Goal: Transaction & Acquisition: Obtain resource

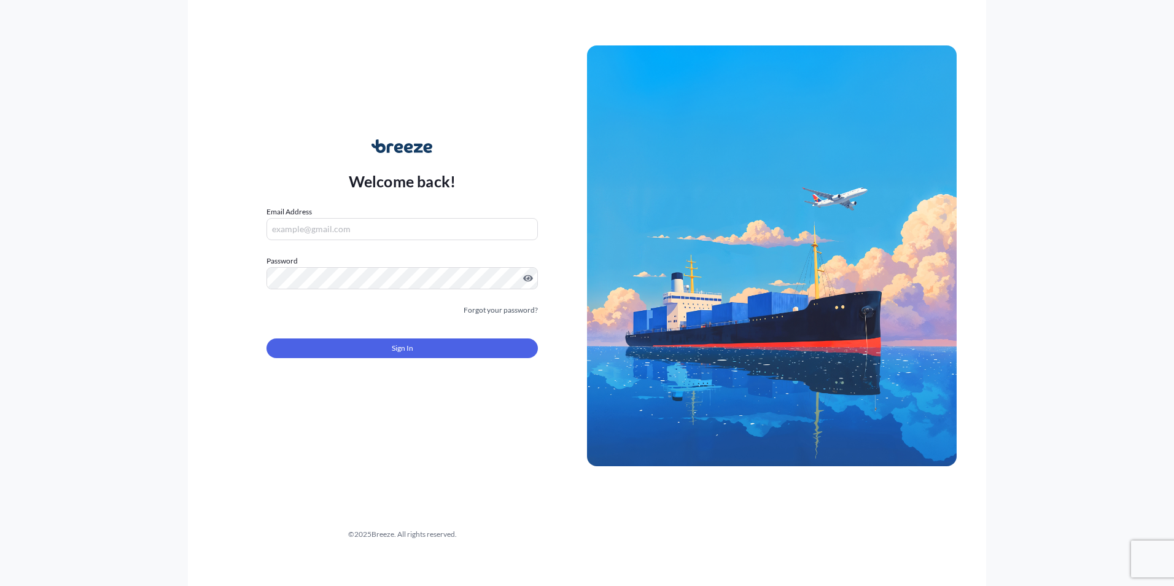
type input "[PERSON_NAME][EMAIL_ADDRESS][DOMAIN_NAME]"
click at [336, 359] on form "Email Address [PERSON_NAME][EMAIL_ADDRESS][DOMAIN_NAME] Password Must include: …" at bounding box center [402, 289] width 271 height 167
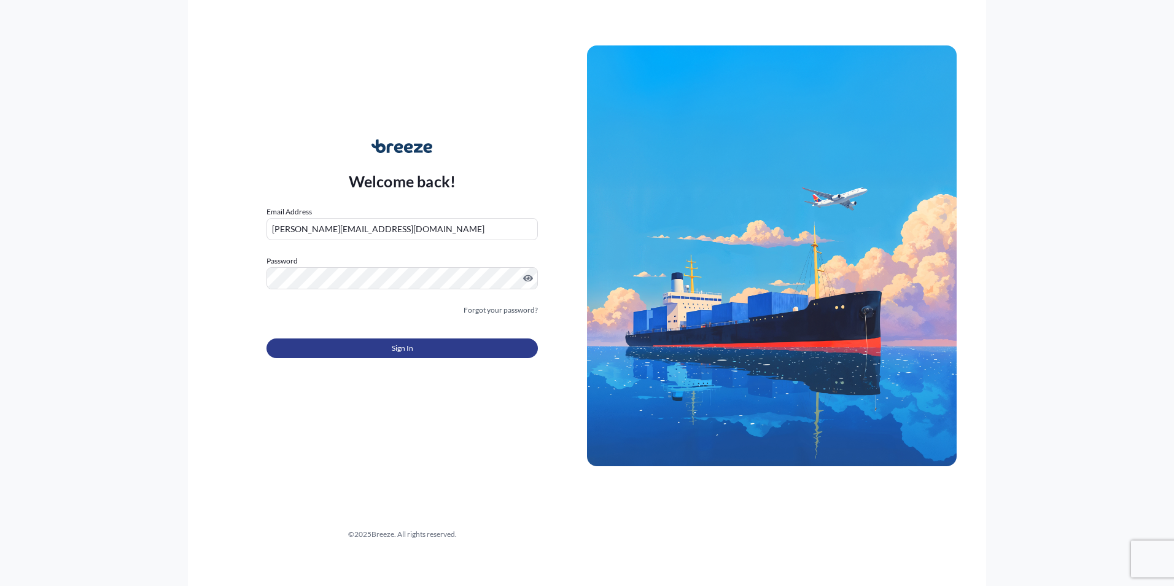
click at [336, 343] on button "Sign In" at bounding box center [402, 348] width 271 height 20
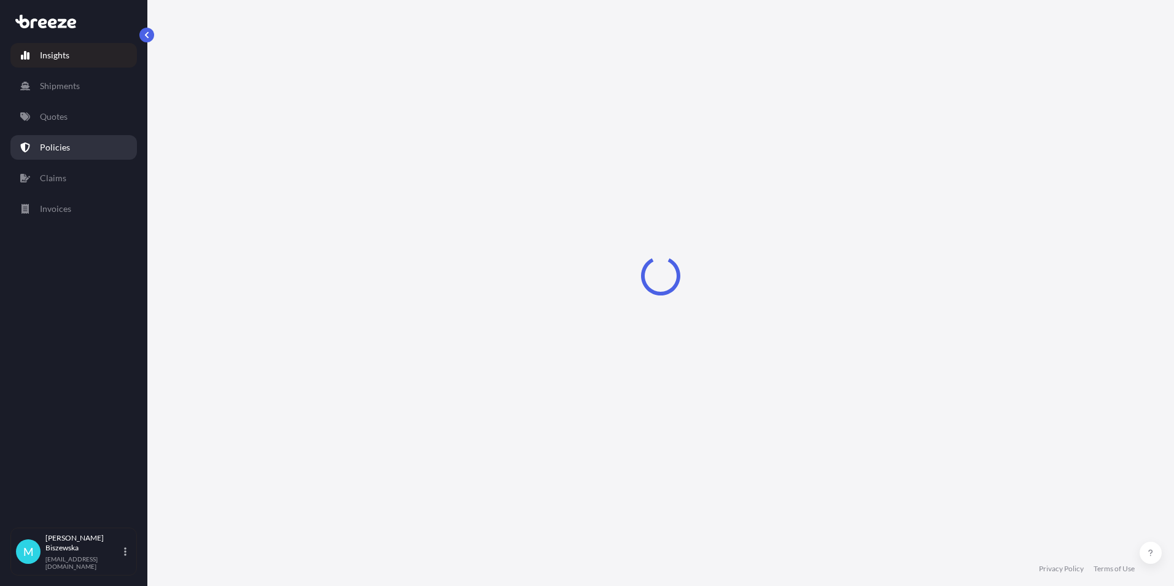
select select "2025"
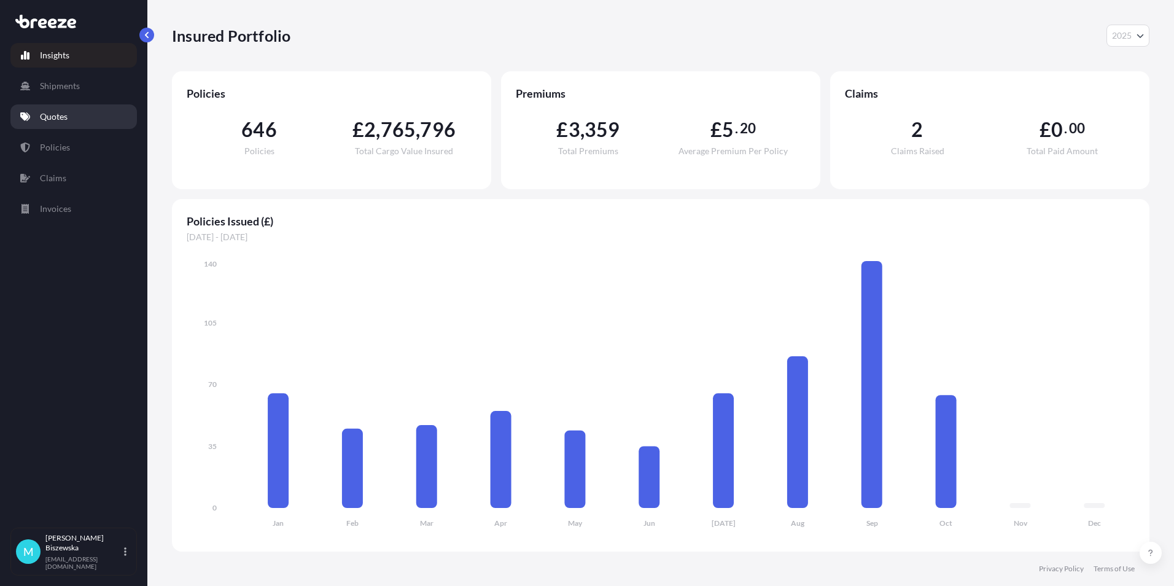
click at [69, 116] on link "Quotes" at bounding box center [73, 116] width 127 height 25
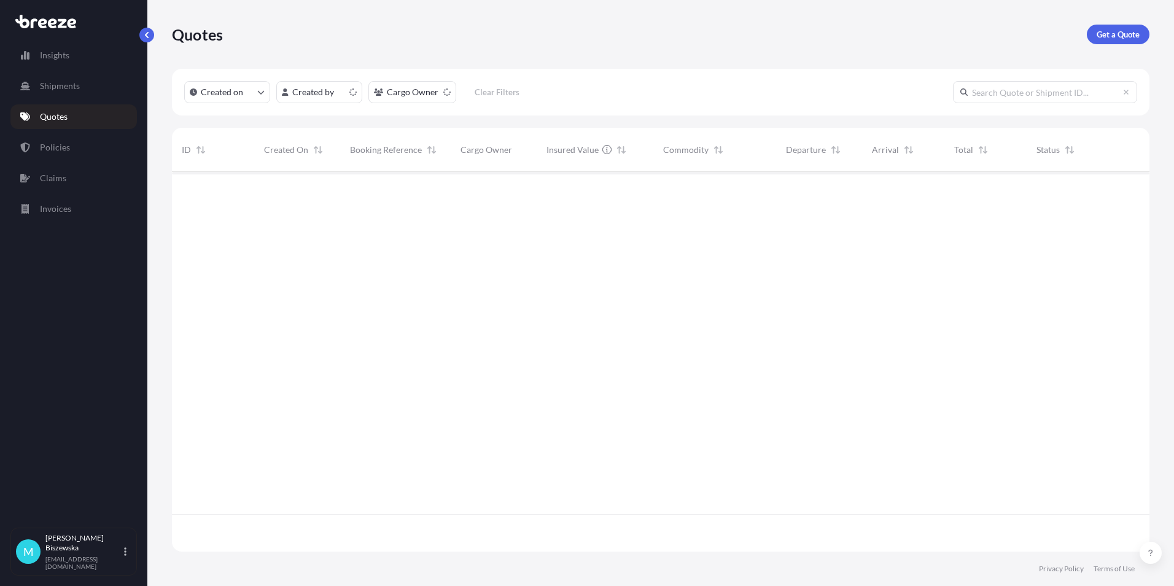
scroll to position [377, 969]
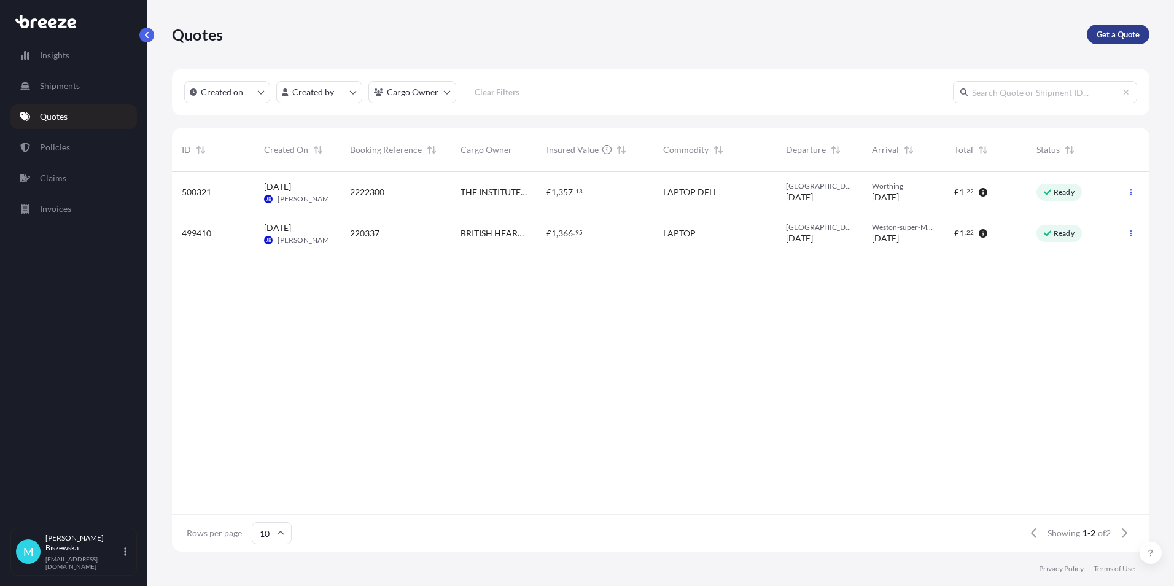
click at [1101, 31] on p "Get a Quote" at bounding box center [1118, 34] width 43 height 12
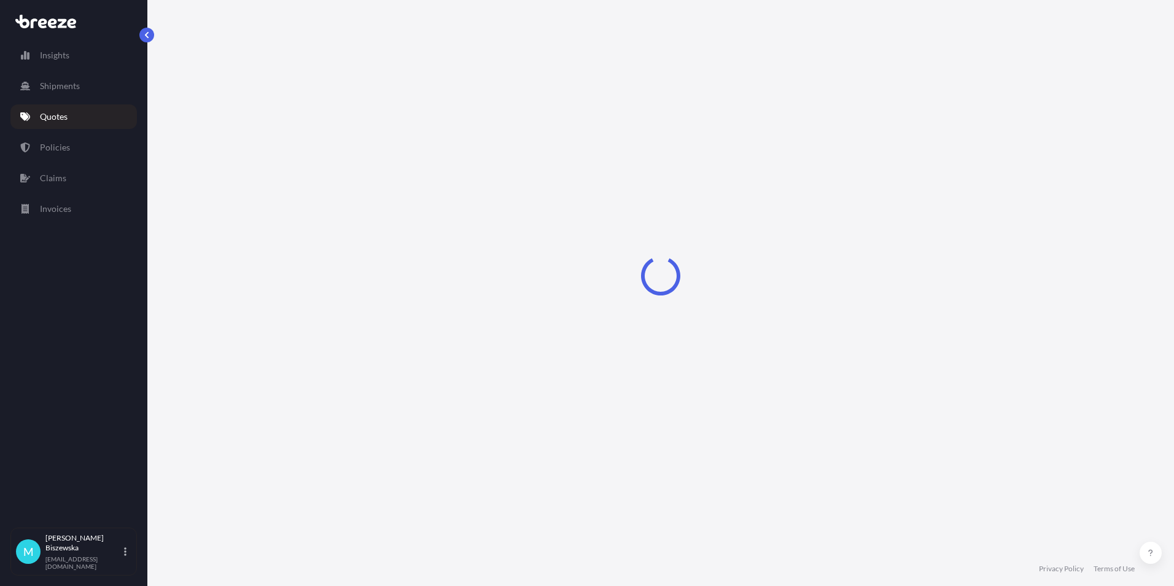
select select "Sea"
select select "1"
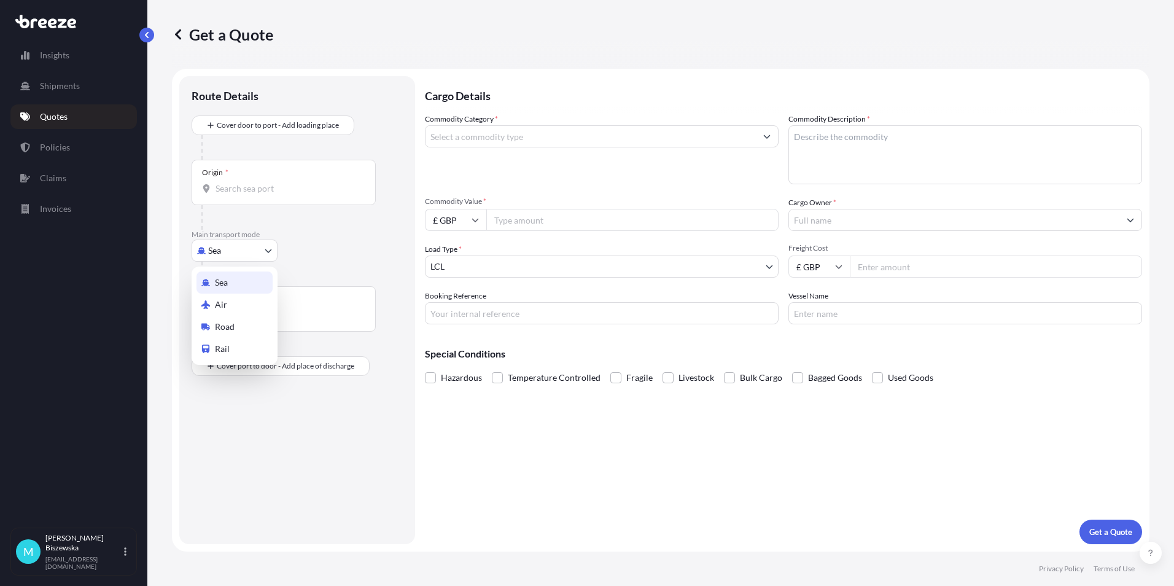
click at [243, 250] on body "Insights Shipments Quotes Policies Claims Invoices M [PERSON_NAME] [PERSON_NAME…" at bounding box center [587, 293] width 1174 height 586
click at [241, 321] on div "Road" at bounding box center [235, 327] width 76 height 22
select select "Road"
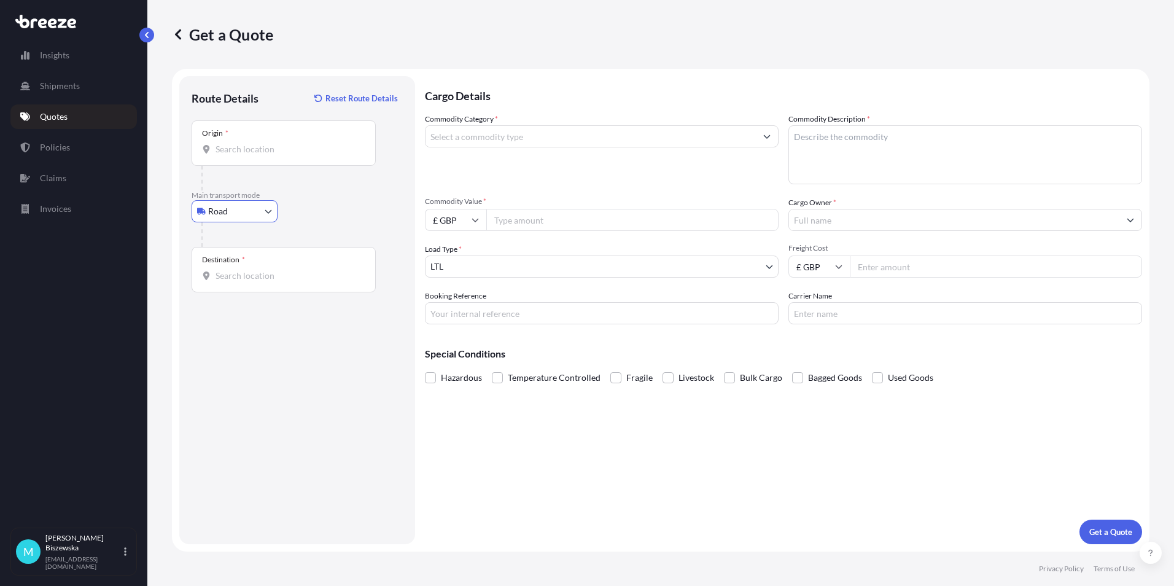
click at [319, 223] on div at bounding box center [301, 234] width 201 height 25
click at [233, 154] on input "Origin *" at bounding box center [288, 149] width 145 height 12
paste input "M22 5AT"
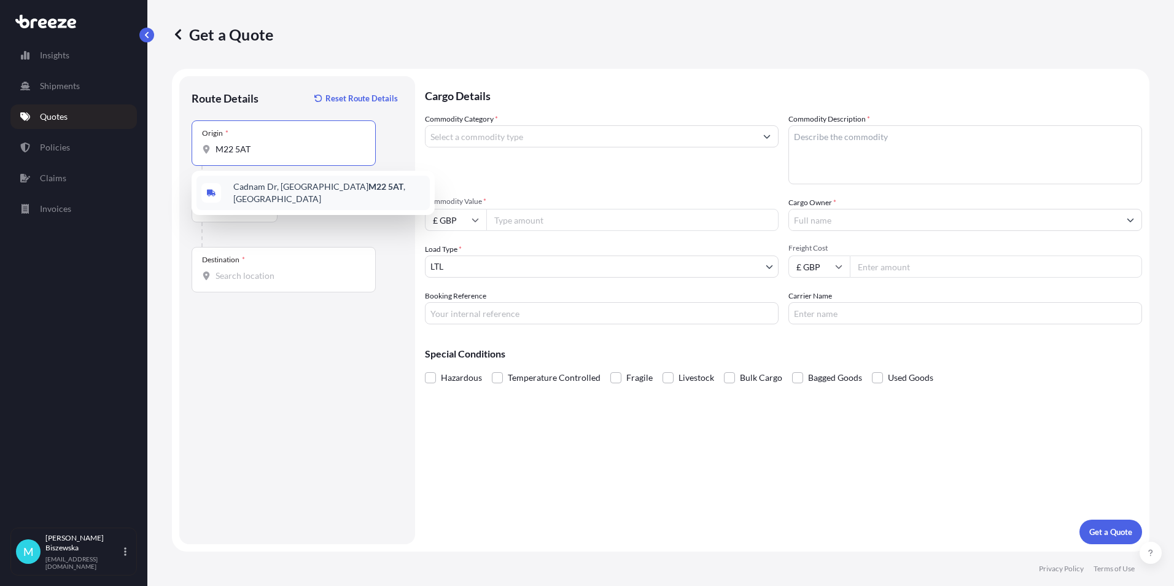
click at [284, 199] on div "[STREET_ADDRESS]" at bounding box center [313, 193] width 233 height 34
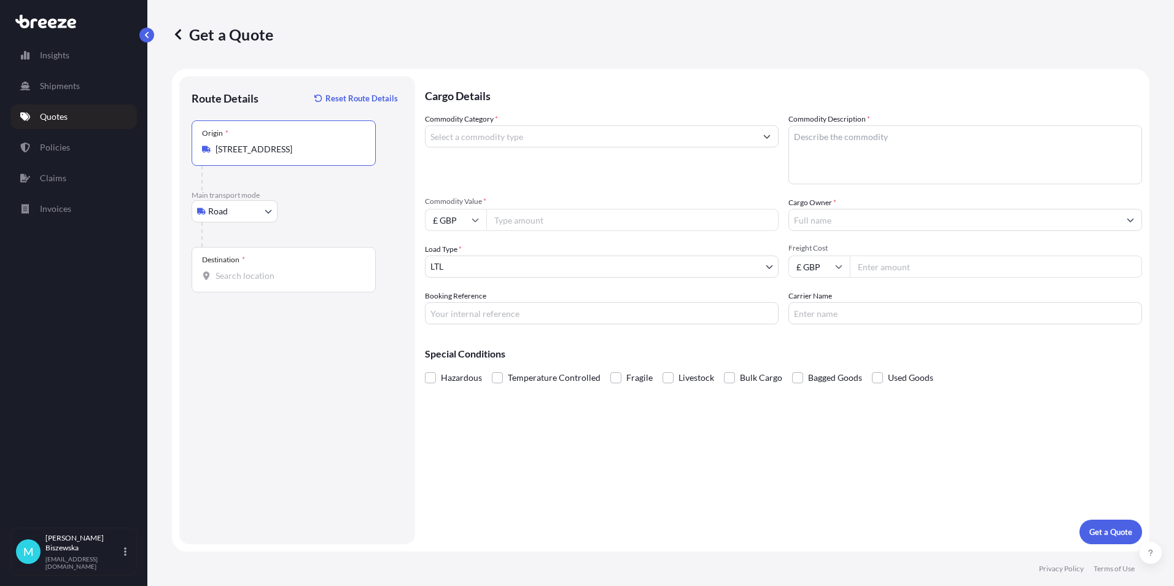
type input "[STREET_ADDRESS]"
click at [349, 211] on div "Road Sea Air Road Rail" at bounding box center [297, 211] width 211 height 22
click at [243, 278] on input "Destination *" at bounding box center [288, 276] width 145 height 12
paste input "NW1 7AW"
click at [289, 324] on div "London NW1 7AW , [GEOGRAPHIC_DATA]" at bounding box center [313, 319] width 233 height 34
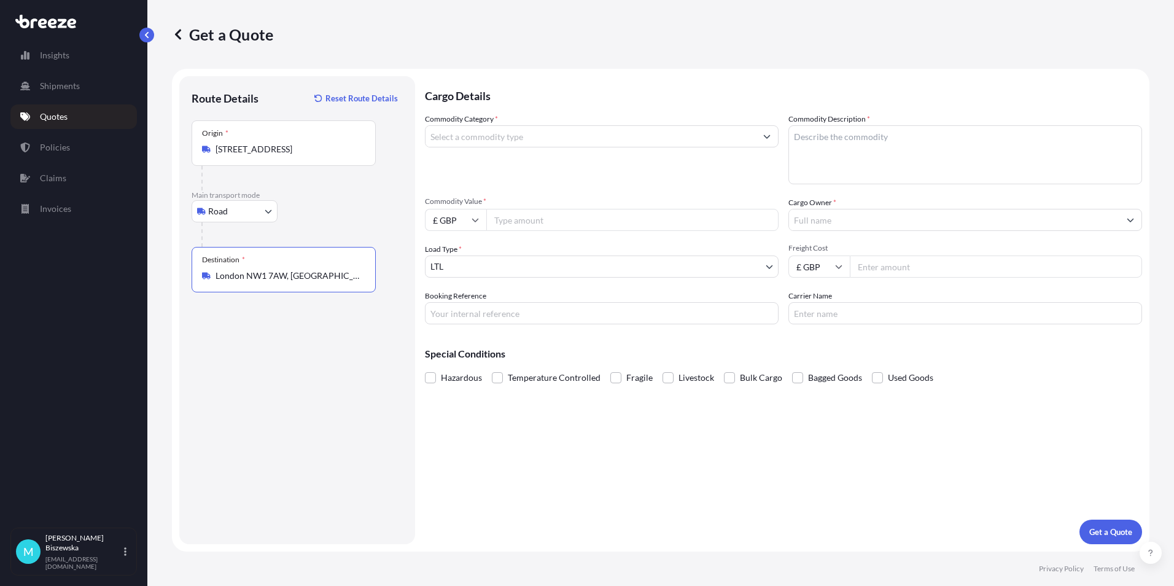
type input "London NW1 7AW, [GEOGRAPHIC_DATA]"
click at [510, 134] on input "Commodity Category *" at bounding box center [591, 136] width 330 height 22
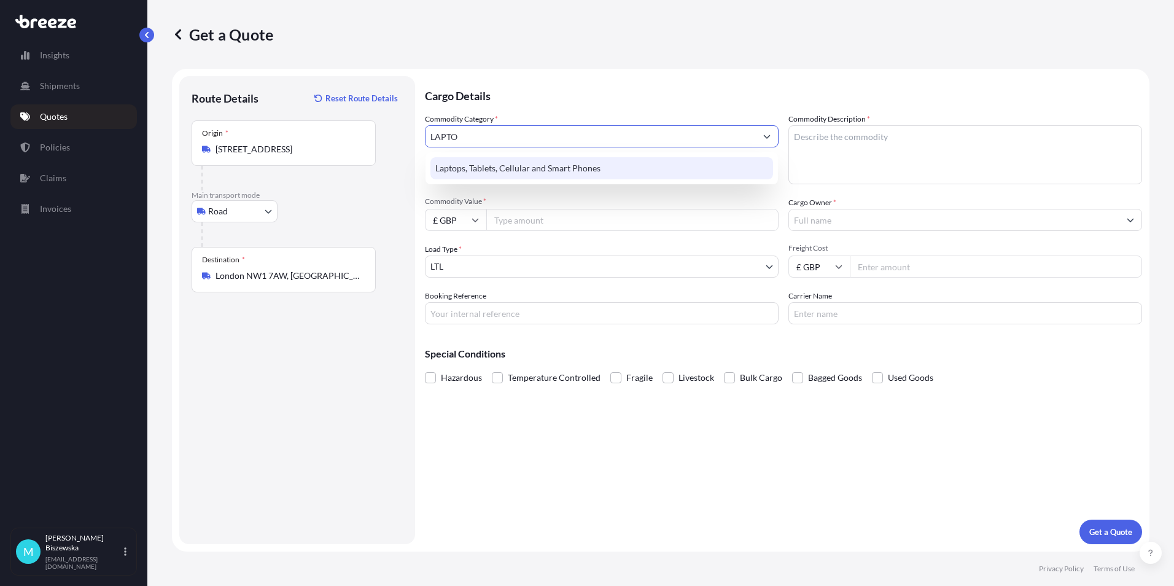
click at [502, 168] on div "Laptops, Tablets, Cellular and Smart Phones" at bounding box center [602, 168] width 343 height 22
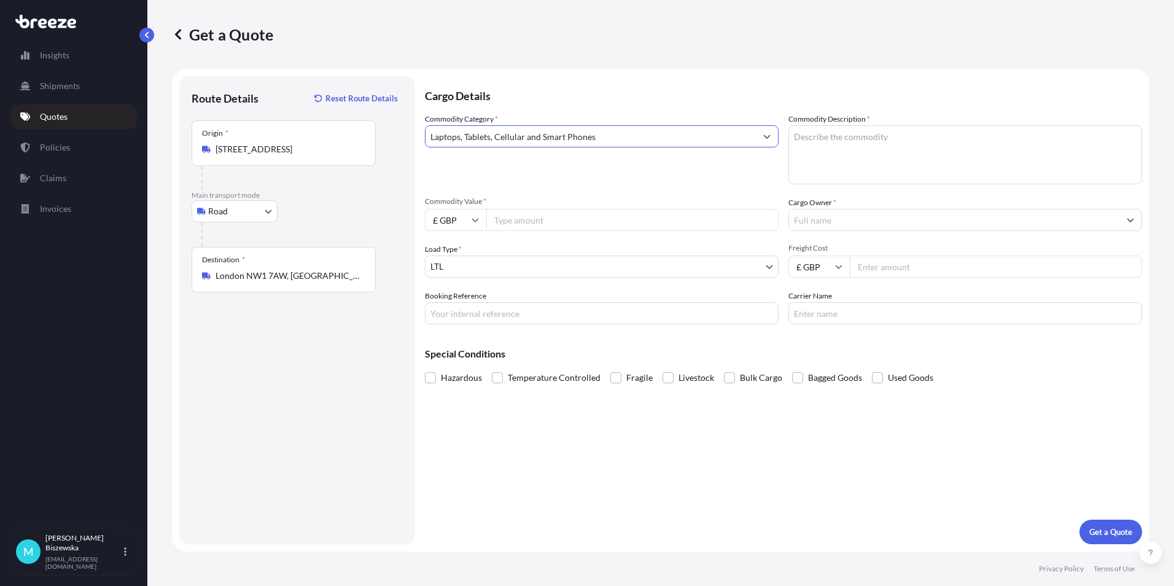
type input "Laptops, Tablets, Cellular and Smart Phones"
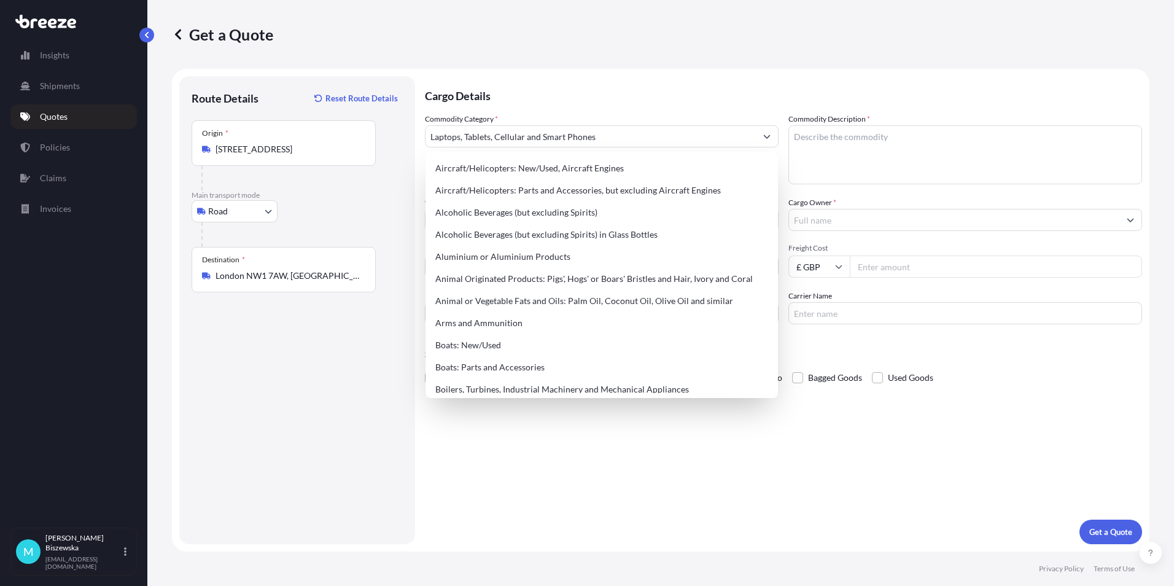
click at [531, 99] on p "Cargo Details" at bounding box center [783, 94] width 717 height 37
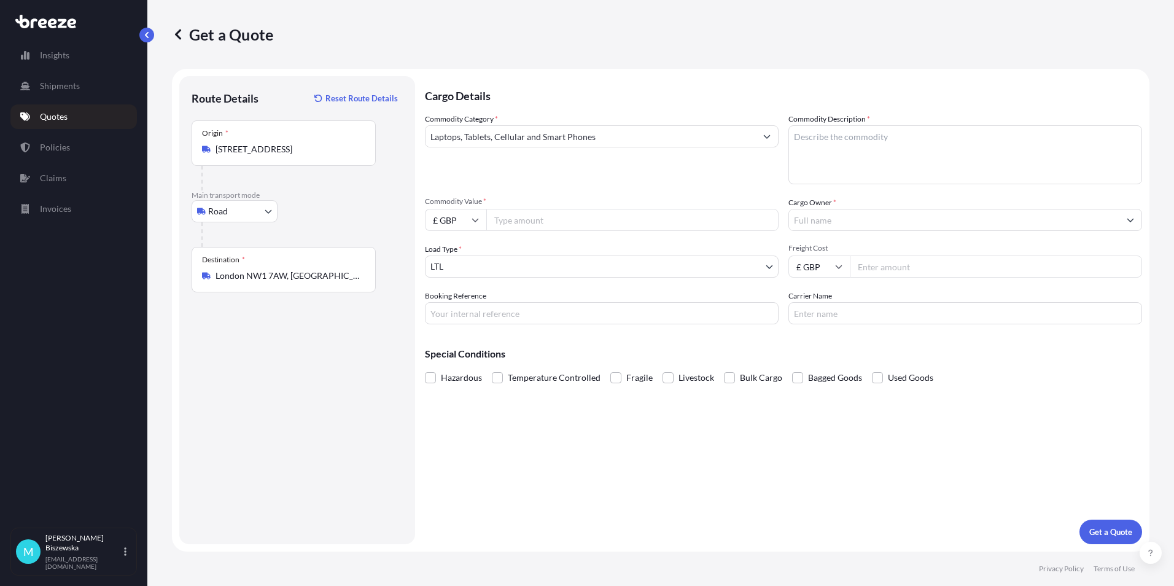
click at [516, 220] on input "Commodity Value *" at bounding box center [632, 220] width 292 height 22
type input "1300"
click at [489, 315] on input "Booking Reference" at bounding box center [602, 313] width 354 height 22
paste input "2223113"
type input "2223113"
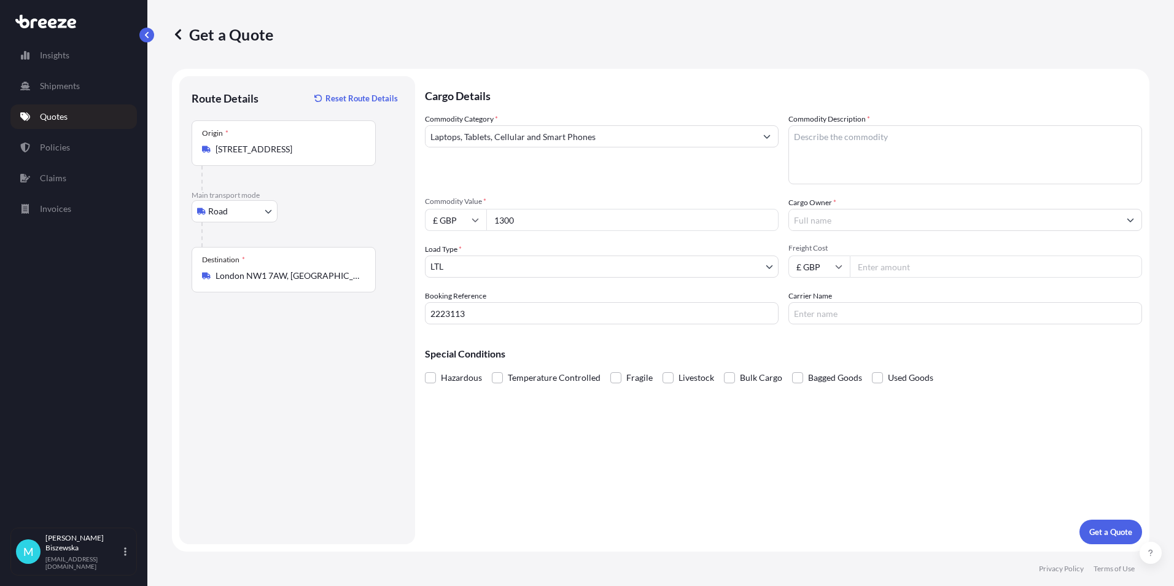
click at [557, 448] on div "Cargo Details Commodity Category * Laptops, Tablets, Cellular and Smart Phones …" at bounding box center [783, 310] width 717 height 468
click at [826, 157] on textarea "Commodity Description *" at bounding box center [966, 154] width 354 height 59
paste textarea "LAPTOP AND MOBILE"
type textarea "LAPTOP AND MOBILE"
click at [782, 190] on div "Commodity Category * Laptops, Tablets, Cellular and Smart Phones Commodity Desc…" at bounding box center [783, 218] width 717 height 211
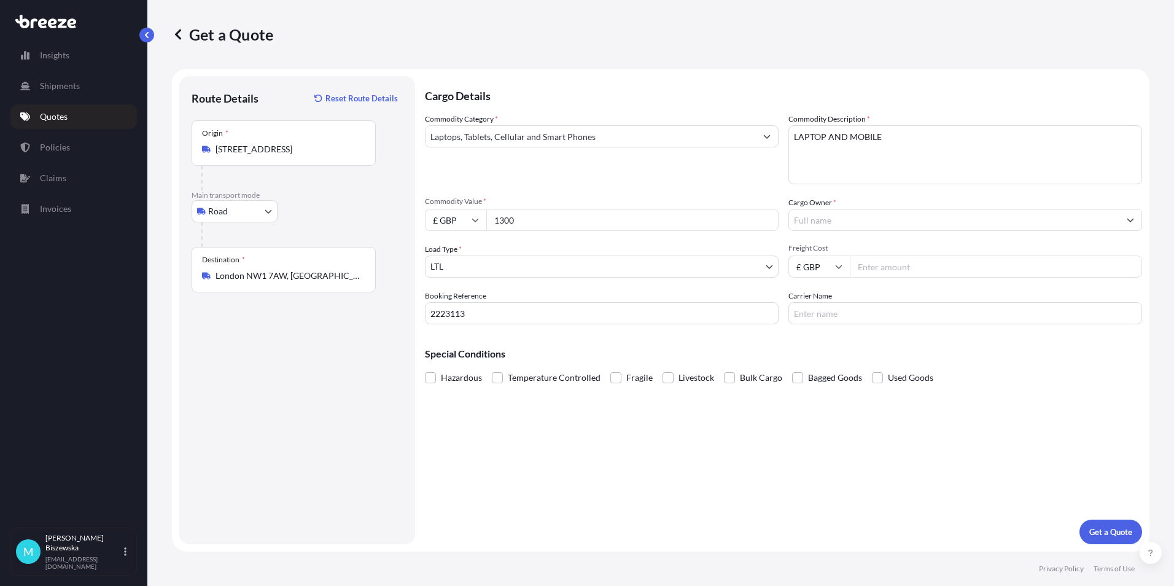
click at [850, 220] on input "Cargo Owner *" at bounding box center [954, 220] width 330 height 22
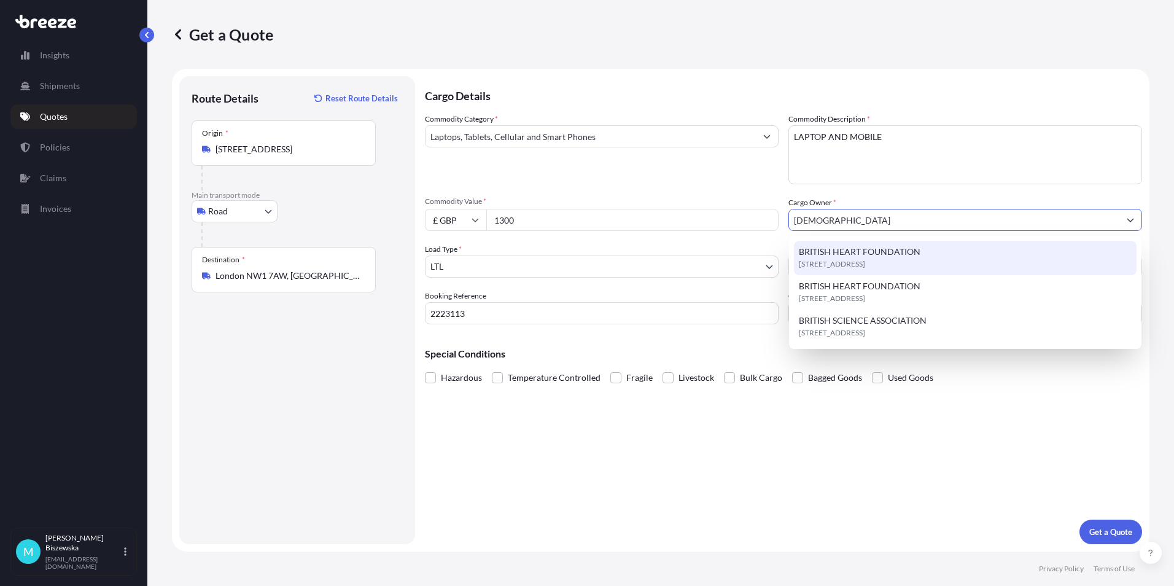
click at [858, 252] on span "BRITISH HEART FOUNDATION" at bounding box center [860, 252] width 122 height 12
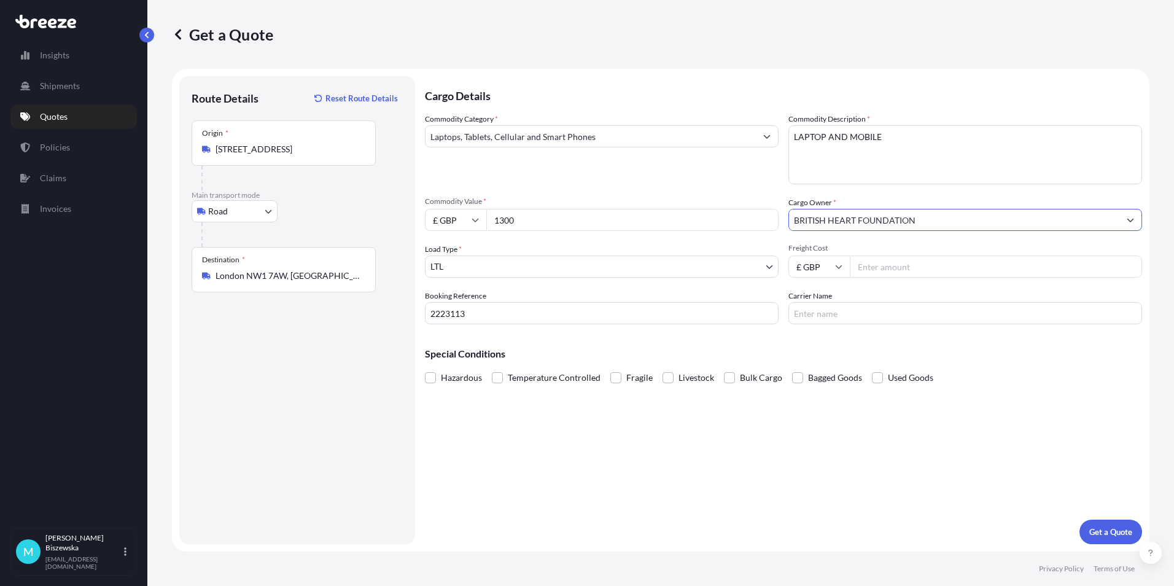
type input "BRITISH HEART FOUNDATION"
click at [738, 184] on div "Commodity Category * Laptops, Tablets, Cellular and Smart Phones Commodity Desc…" at bounding box center [783, 218] width 717 height 211
click at [919, 263] on input "Freight Cost" at bounding box center [996, 266] width 292 height 22
type input "30.80"
click at [896, 329] on div "Cargo Details Commodity Category * Laptops, Tablets, Cellular and Smart Phones …" at bounding box center [783, 310] width 717 height 468
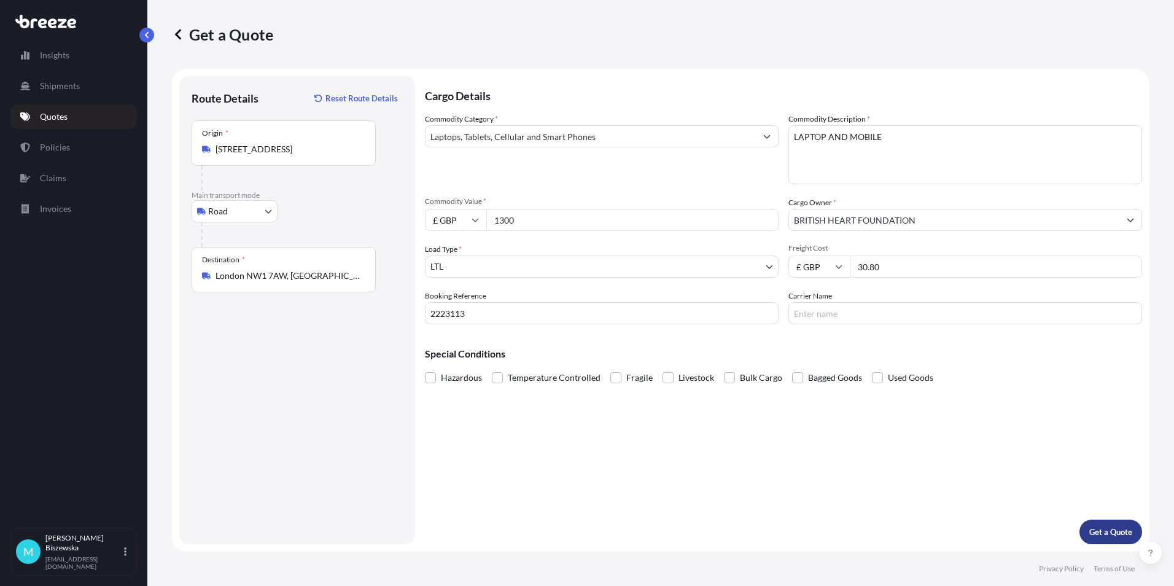
click at [1124, 528] on p "Get a Quote" at bounding box center [1110, 532] width 43 height 12
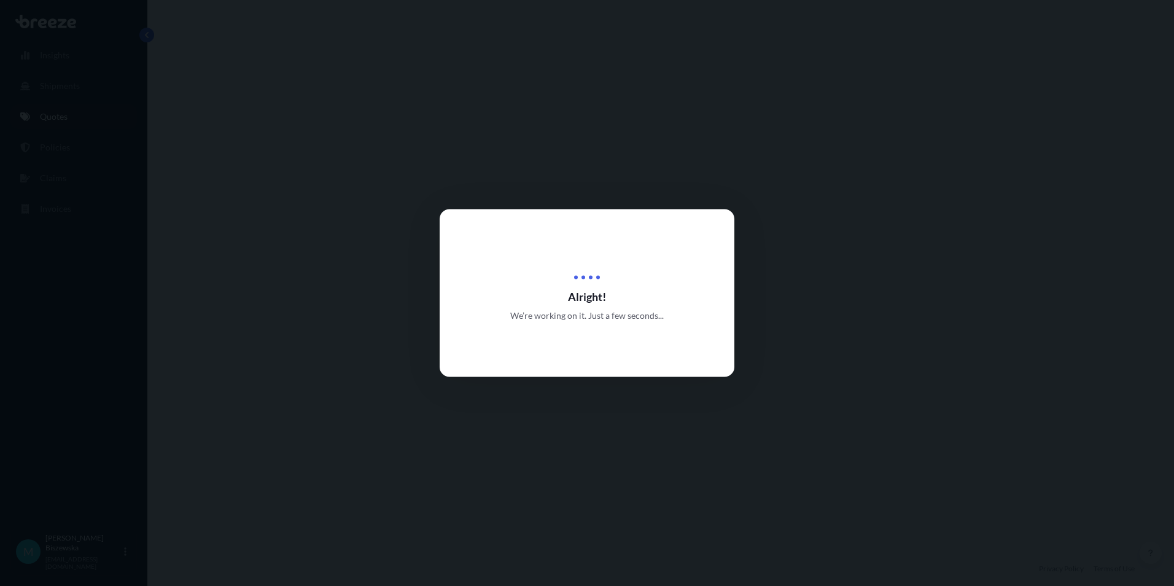
select select "Road"
select select "1"
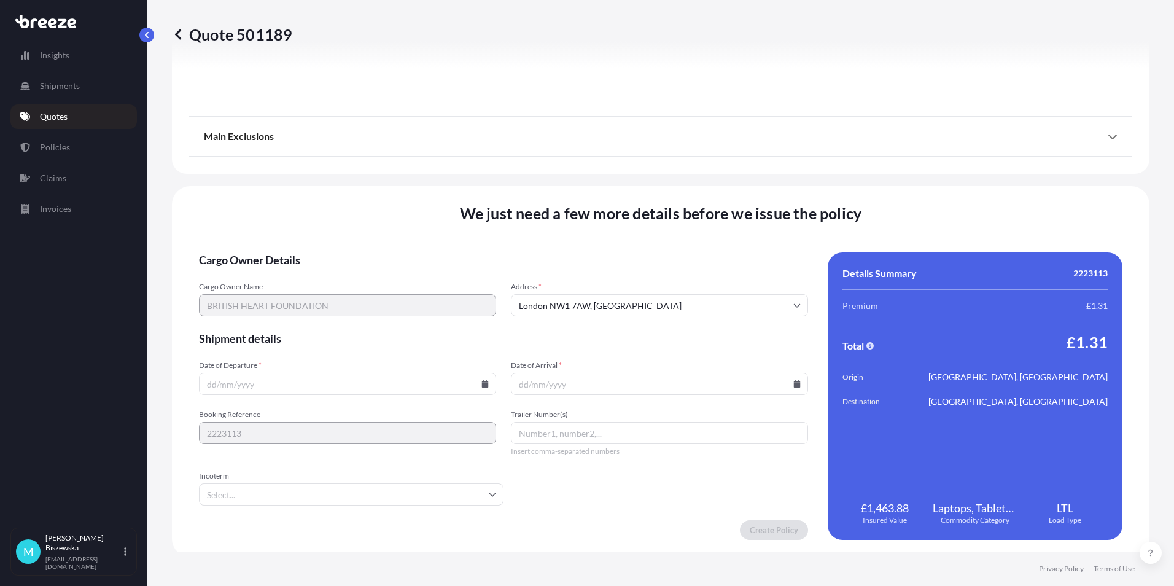
scroll to position [1363, 0]
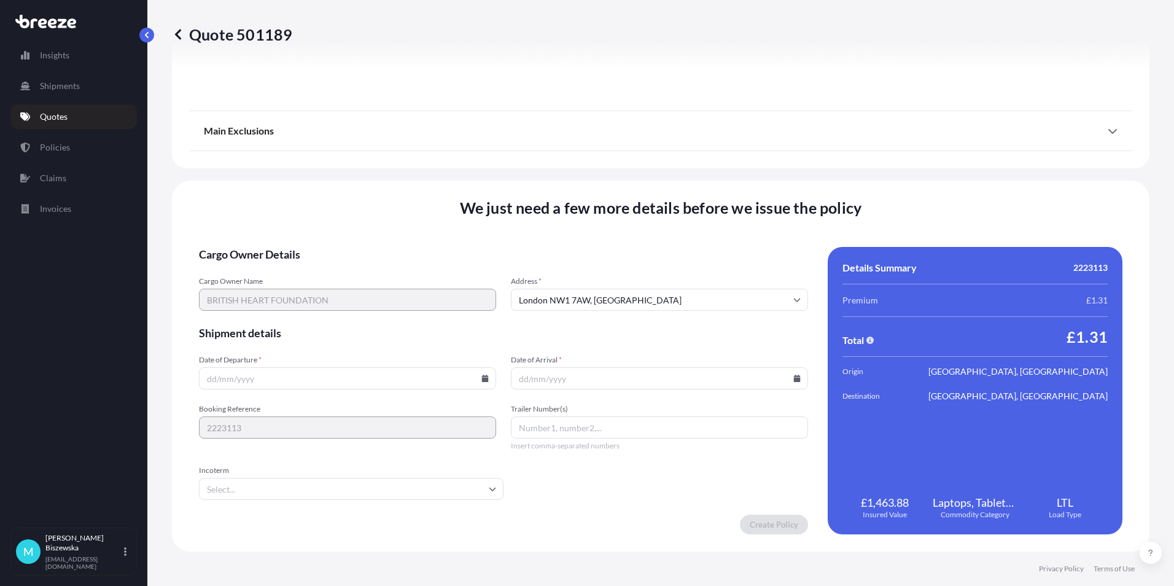
click at [483, 376] on icon at bounding box center [485, 378] width 7 height 7
click at [370, 246] on button "10" at bounding box center [375, 246] width 20 height 20
type input "[DATE]"
click at [794, 376] on icon at bounding box center [797, 378] width 7 height 7
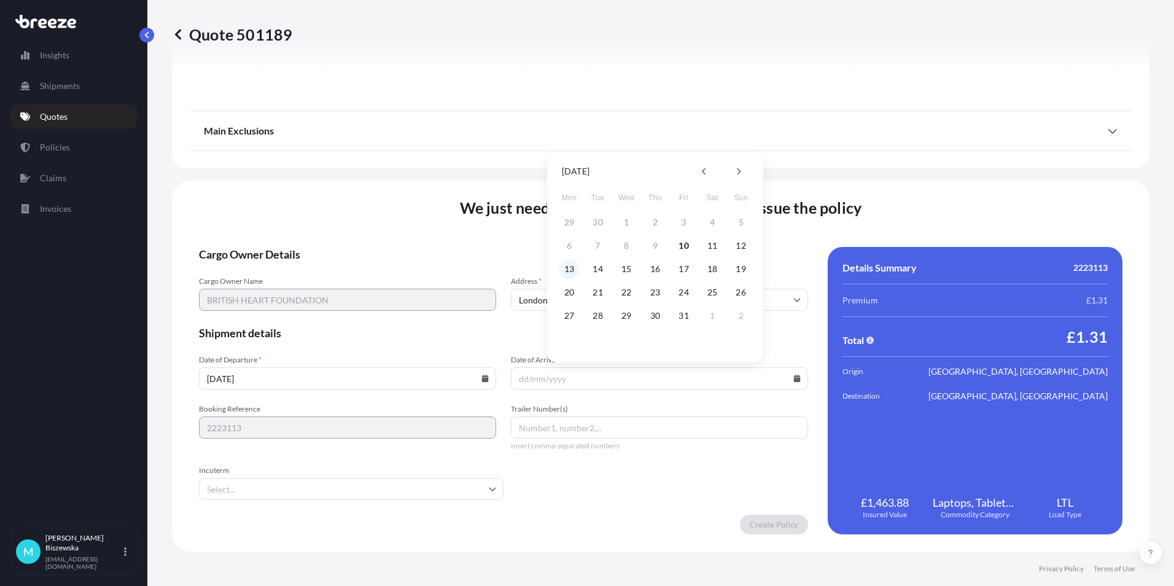
click at [576, 267] on button "13" at bounding box center [569, 269] width 20 height 20
type input "[DATE]"
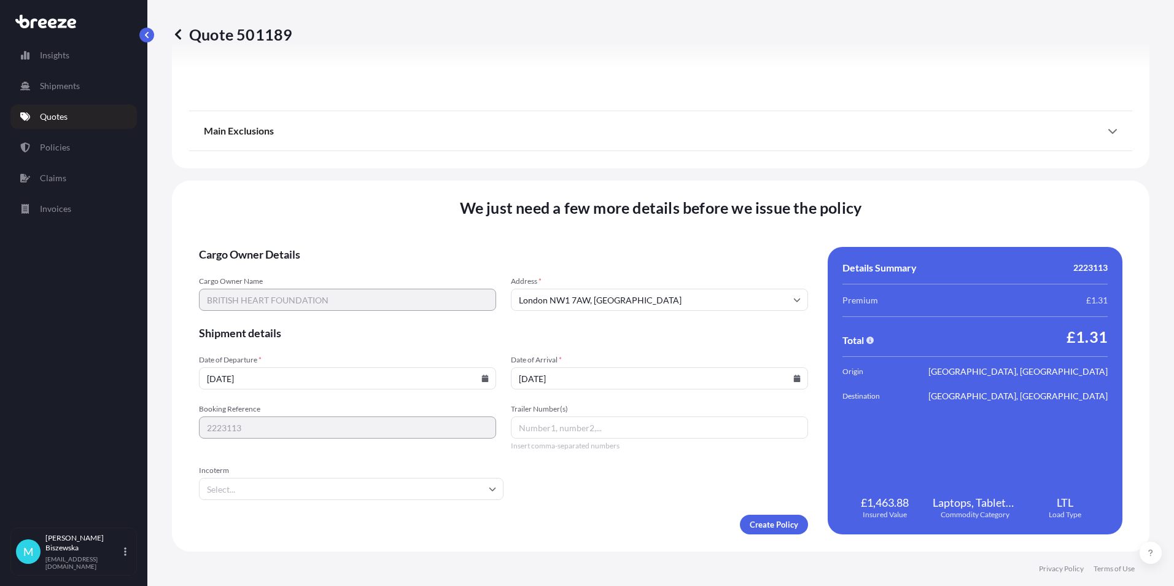
click at [597, 500] on form "Cargo Owner Details Cargo Owner Name BRITISH HEART FOUNDATION Address * [GEOGRA…" at bounding box center [503, 390] width 609 height 287
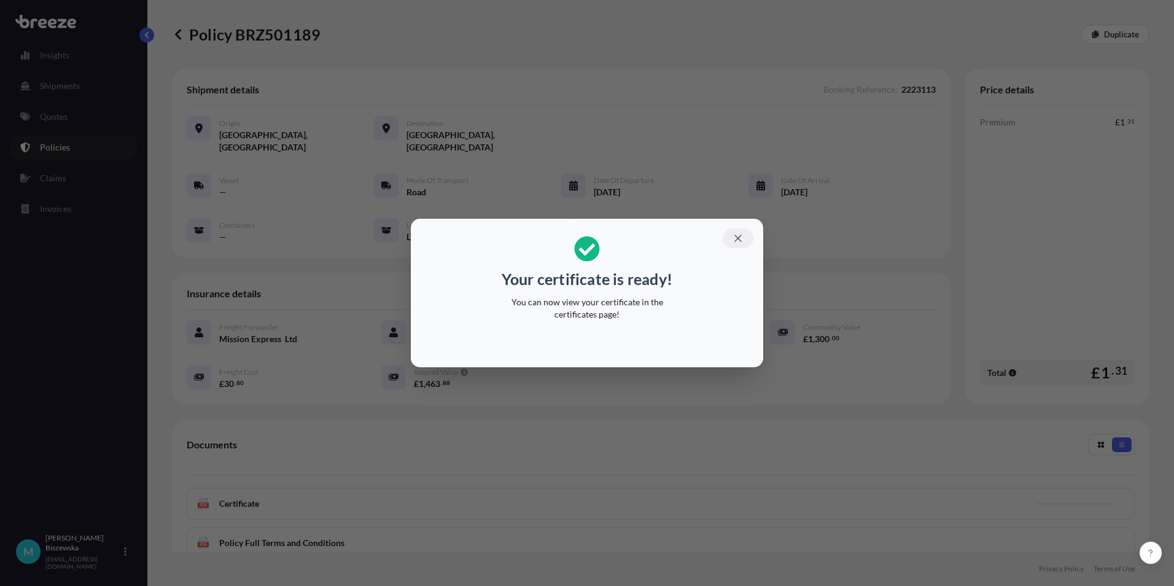
click at [736, 239] on icon "button" at bounding box center [738, 238] width 11 height 11
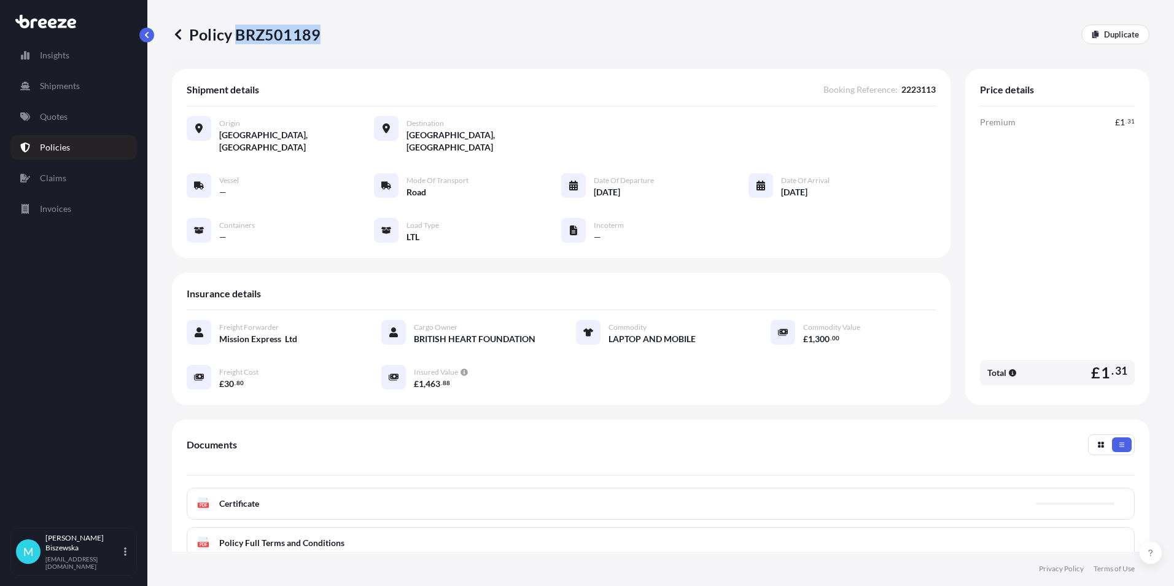
drag, startPoint x: 237, startPoint y: 34, endPoint x: 316, endPoint y: 33, distance: 79.2
click at [316, 33] on p "Policy BRZ501189" at bounding box center [246, 35] width 149 height 20
drag, startPoint x: 316, startPoint y: 33, endPoint x: 297, endPoint y: 33, distance: 19.7
copy p "BRZ501189"
click at [76, 119] on link "Quotes" at bounding box center [73, 116] width 127 height 25
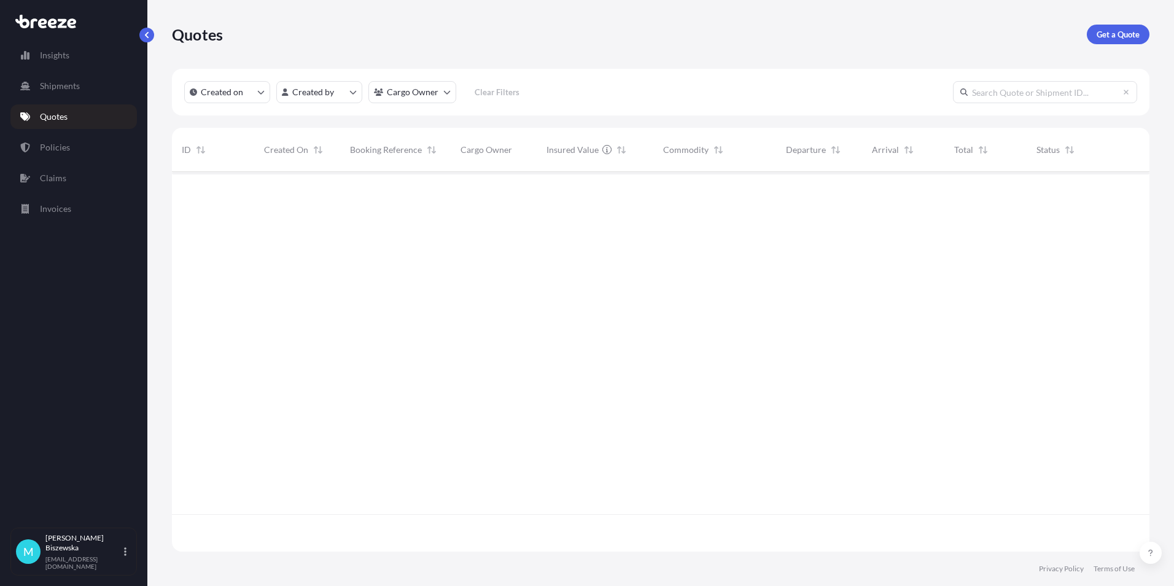
scroll to position [377, 969]
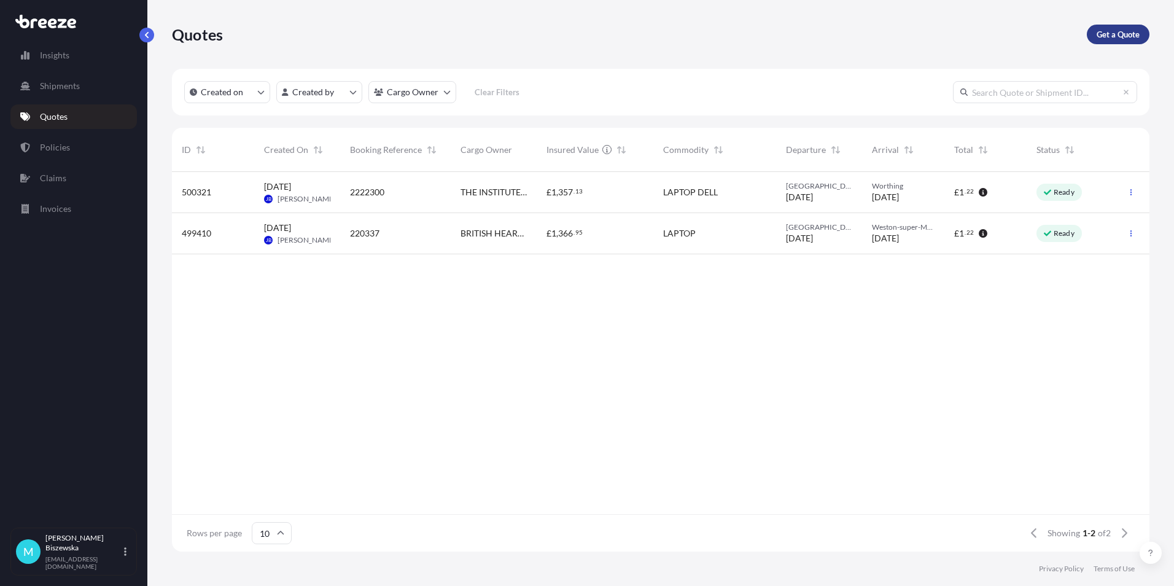
click at [1128, 28] on link "Get a Quote" at bounding box center [1118, 35] width 63 height 20
select select "Sea"
select select "1"
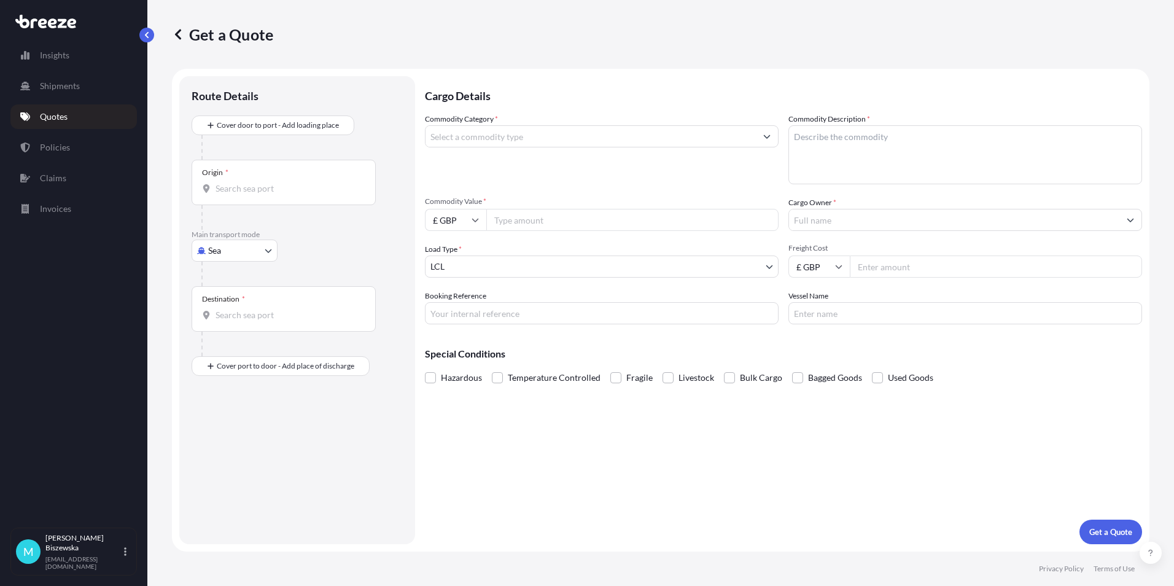
click at [231, 257] on body "Insights Shipments Quotes Policies Claims Invoices M [PERSON_NAME] [PERSON_NAME…" at bounding box center [587, 293] width 1174 height 586
click at [230, 325] on span "Road" at bounding box center [225, 327] width 20 height 12
select select "Road"
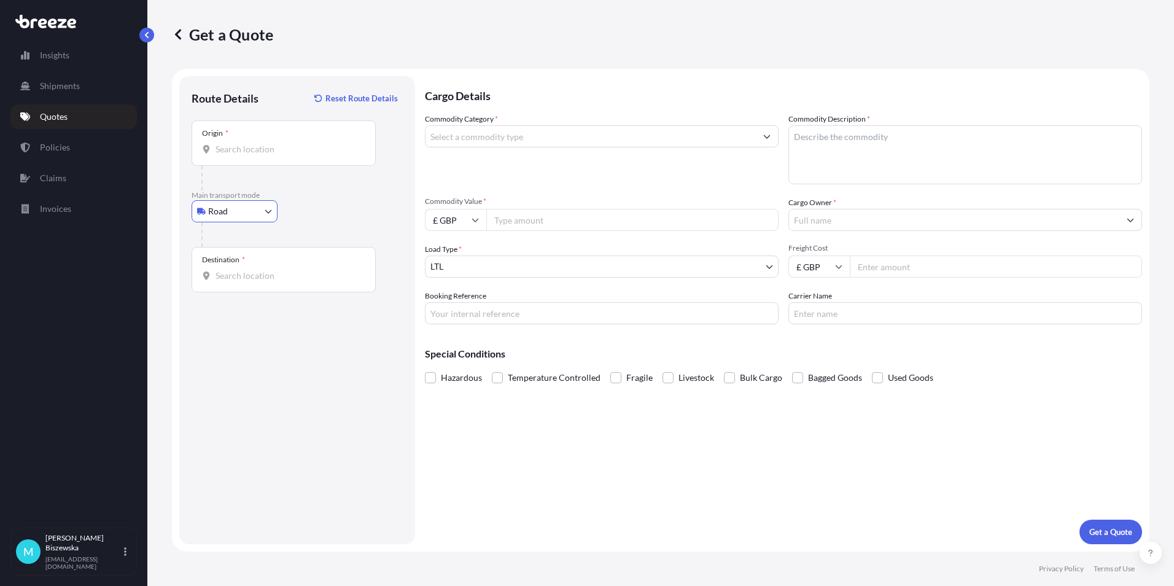
click at [232, 147] on input "Origin *" at bounding box center [288, 149] width 145 height 12
paste input "E17 8DB"
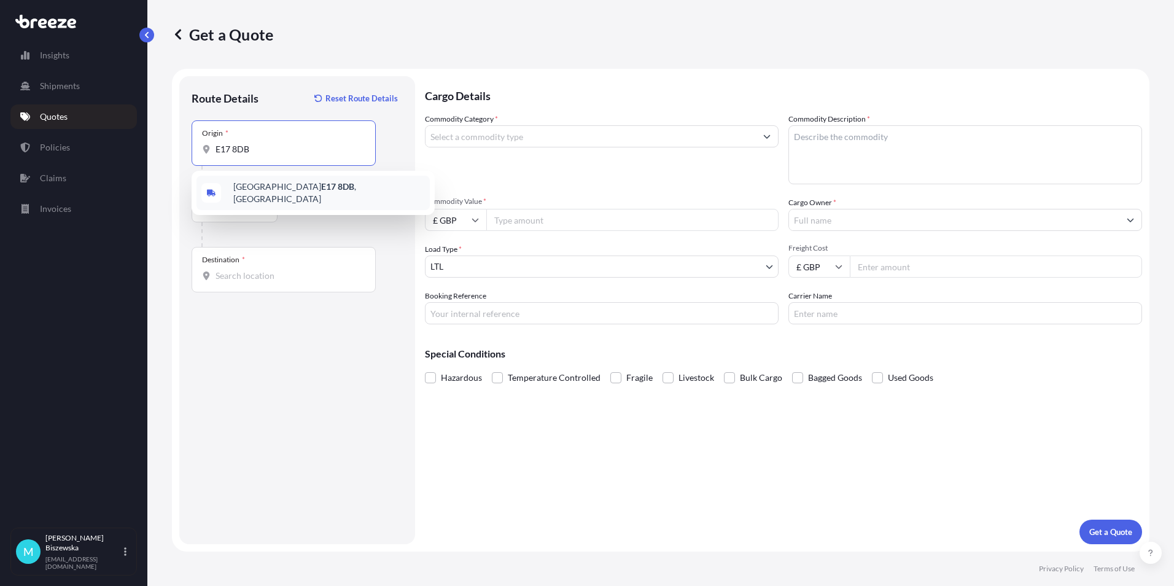
click at [294, 195] on span "[STREET_ADDRESS]" at bounding box center [329, 193] width 192 height 25
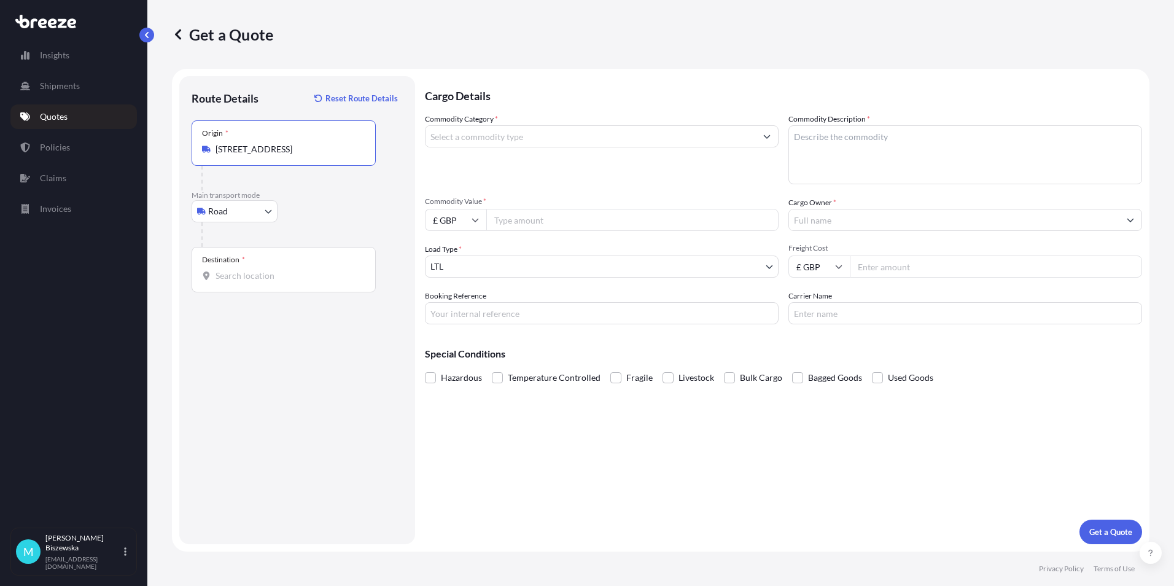
type input "[STREET_ADDRESS]"
click at [332, 205] on div "Road Sea Air Road Rail" at bounding box center [297, 211] width 211 height 22
click at [238, 271] on input "Destination *" at bounding box center [288, 276] width 145 height 12
paste input "NW1 7AW"
type input "London NW1 7AW, [GEOGRAPHIC_DATA]"
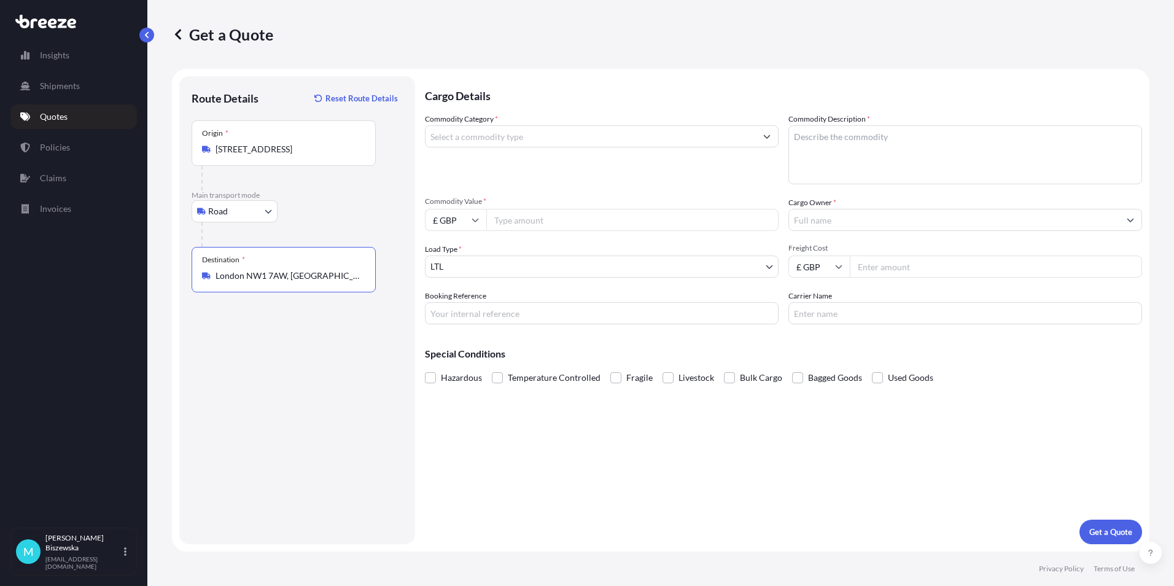
click at [485, 431] on div "Cargo Details Commodity Category * Commodity Description * Commodity Value * £ …" at bounding box center [783, 310] width 717 height 468
click at [467, 135] on input "Commodity Category *" at bounding box center [591, 136] width 330 height 22
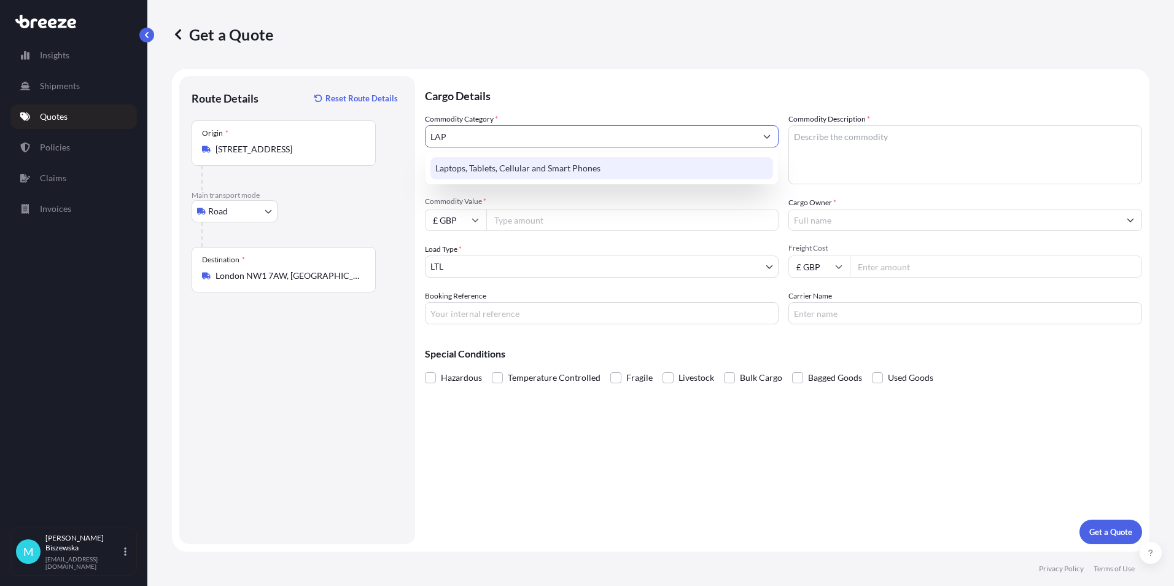
click at [484, 165] on div "Laptops, Tablets, Cellular and Smart Phones" at bounding box center [602, 168] width 343 height 22
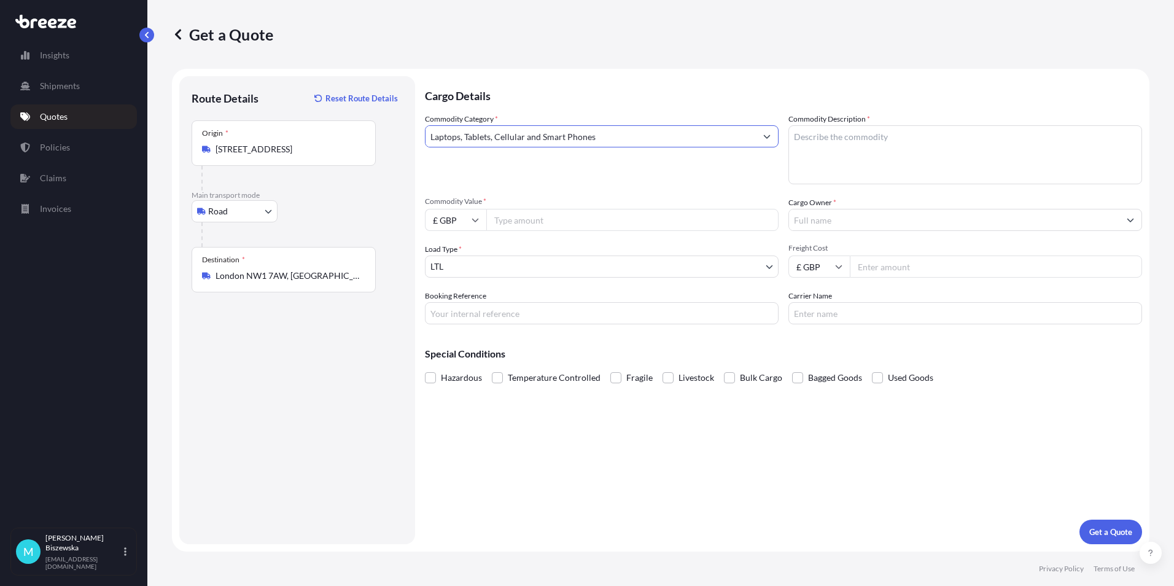
type input "Laptops, Tablets, Cellular and Smart Phones"
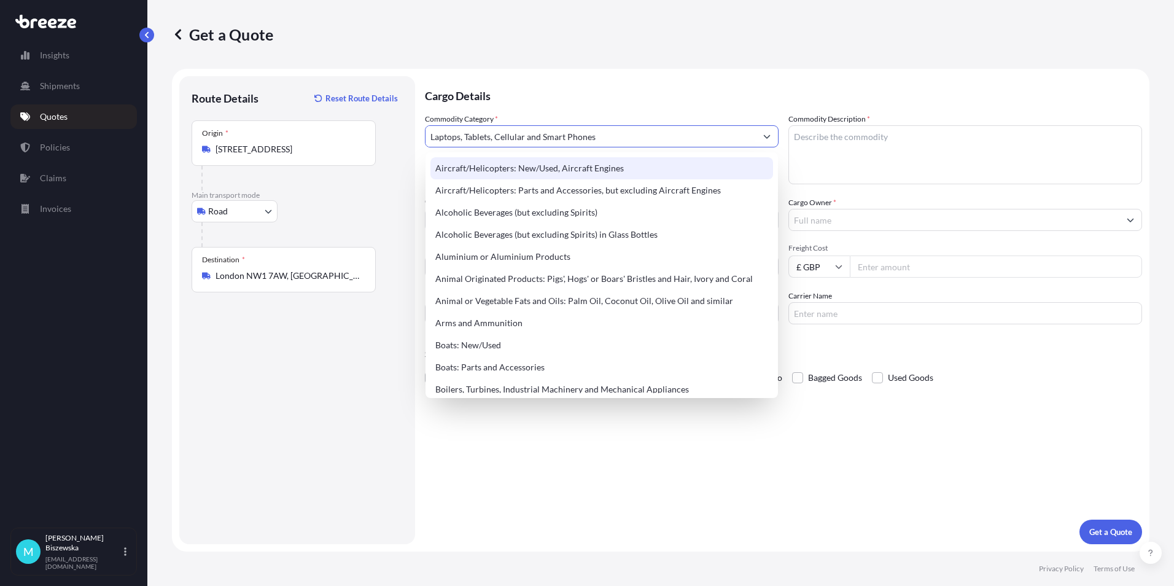
click at [519, 97] on p "Cargo Details" at bounding box center [783, 94] width 717 height 37
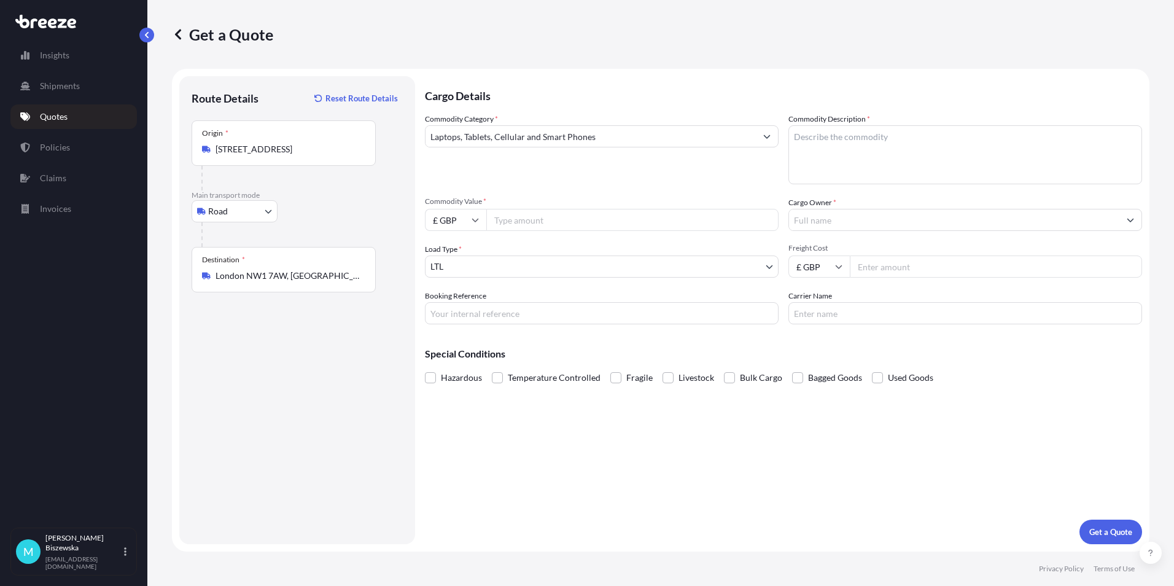
click at [518, 216] on input "Commodity Value *" at bounding box center [632, 220] width 292 height 22
type input "850"
click at [503, 313] on input "Booking Reference" at bounding box center [602, 313] width 354 height 22
paste input "2221164"
type input "2221164"
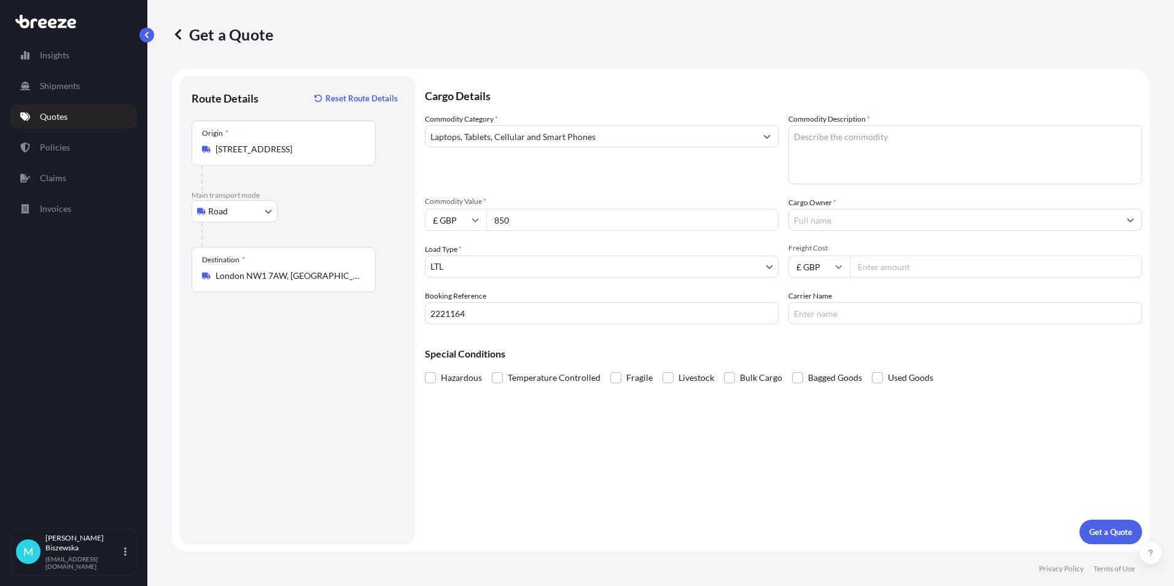
click at [547, 429] on div "Cargo Details Commodity Category * Laptops, Tablets, Cellular and Smart Phones …" at bounding box center [783, 310] width 717 height 468
click at [818, 138] on textarea "Commodity Description *" at bounding box center [966, 154] width 354 height 59
paste textarea "1 x Laptop"
type textarea "1 x Laptop"
click at [740, 166] on div "Commodity Category * Laptops, Tablets, Cellular and Smart Phones" at bounding box center [602, 148] width 354 height 71
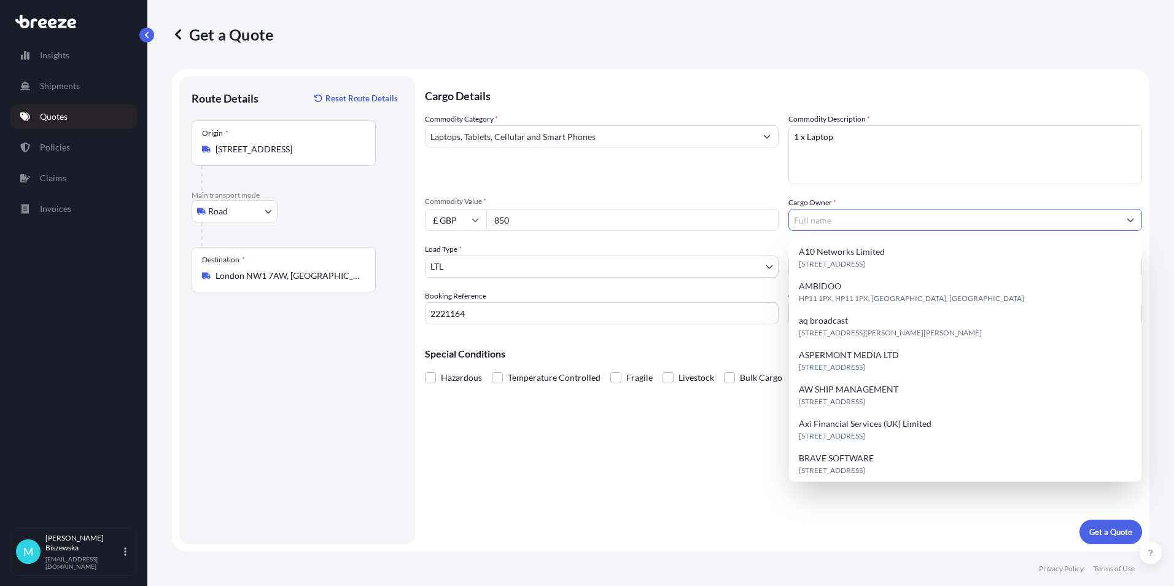
click at [842, 224] on input "Cargo Owner *" at bounding box center [954, 220] width 330 height 22
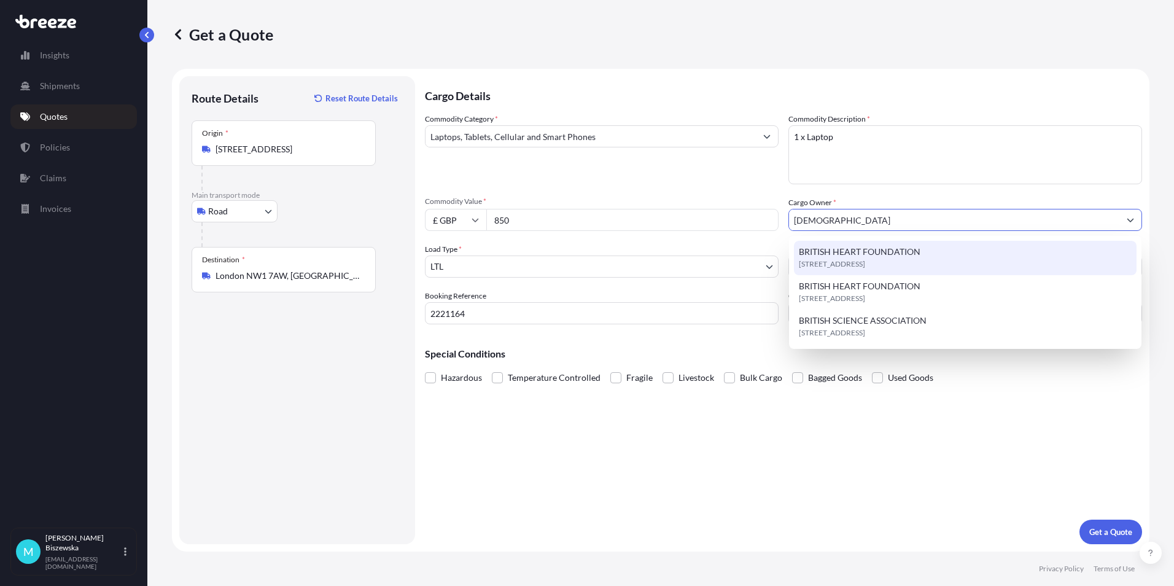
click at [859, 255] on span "BRITISH HEART FOUNDATION" at bounding box center [860, 252] width 122 height 12
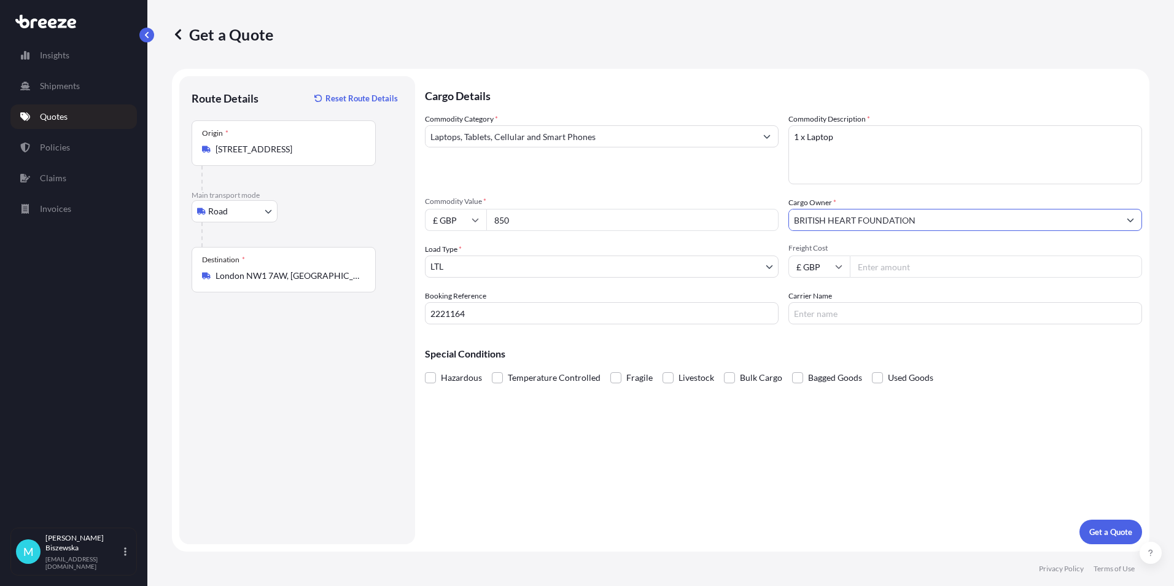
type input "BRITISH HEART FOUNDATION"
click at [762, 204] on span "Commodity Value *" at bounding box center [602, 202] width 354 height 10
click at [762, 209] on input "850" at bounding box center [632, 220] width 292 height 22
click at [927, 265] on input "Freight Cost" at bounding box center [996, 266] width 292 height 22
type input "30.80"
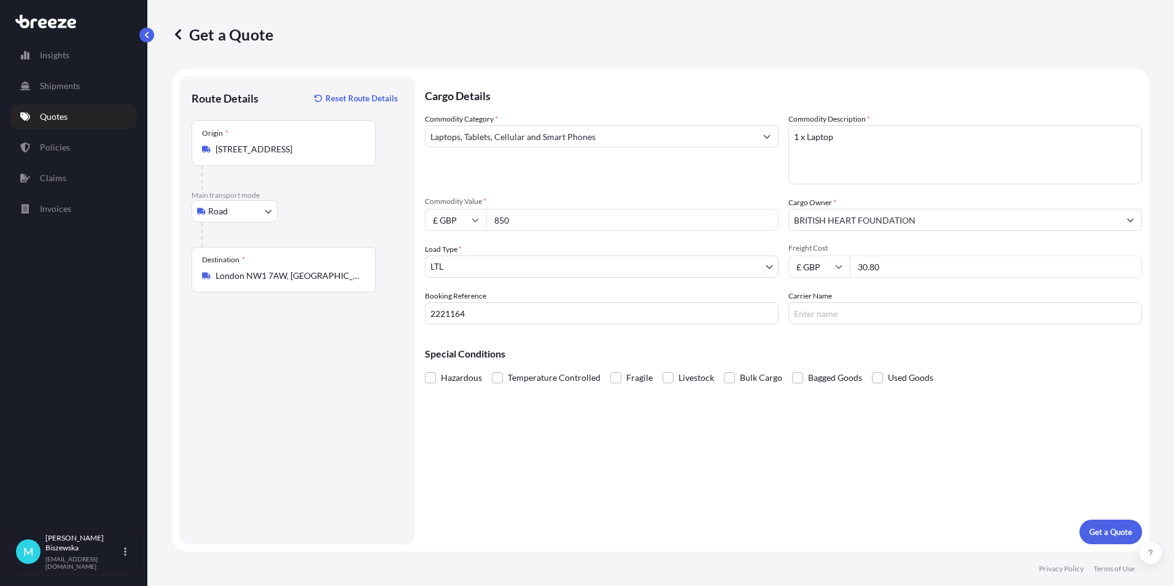
click at [861, 334] on div "Special Conditions Hazardous Temperature Controlled Fragile Livestock Bulk Carg…" at bounding box center [783, 360] width 717 height 53
click at [1117, 528] on p "Get a Quote" at bounding box center [1110, 532] width 43 height 12
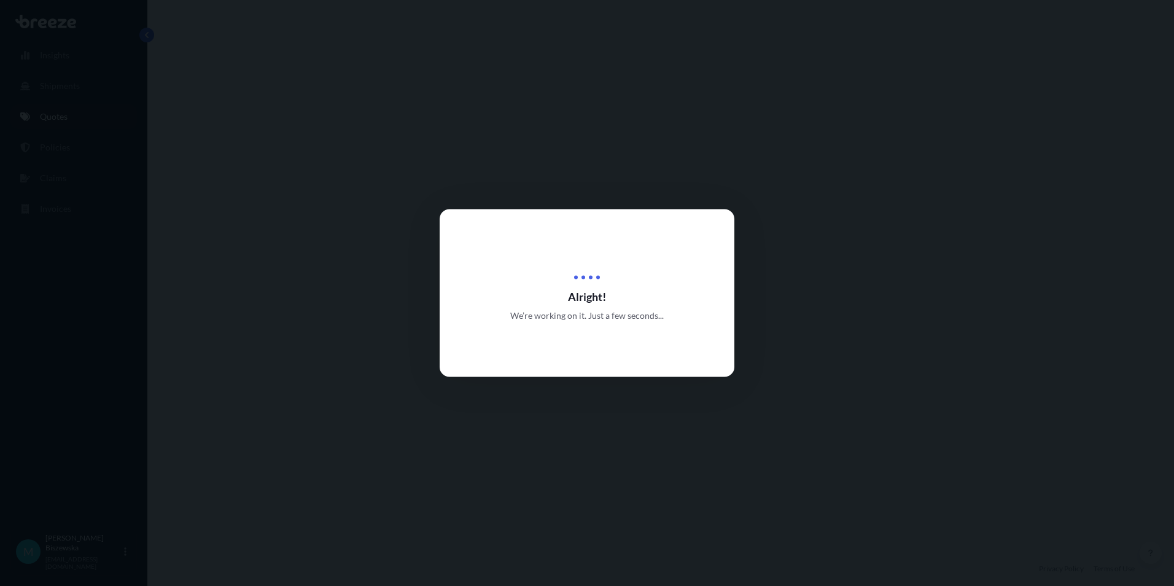
select select "Road"
select select "1"
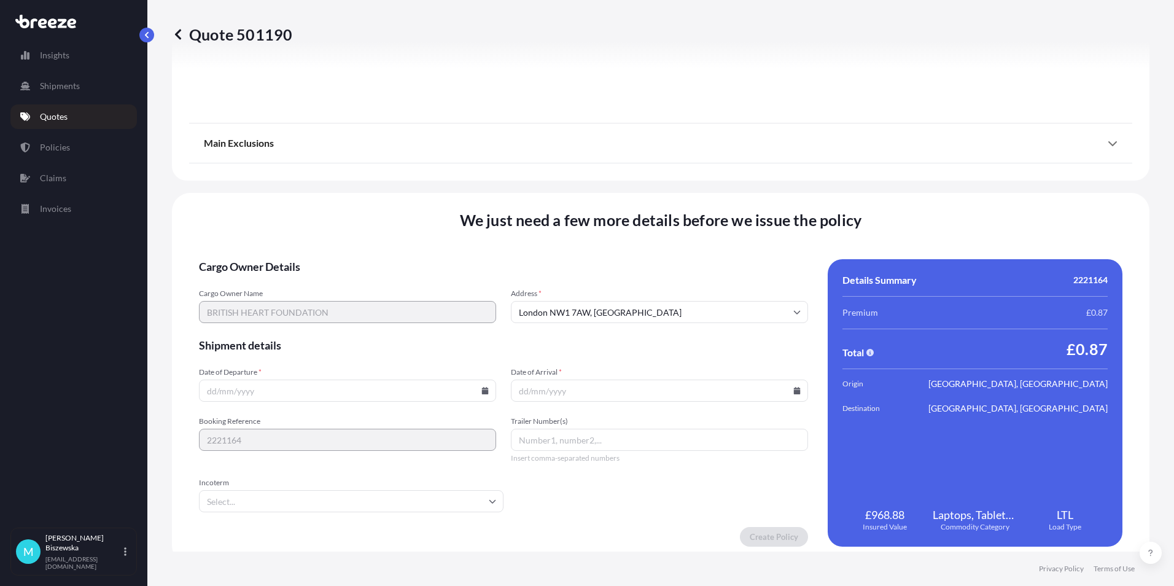
scroll to position [1363, 0]
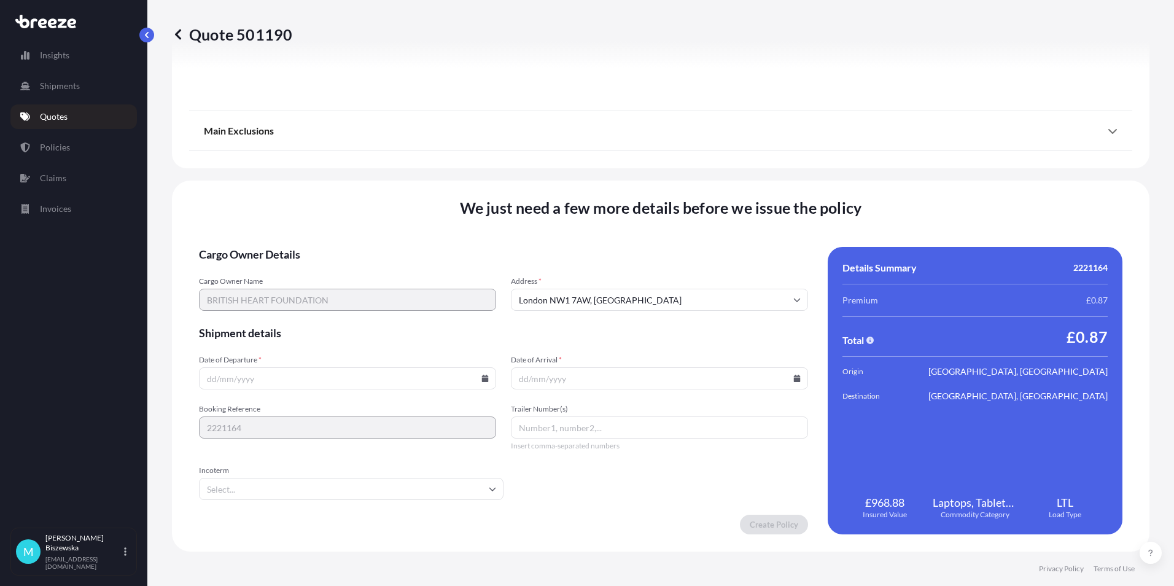
click at [482, 376] on icon at bounding box center [485, 378] width 7 height 7
click at [375, 249] on button "10" at bounding box center [375, 246] width 20 height 20
type input "[DATE]"
click at [794, 378] on icon at bounding box center [797, 378] width 7 height 7
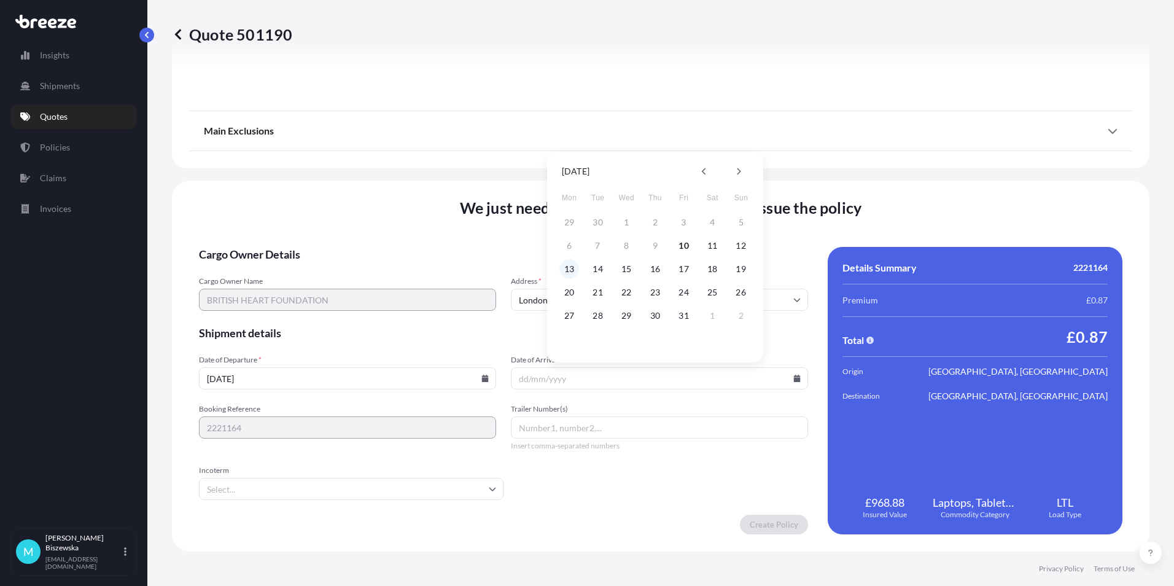
click at [572, 270] on button "13" at bounding box center [569, 269] width 20 height 20
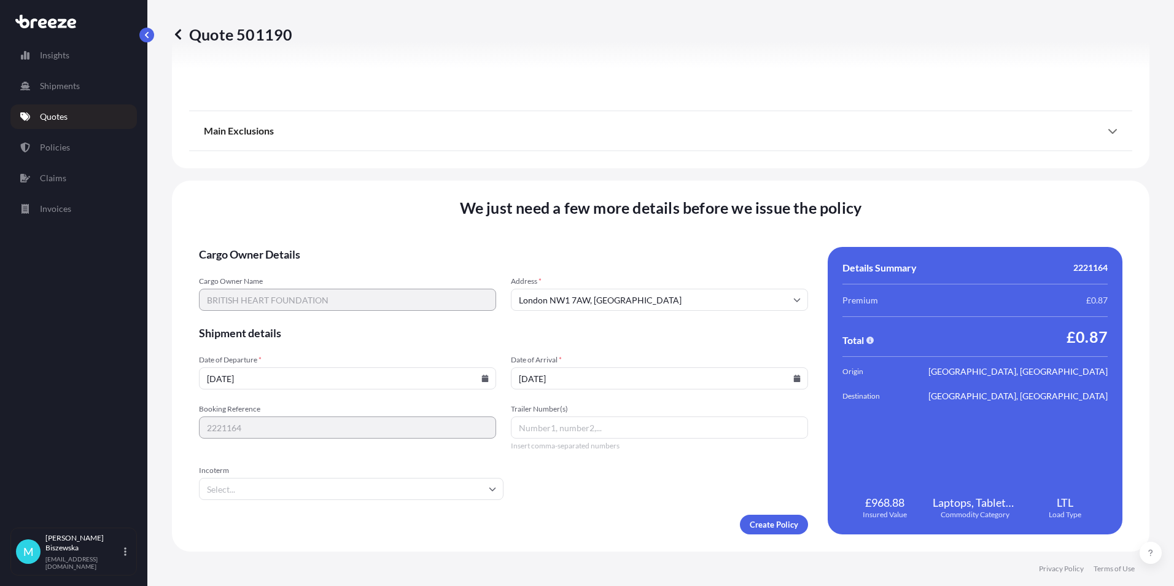
type input "[DATE]"
click at [633, 501] on form "Cargo Owner Details Cargo Owner Name BRITISH HEART FOUNDATION Address * [GEOGRA…" at bounding box center [503, 390] width 609 height 287
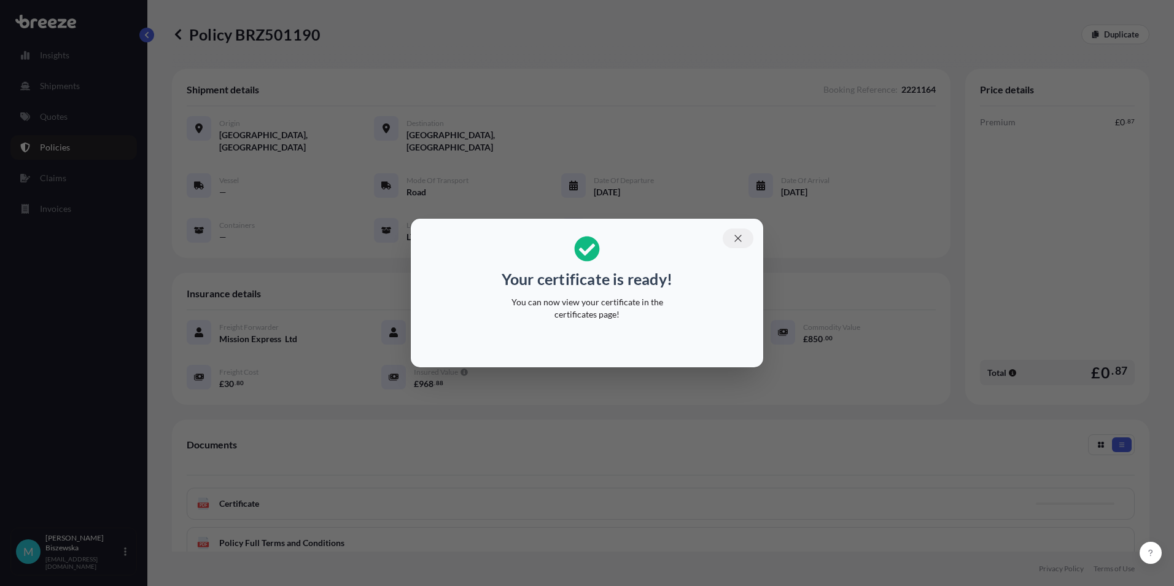
click at [735, 241] on icon "button" at bounding box center [738, 238] width 7 height 7
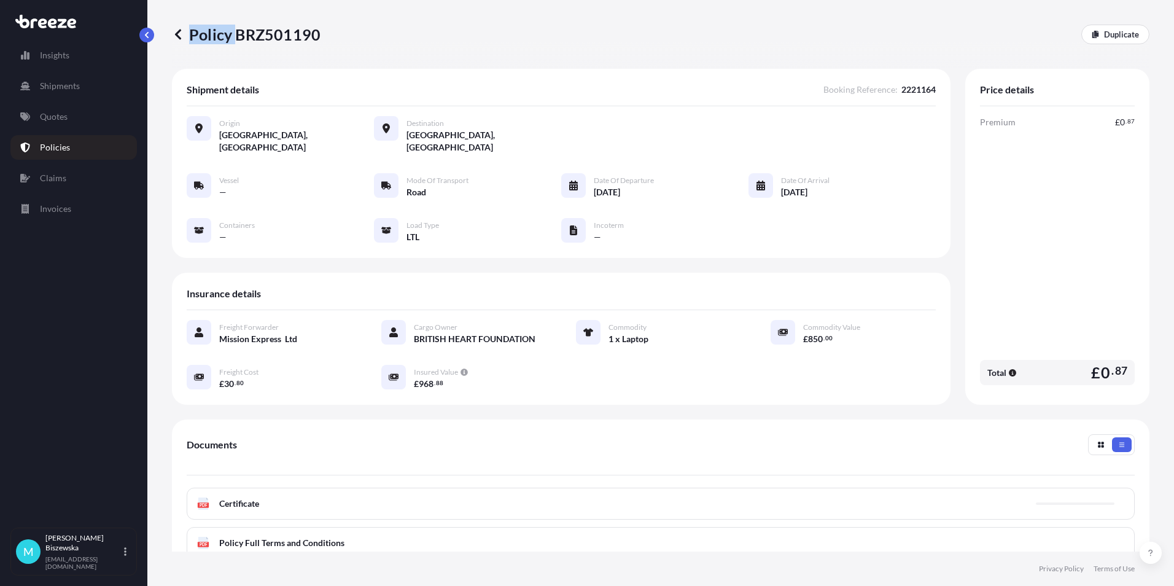
drag, startPoint x: 239, startPoint y: 34, endPoint x: 320, endPoint y: 37, distance: 81.2
click at [320, 37] on div "Policy BRZ501190 Duplicate" at bounding box center [661, 35] width 978 height 20
drag, startPoint x: 320, startPoint y: 37, endPoint x: 265, endPoint y: 45, distance: 55.8
click at [265, 45] on div "Policy BRZ501190 Duplicate" at bounding box center [661, 34] width 978 height 69
drag, startPoint x: 239, startPoint y: 36, endPoint x: 318, endPoint y: 34, distance: 78.6
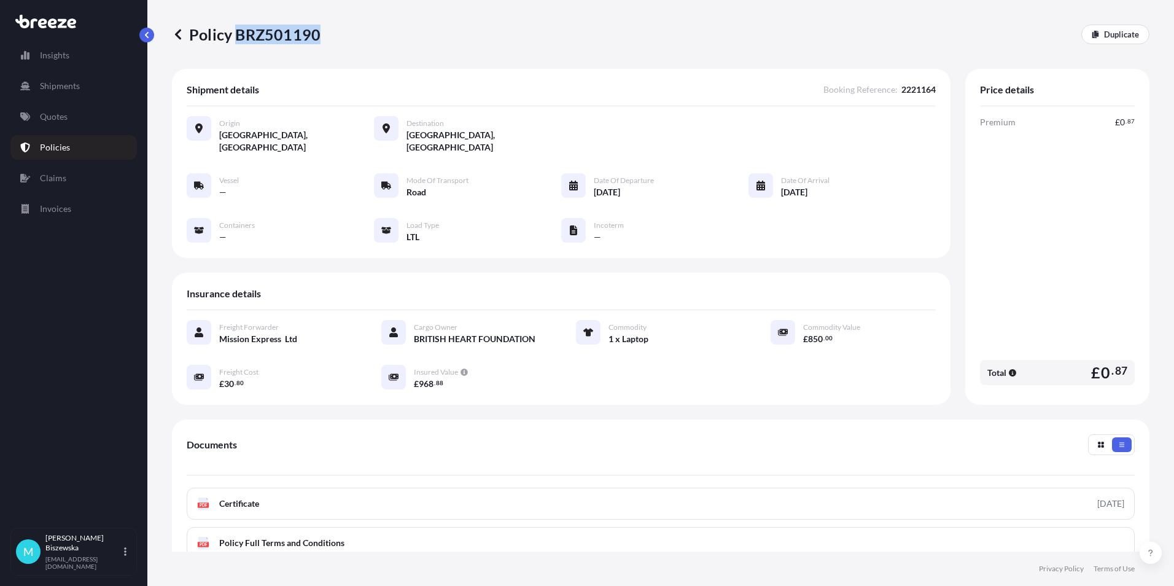
click at [318, 34] on p "Policy BRZ501190" at bounding box center [246, 35] width 149 height 20
drag, startPoint x: 318, startPoint y: 34, endPoint x: 303, endPoint y: 34, distance: 14.1
copy p "BRZ501190"
click at [68, 125] on link "Quotes" at bounding box center [73, 116] width 127 height 25
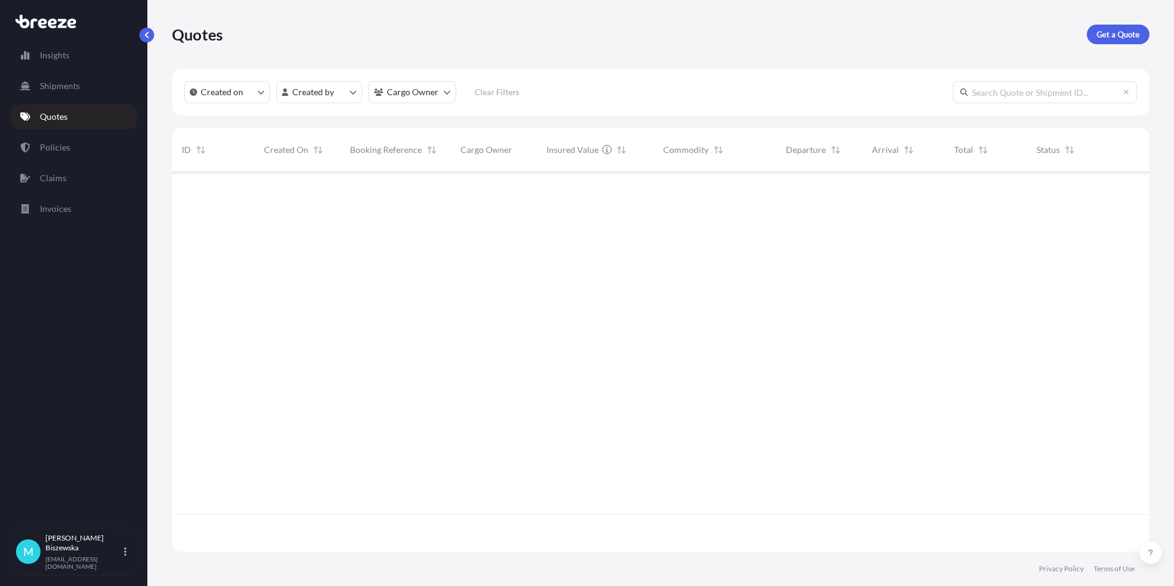
scroll to position [377, 969]
click at [1118, 29] on p "Get a Quote" at bounding box center [1118, 34] width 43 height 12
select select "Sea"
select select "1"
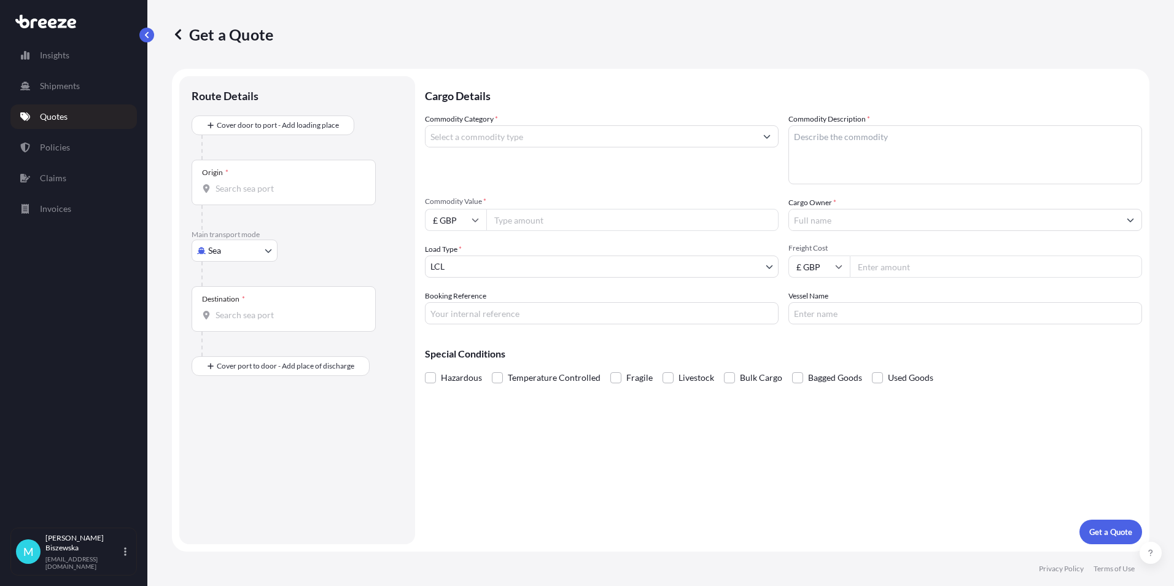
click at [247, 251] on body "Insights Shipments Quotes Policies Claims Invoices M [PERSON_NAME] [PERSON_NAME…" at bounding box center [587, 293] width 1174 height 586
click at [239, 326] on div "Road" at bounding box center [235, 327] width 76 height 22
select select "Road"
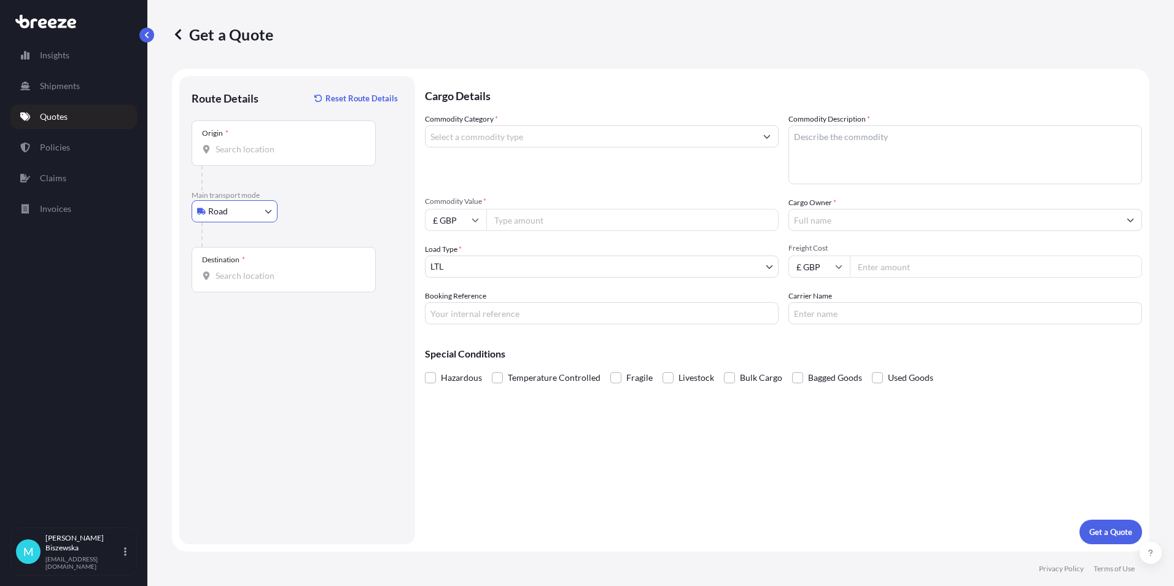
click at [234, 151] on input "Origin *" at bounding box center [288, 149] width 145 height 12
paste input "NW1 7AW"
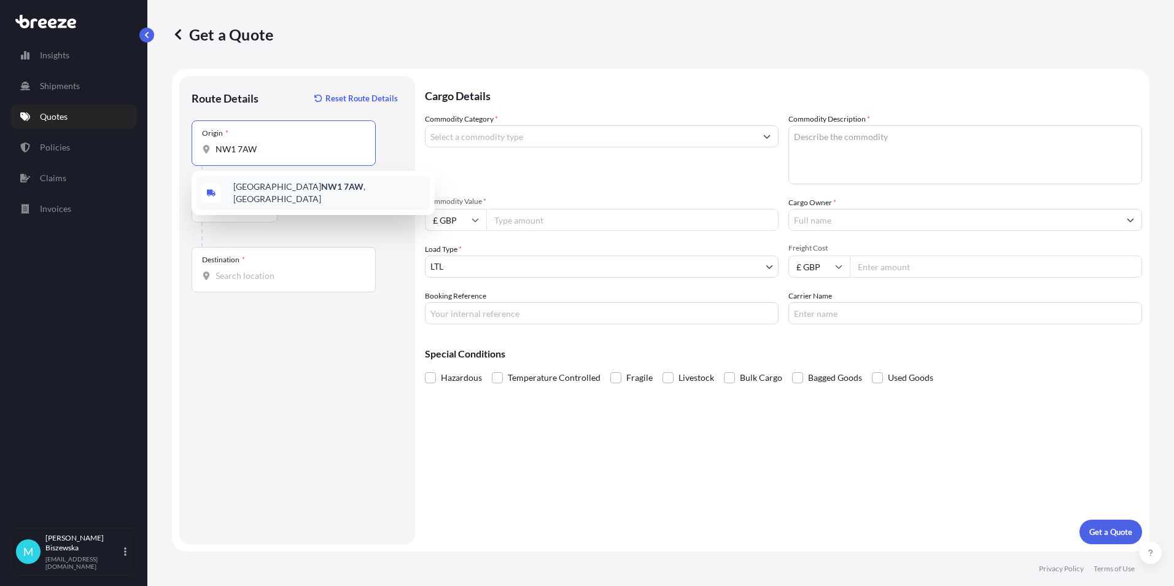
click at [307, 190] on span "London NW1 7AW , [GEOGRAPHIC_DATA]" at bounding box center [329, 193] width 192 height 25
type input "London NW1 7AW, [GEOGRAPHIC_DATA]"
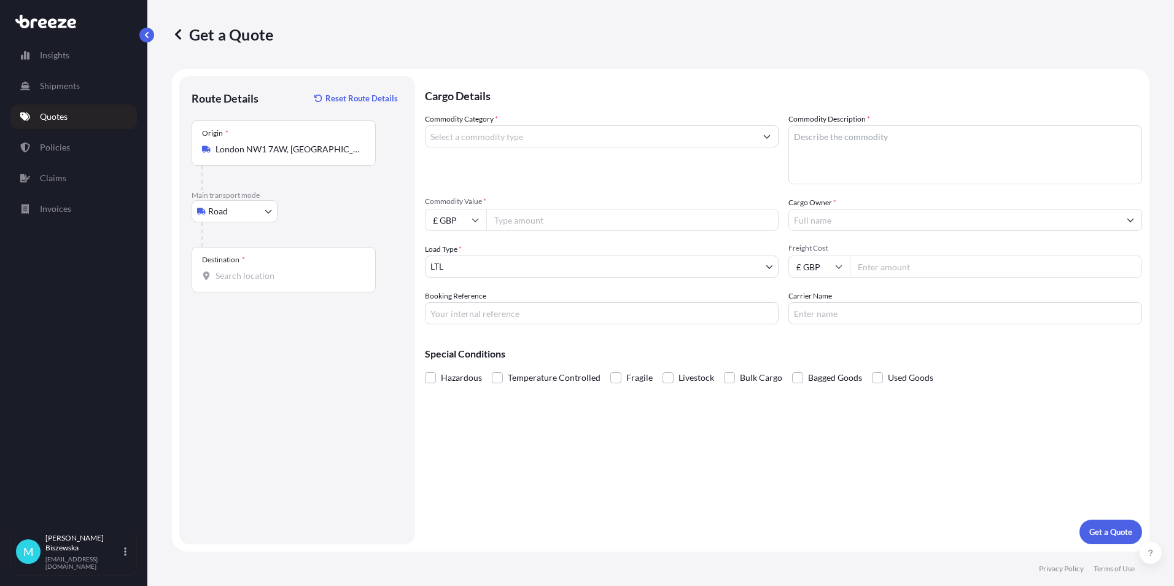
drag, startPoint x: 324, startPoint y: 220, endPoint x: 300, endPoint y: 4, distance: 217.4
click at [325, 220] on div "Road Sea Air Road Rail" at bounding box center [297, 211] width 211 height 22
click at [235, 276] on input "Destination *" at bounding box center [288, 276] width 145 height 12
paste input "YO42 4RF"
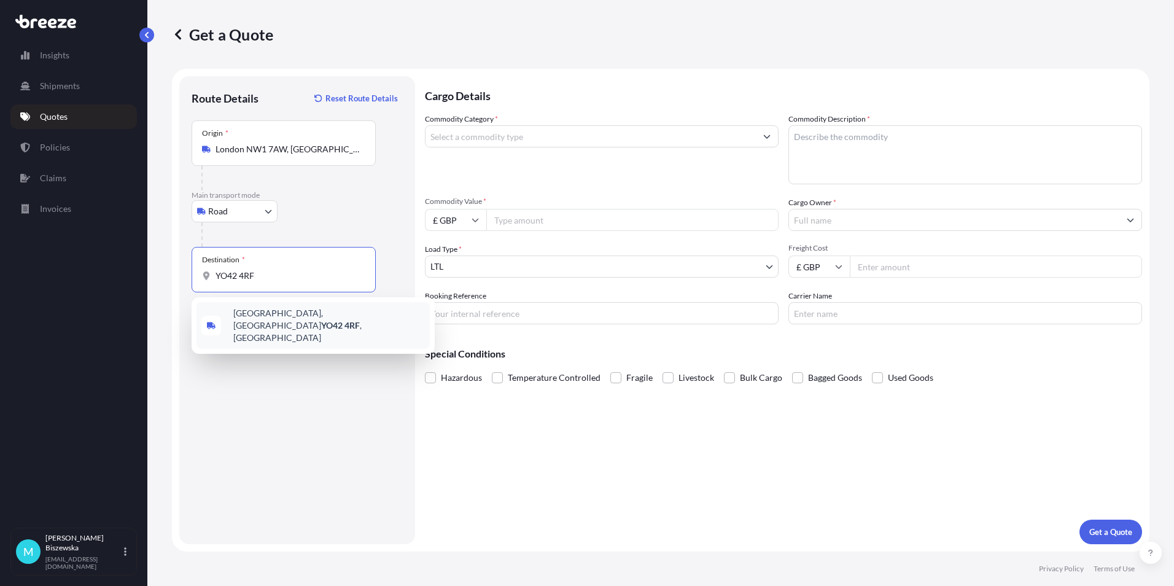
click at [283, 325] on div "[GEOGRAPHIC_DATA], [GEOGRAPHIC_DATA] YO42 4RF , [GEOGRAPHIC_DATA]" at bounding box center [313, 325] width 233 height 47
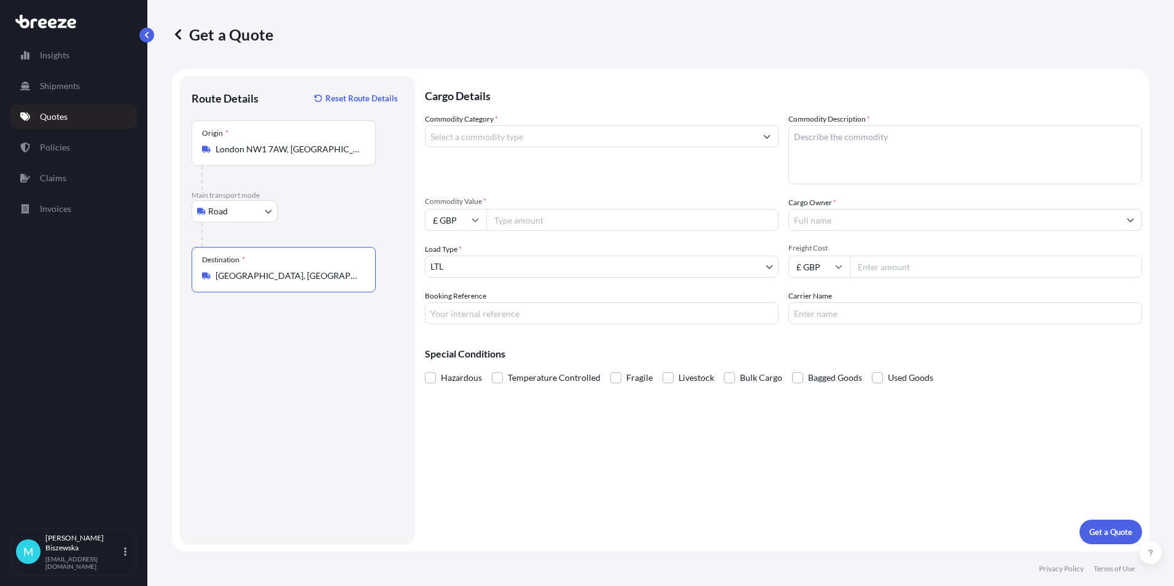
type input "[GEOGRAPHIC_DATA], [GEOGRAPHIC_DATA] YO42 4RF, [GEOGRAPHIC_DATA]"
click at [468, 459] on div "Cargo Details Commodity Category * Commodity Description * Commodity Value * £ …" at bounding box center [783, 310] width 717 height 468
click at [568, 138] on input "Commodity Category *" at bounding box center [591, 136] width 330 height 22
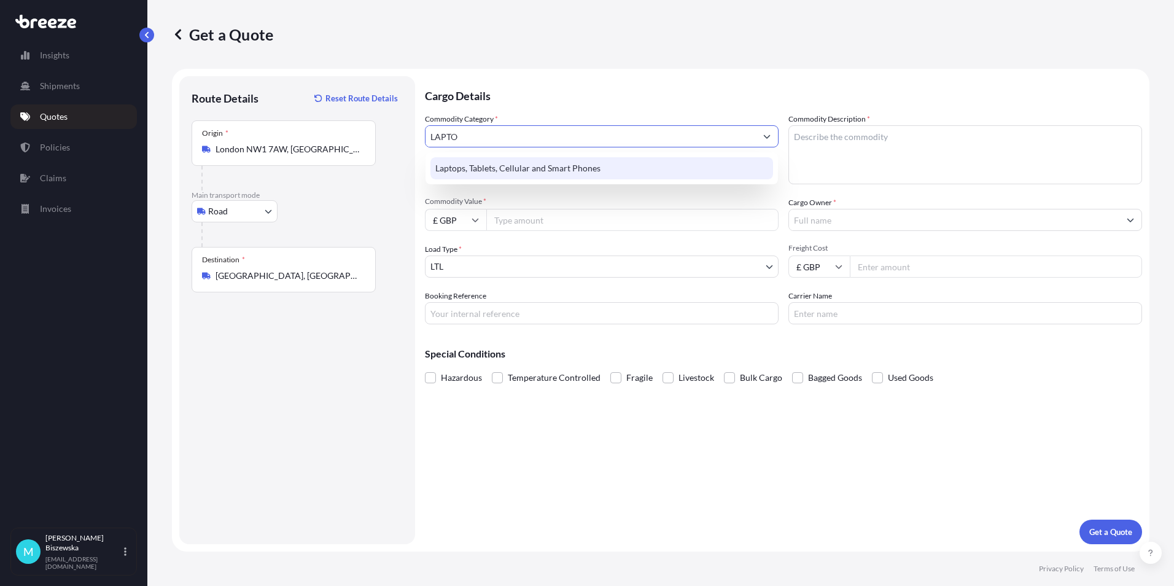
click at [549, 168] on div "Laptops, Tablets, Cellular and Smart Phones" at bounding box center [602, 168] width 343 height 22
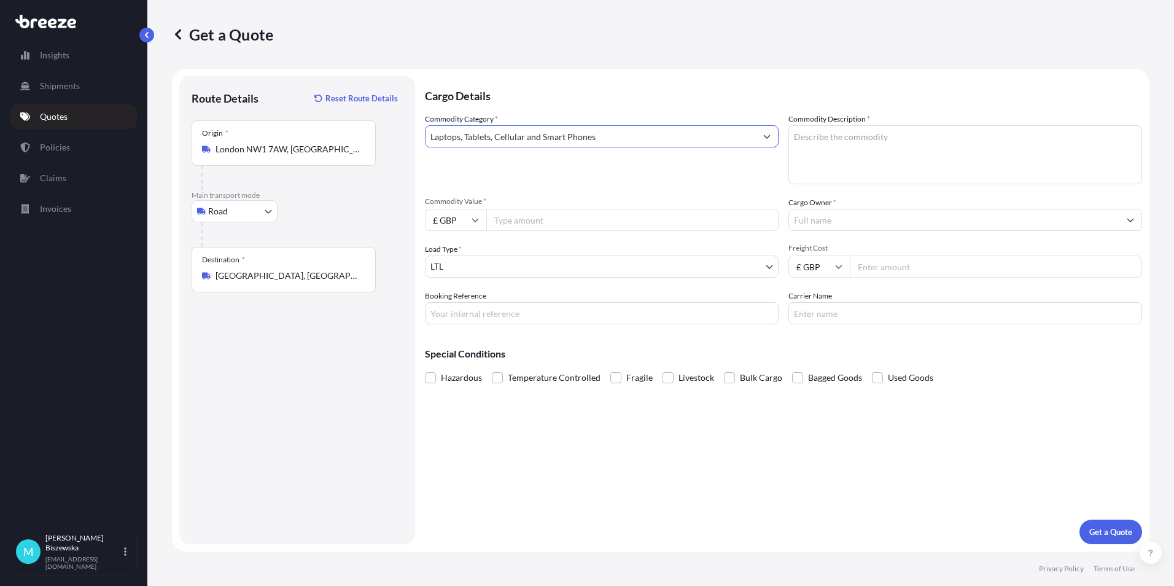
type input "Laptops, Tablets, Cellular and Smart Phones"
click at [532, 225] on input "Commodity Value *" at bounding box center [632, 220] width 292 height 22
type input "450"
click at [476, 311] on input "Booking Reference" at bounding box center [602, 313] width 354 height 22
paste input "2224444"
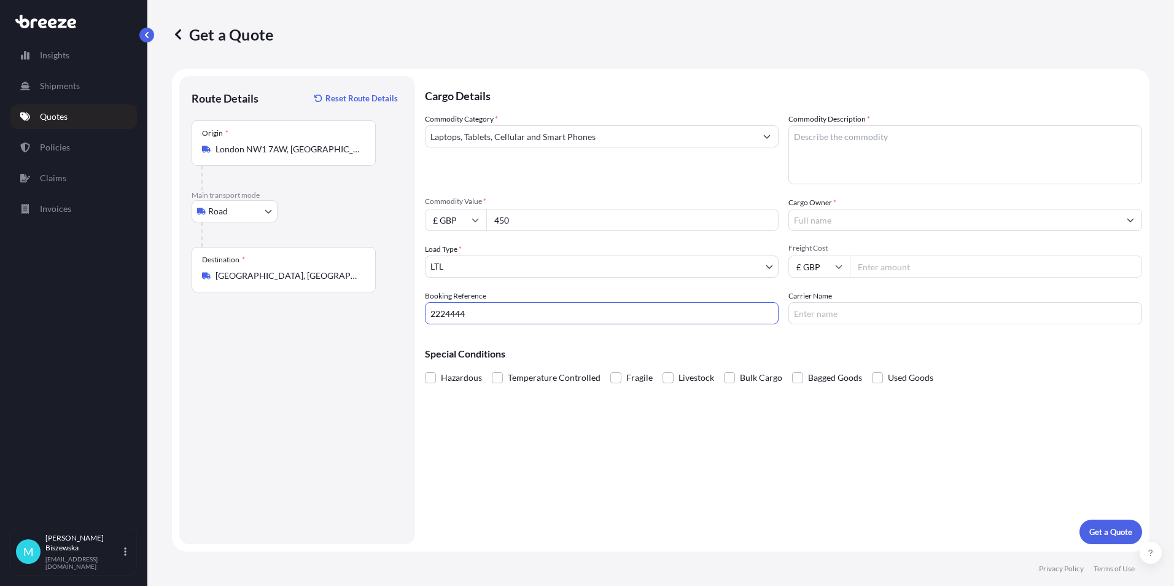
type input "2224444"
click at [516, 442] on div "Cargo Details Commodity Category * Laptops, Tablets, Cellular and Smart Phones …" at bounding box center [783, 310] width 717 height 468
click at [822, 138] on textarea "Commodity Description *" at bounding box center [966, 154] width 354 height 59
paste textarea "1 MOBILE,DX3H4206PLJQ"
type textarea "1 MOBILE,DX3H4206PLJQ"
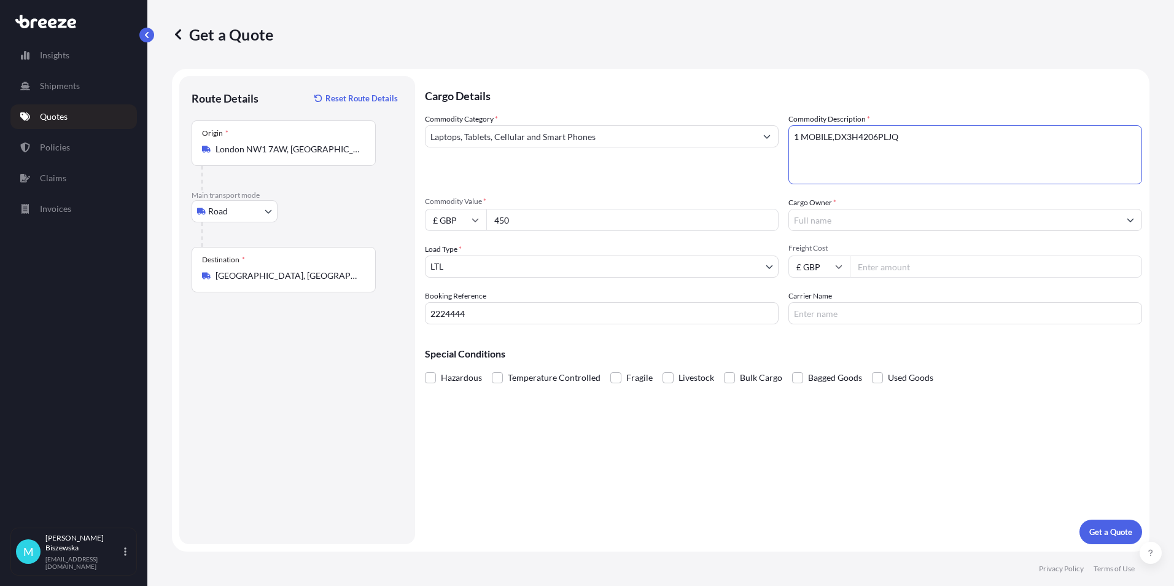
click at [752, 179] on div "Commodity Category * Laptops, Tablets, Cellular and Smart Phones" at bounding box center [602, 148] width 354 height 71
click at [813, 222] on input "Cargo Owner *" at bounding box center [954, 220] width 330 height 22
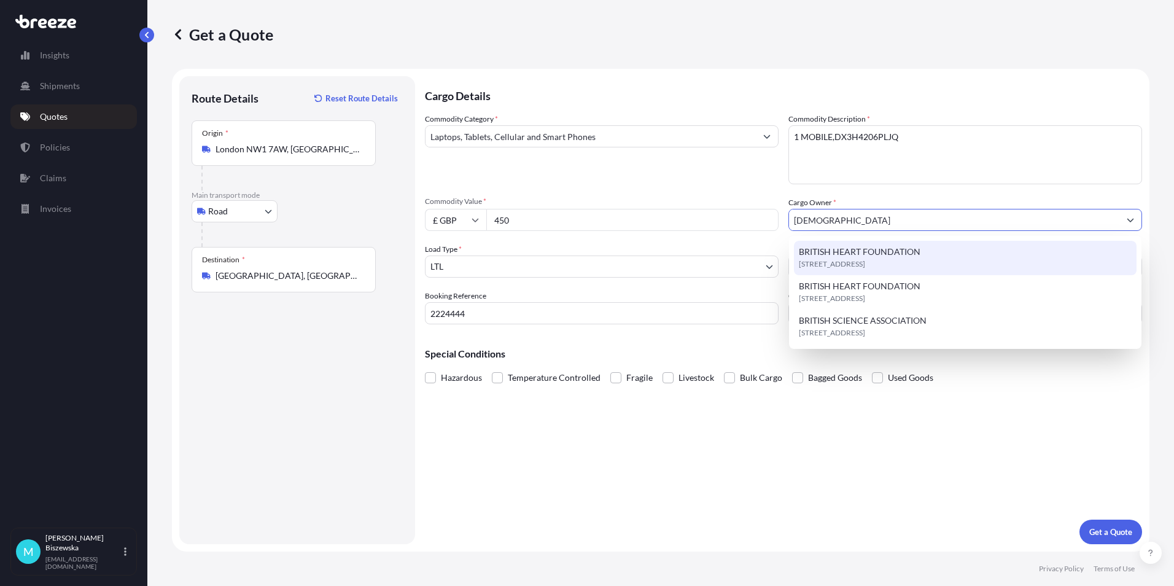
click at [830, 251] on span "BRITISH HEART FOUNDATION" at bounding box center [860, 252] width 122 height 12
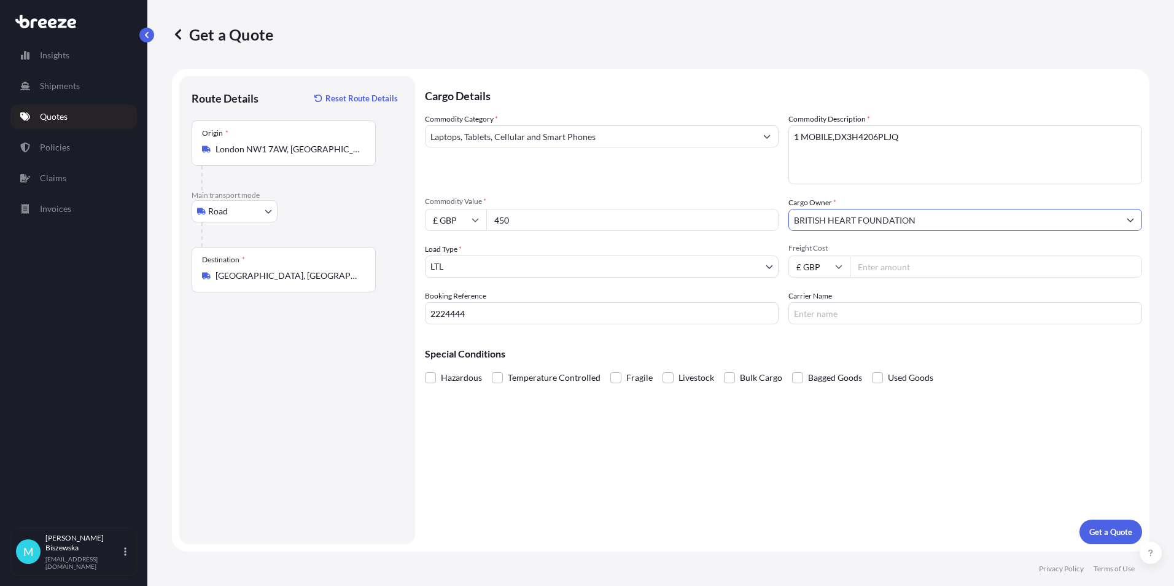
type input "BRITISH HEART FOUNDATION"
click at [744, 188] on div "Commodity Category * Laptops, Tablets, Cellular and Smart Phones Commodity Desc…" at bounding box center [783, 218] width 717 height 211
click at [887, 267] on input "Freight Cost" at bounding box center [996, 266] width 292 height 22
type input "13.25"
click at [838, 341] on div "Special Conditions Hazardous Temperature Controlled Fragile Livestock Bulk Carg…" at bounding box center [783, 360] width 717 height 53
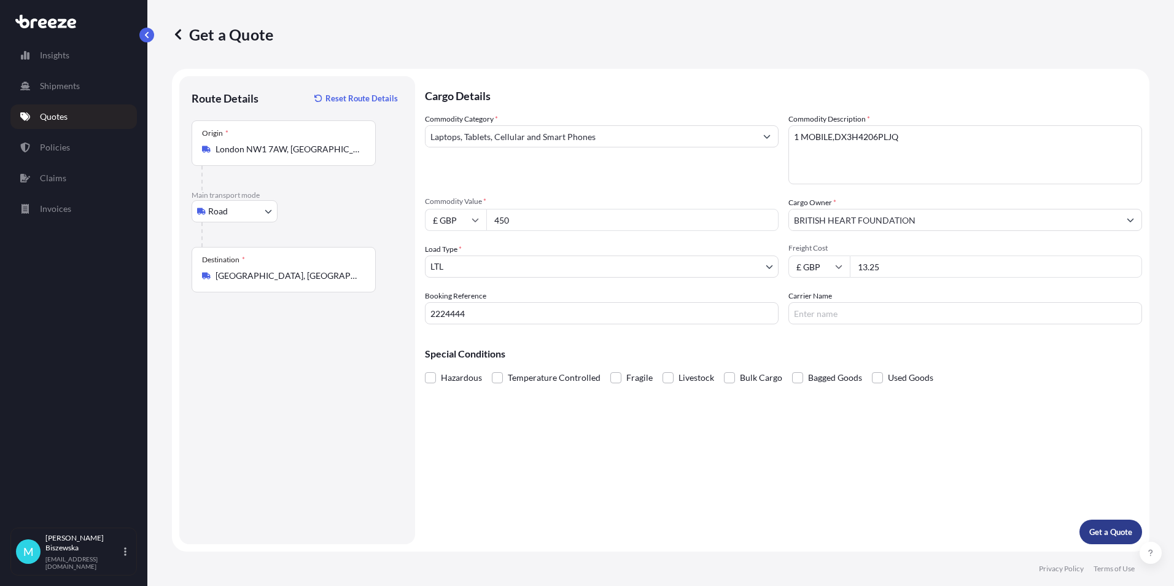
click at [1101, 528] on p "Get a Quote" at bounding box center [1110, 532] width 43 height 12
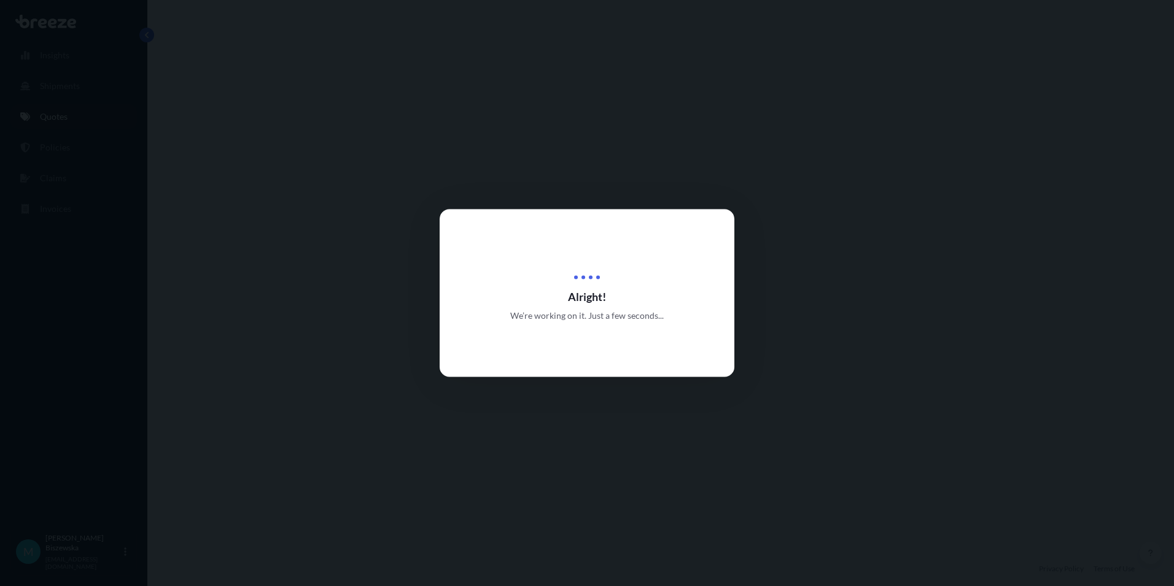
select select "Road"
select select "1"
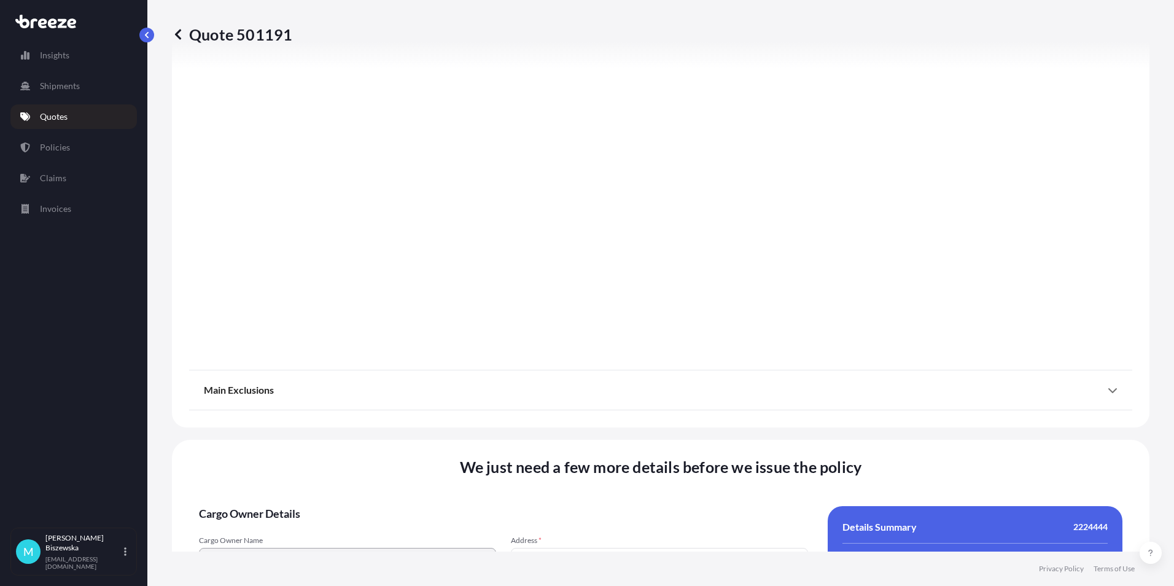
scroll to position [1363, 0]
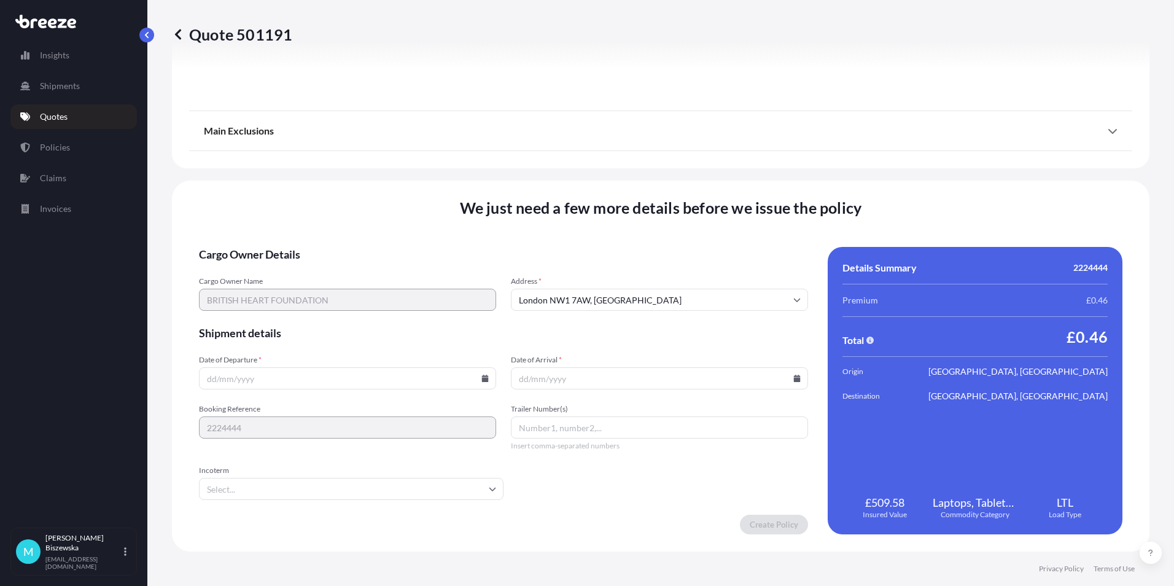
click at [482, 380] on icon at bounding box center [485, 378] width 7 height 7
click at [376, 247] on button "10" at bounding box center [375, 246] width 20 height 20
type input "[DATE]"
click at [794, 376] on icon at bounding box center [797, 378] width 7 height 7
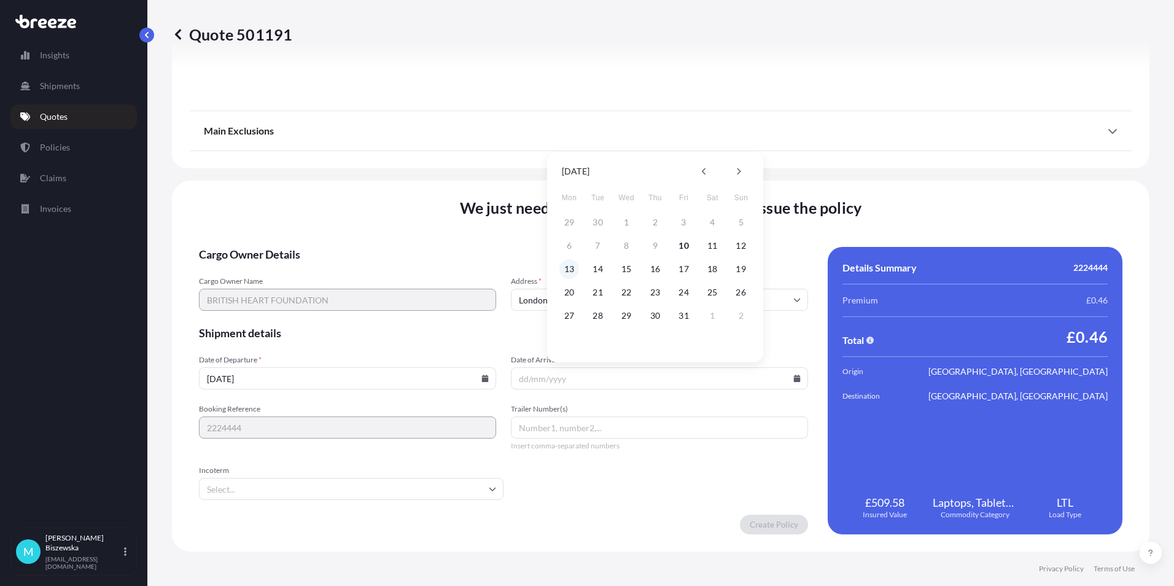
click at [571, 265] on button "13" at bounding box center [569, 269] width 20 height 20
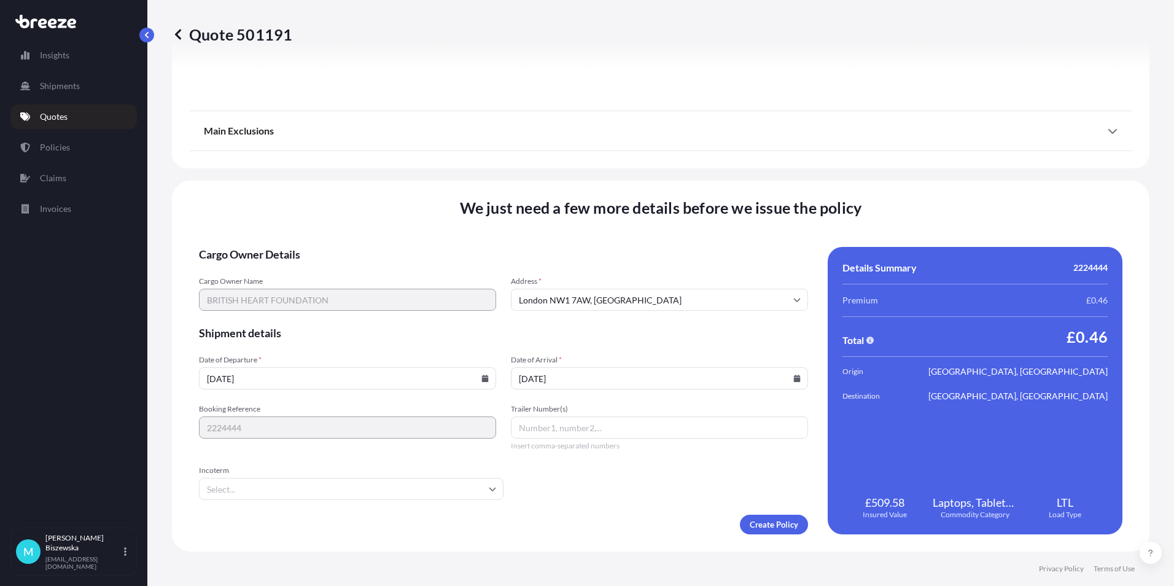
type input "[DATE]"
click at [627, 477] on form "Cargo Owner Details Cargo Owner Name BRITISH HEART FOUNDATION Address * [GEOGRA…" at bounding box center [503, 390] width 609 height 287
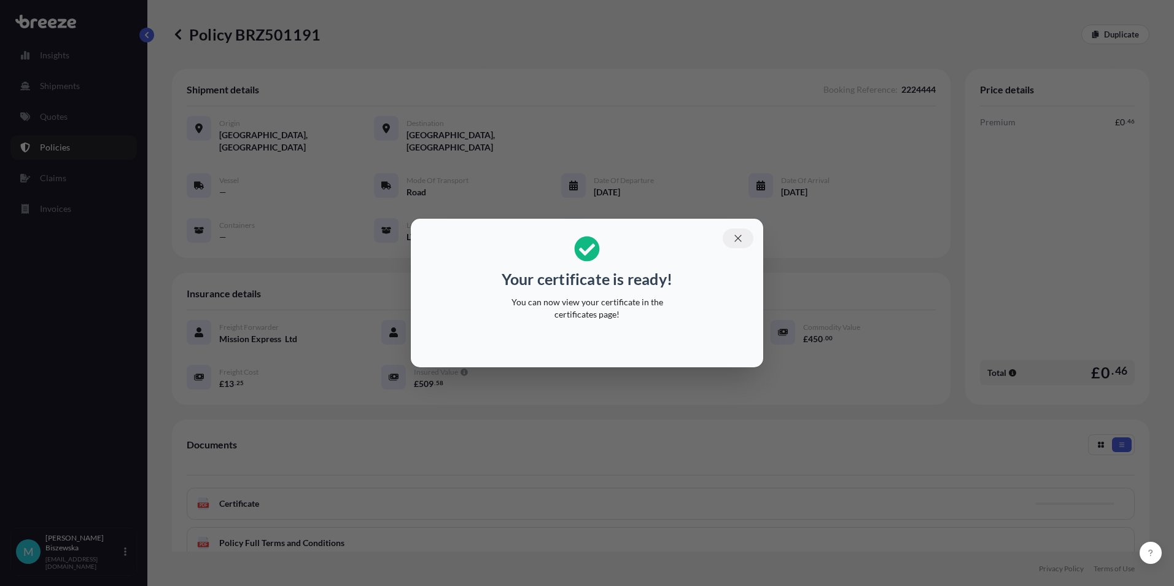
click at [739, 240] on icon "button" at bounding box center [738, 238] width 11 height 11
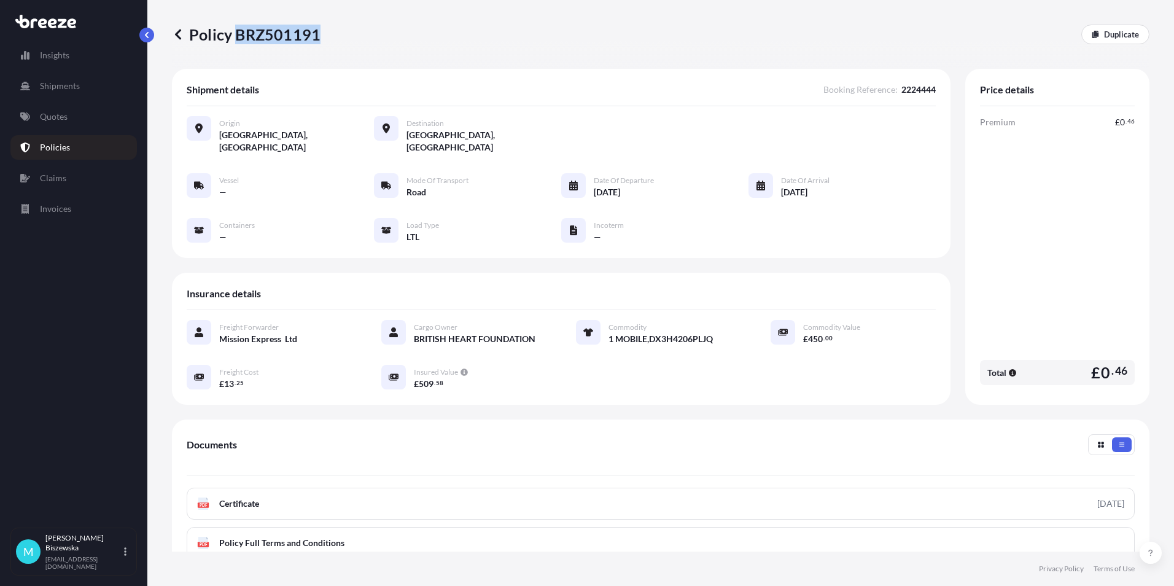
drag, startPoint x: 237, startPoint y: 32, endPoint x: 318, endPoint y: 39, distance: 81.4
click at [318, 39] on p "Policy BRZ501191" at bounding box center [246, 35] width 149 height 20
drag, startPoint x: 318, startPoint y: 39, endPoint x: 296, endPoint y: 33, distance: 23.1
copy p "BRZ501191"
click at [69, 119] on link "Quotes" at bounding box center [73, 116] width 127 height 25
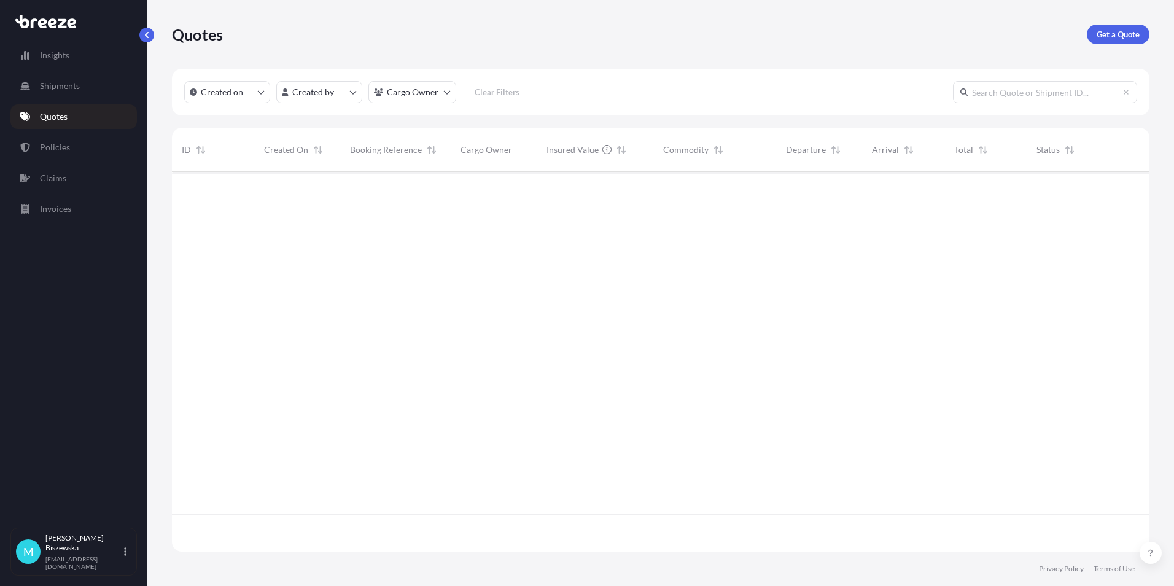
scroll to position [377, 969]
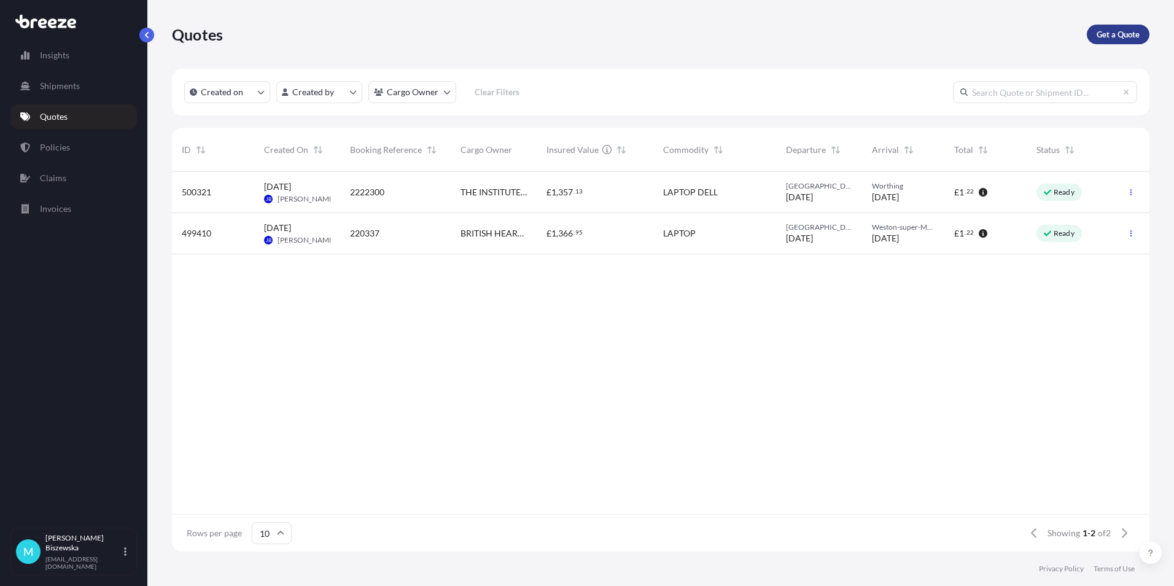
click at [1104, 36] on p "Get a Quote" at bounding box center [1118, 34] width 43 height 12
select select "Sea"
select select "1"
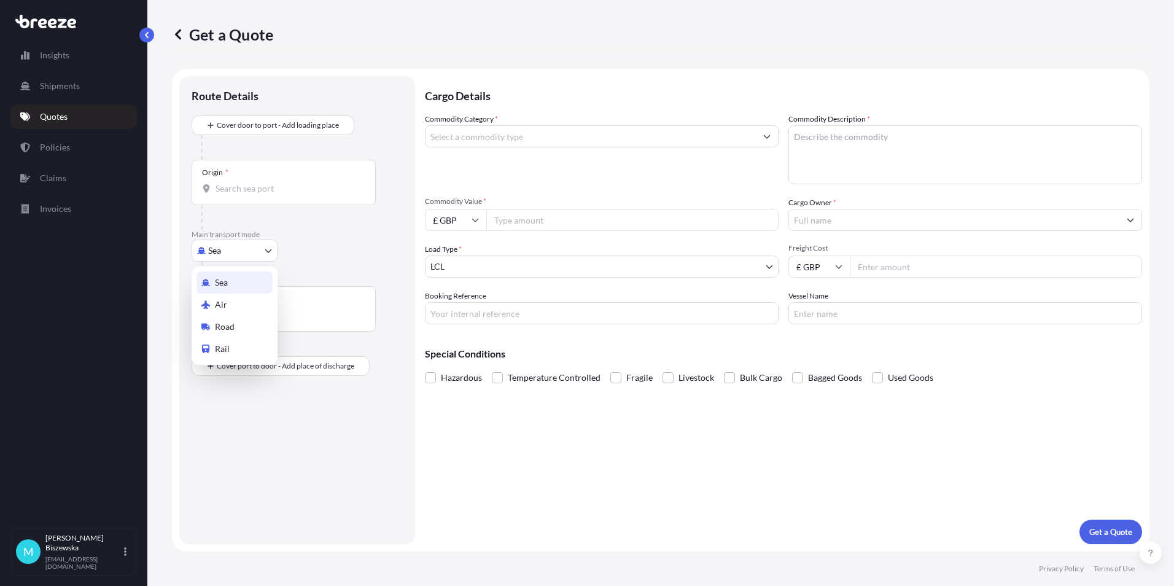
click at [227, 255] on body "Insights Shipments Quotes Policies Claims Invoices M [PERSON_NAME] [PERSON_NAME…" at bounding box center [587, 293] width 1174 height 586
click at [236, 300] on div "Air" at bounding box center [235, 305] width 76 height 22
select select "Air"
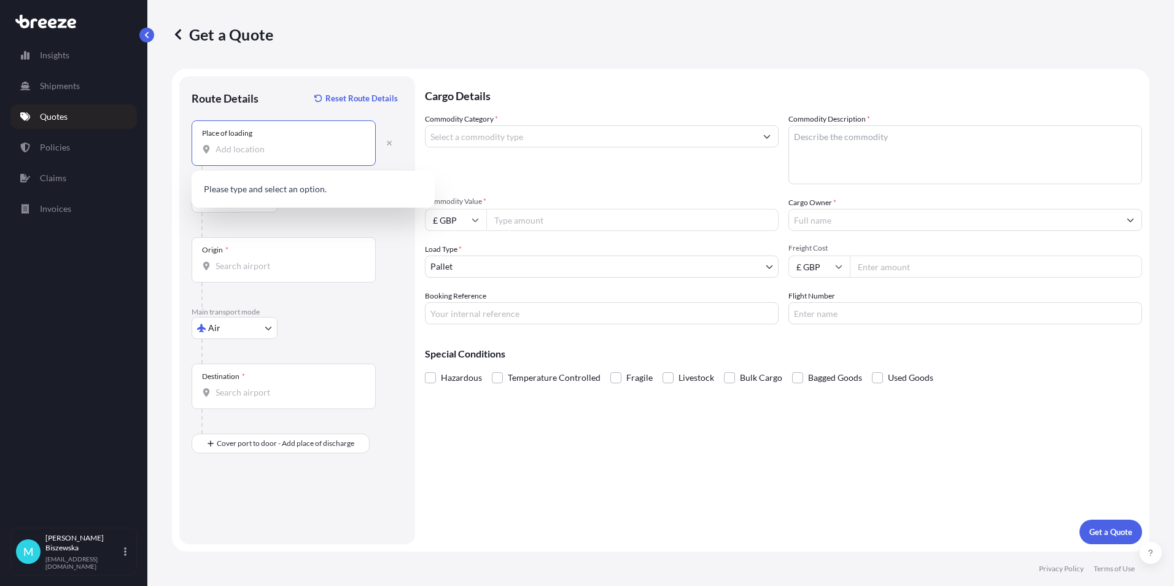
paste input "EC4A 1AB"
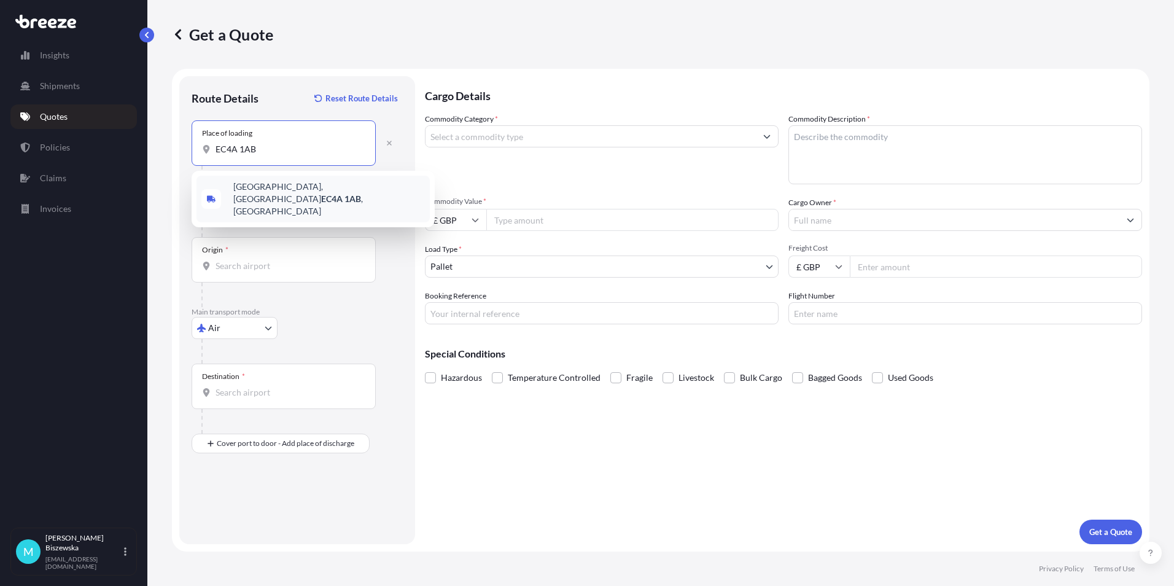
click at [270, 190] on span "[STREET_ADDRESS]" at bounding box center [329, 199] width 192 height 37
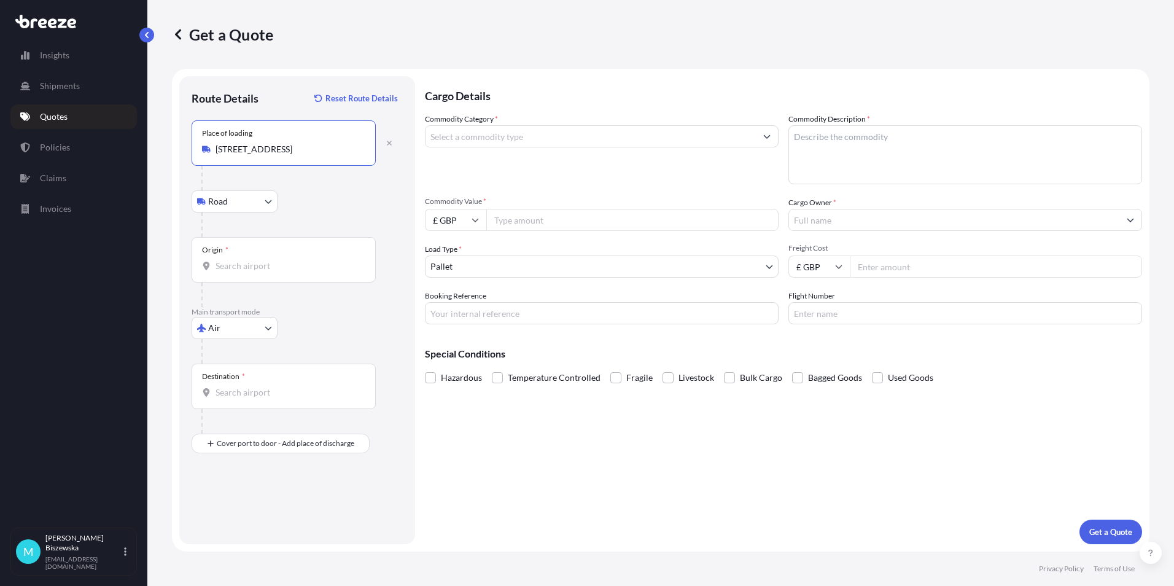
type input "[STREET_ADDRESS]"
click at [254, 263] on input "Origin *" at bounding box center [288, 266] width 145 height 12
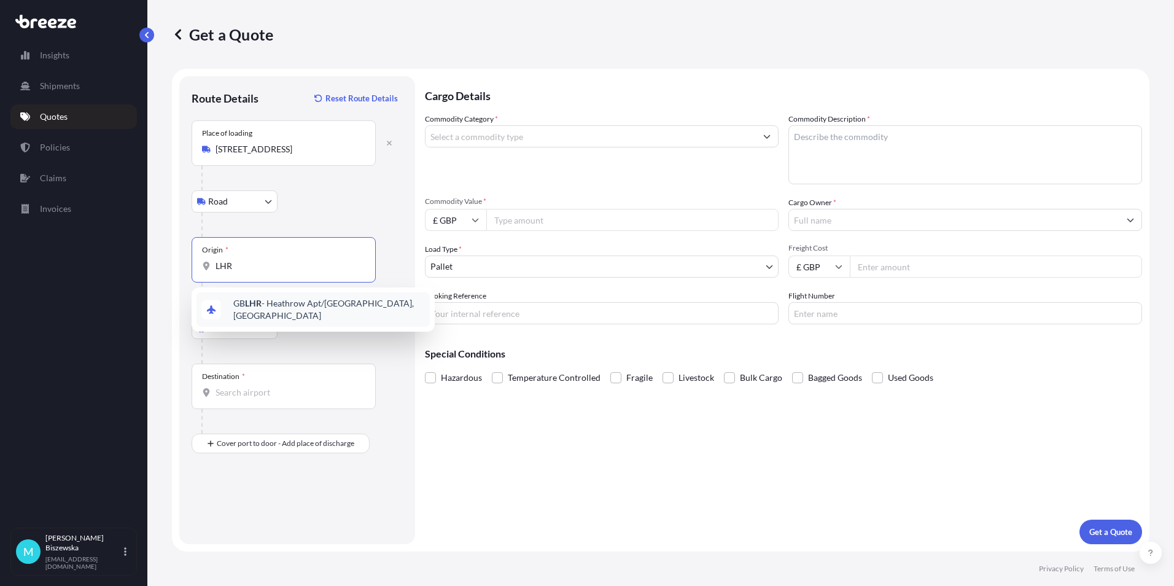
click at [262, 301] on span "GB LHR - Heathrow Apt/[GEOGRAPHIC_DATA], [GEOGRAPHIC_DATA]" at bounding box center [329, 309] width 192 height 25
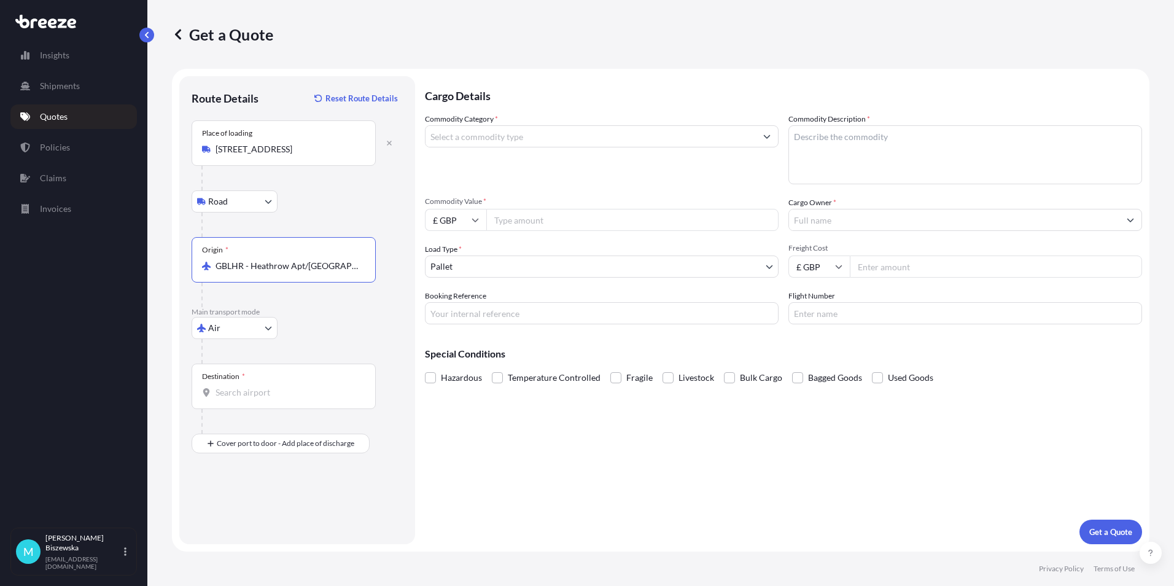
type input "GBLHR - Heathrow Apt/[GEOGRAPHIC_DATA], [GEOGRAPHIC_DATA]"
click at [311, 189] on div at bounding box center [301, 178] width 201 height 25
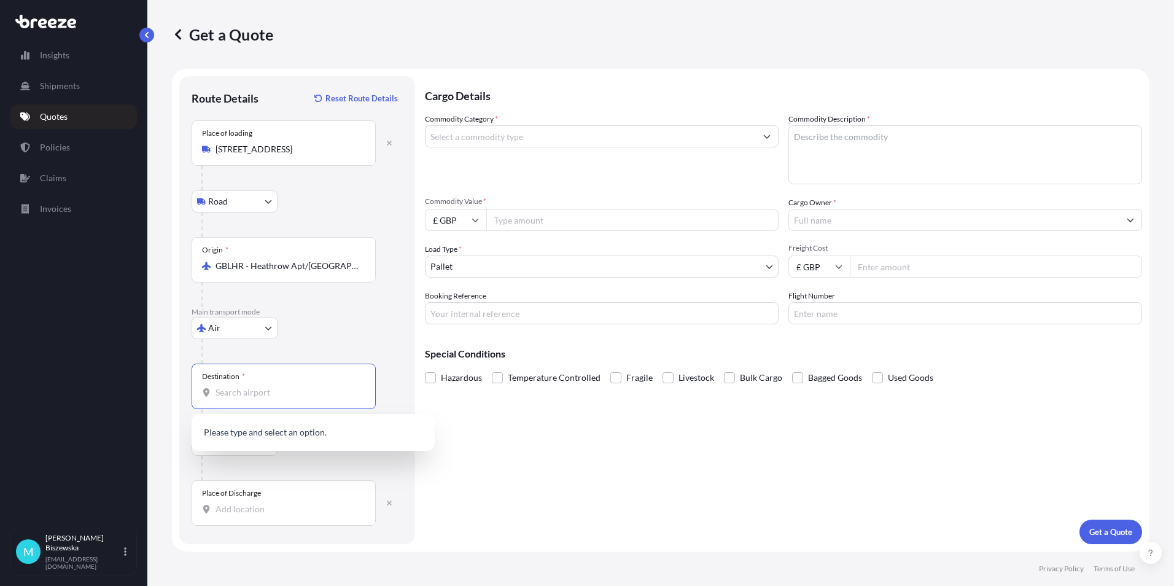
click at [227, 394] on input "Destination *" at bounding box center [288, 392] width 145 height 12
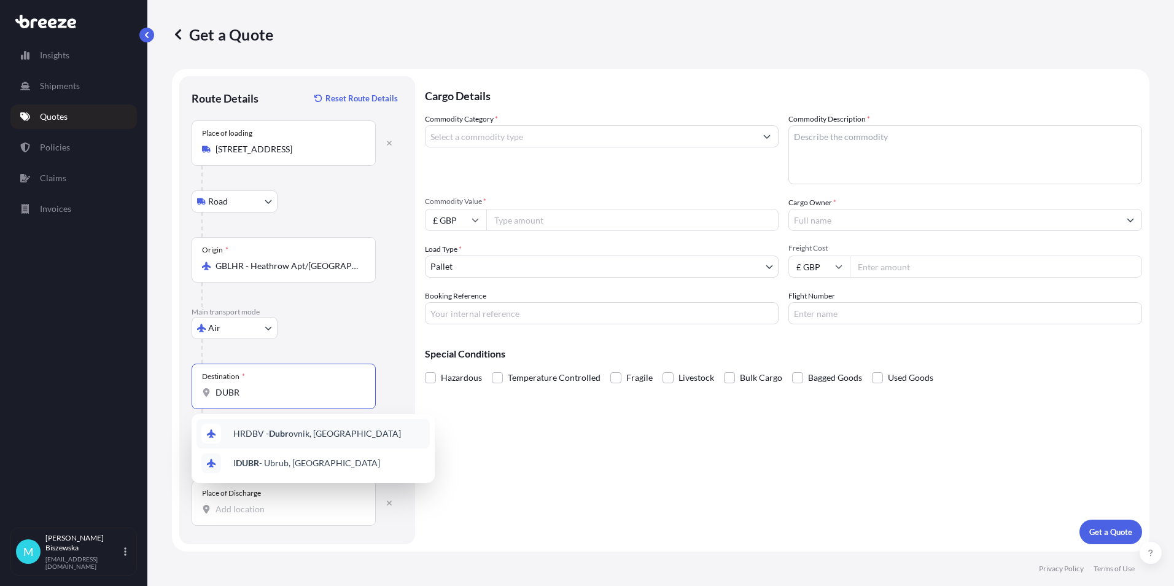
click at [321, 437] on span "HRDBV - Dubr ovnik, [GEOGRAPHIC_DATA]" at bounding box center [317, 433] width 168 height 12
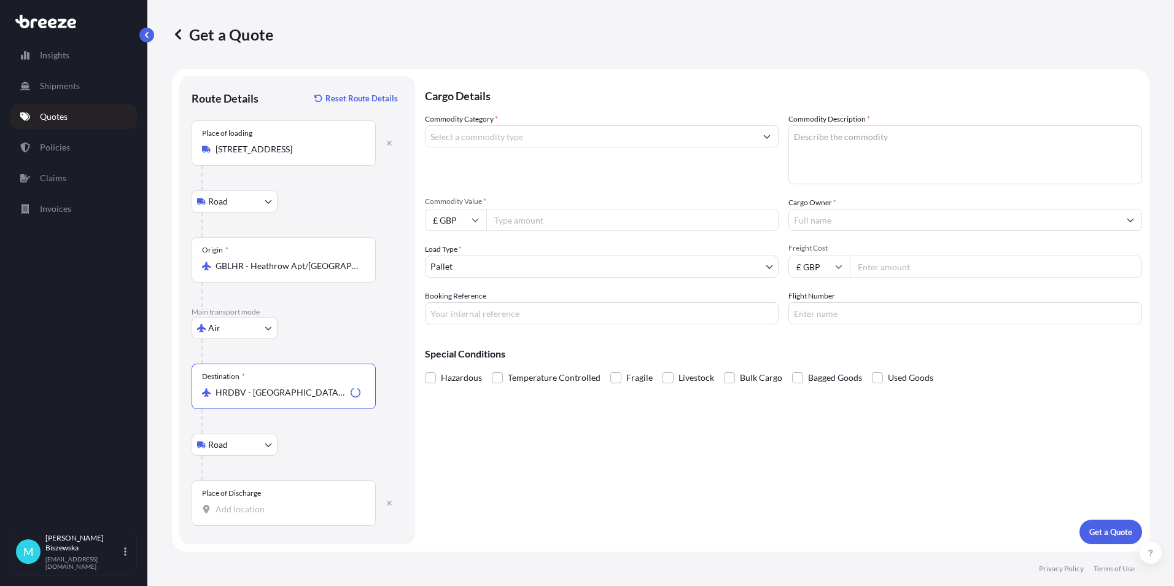
type input "HRDBV - [GEOGRAPHIC_DATA], [GEOGRAPHIC_DATA]"
click at [230, 512] on input "Place of Discharge" at bounding box center [288, 509] width 145 height 12
paste input "21204"
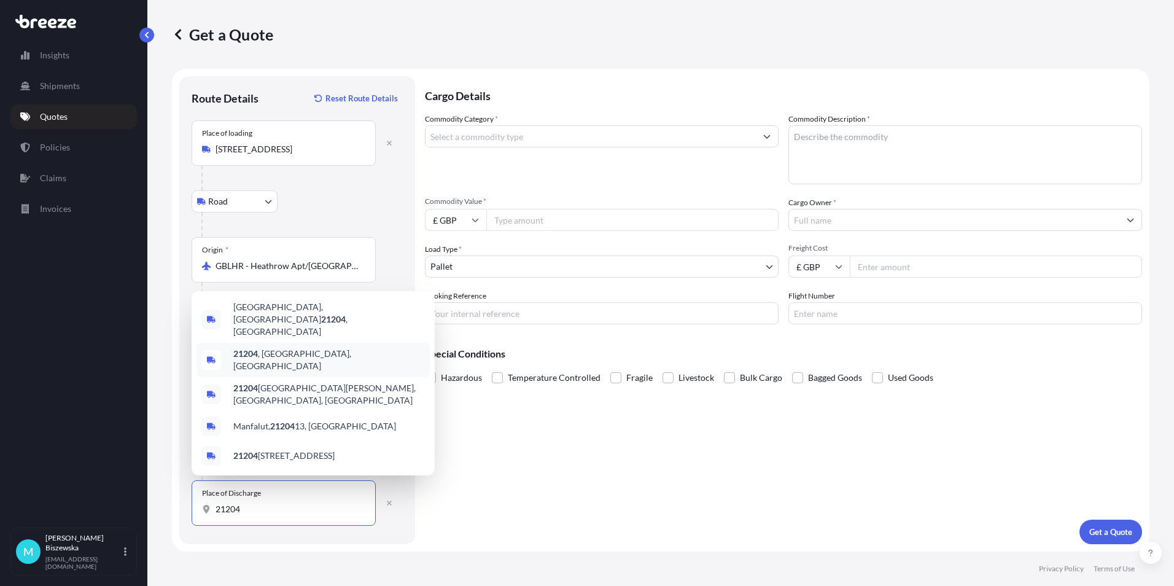
click at [308, 363] on span "21204 , [GEOGRAPHIC_DATA], [GEOGRAPHIC_DATA]" at bounding box center [329, 360] width 192 height 25
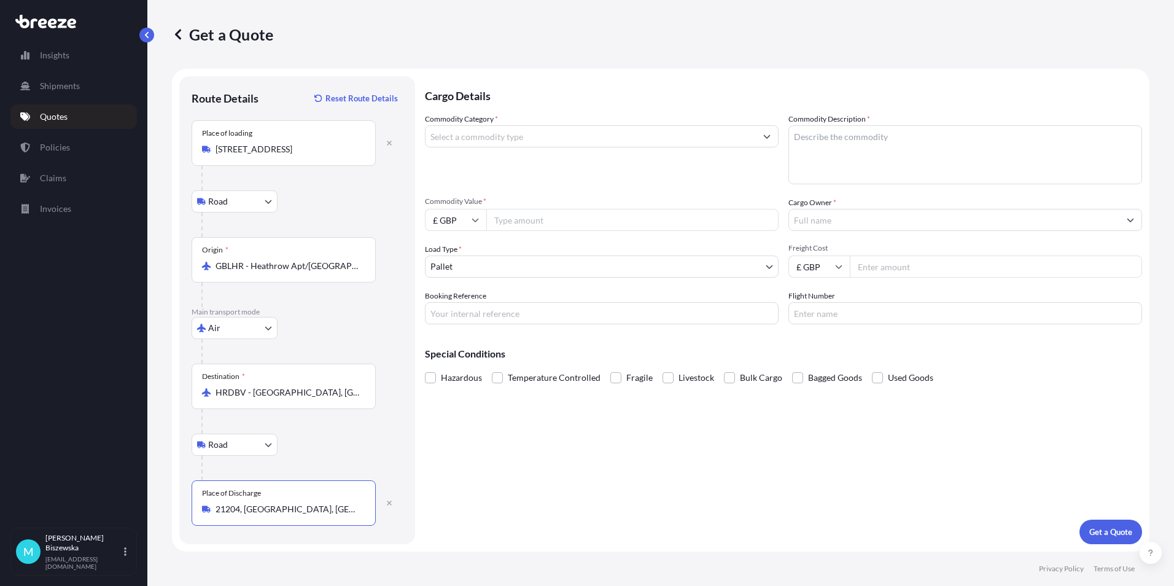
type input "21204, [GEOGRAPHIC_DATA], [GEOGRAPHIC_DATA]"
click at [466, 443] on div "Cargo Details Commodity Category * Commodity Description * Commodity Value * £ …" at bounding box center [783, 310] width 717 height 468
click at [574, 138] on input "Commodity Category *" at bounding box center [591, 136] width 330 height 22
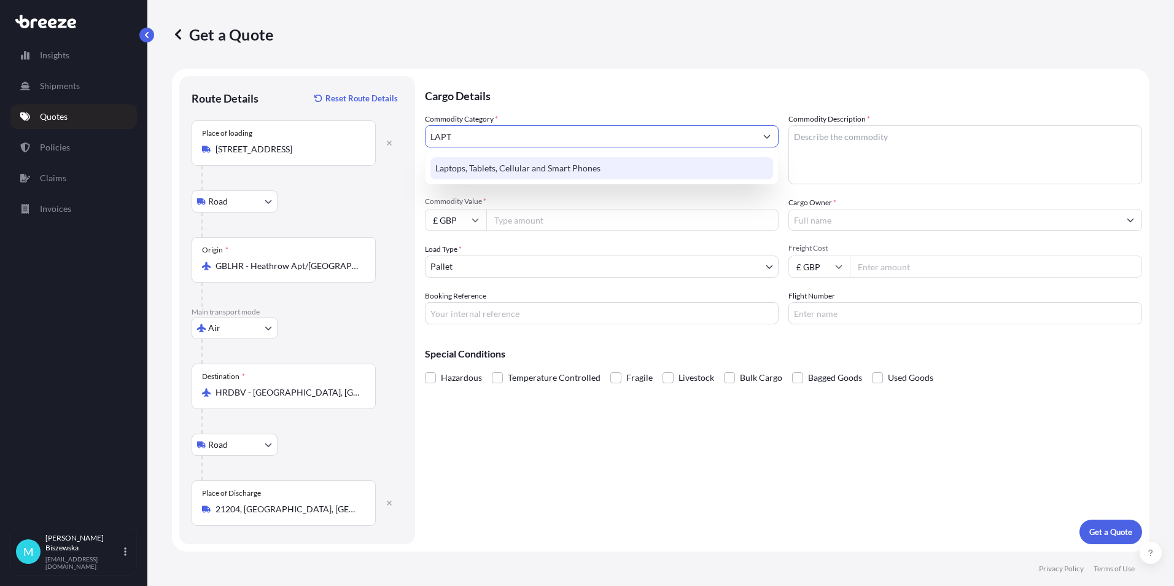
click at [561, 160] on div "Laptops, Tablets, Cellular and Smart Phones" at bounding box center [602, 168] width 343 height 22
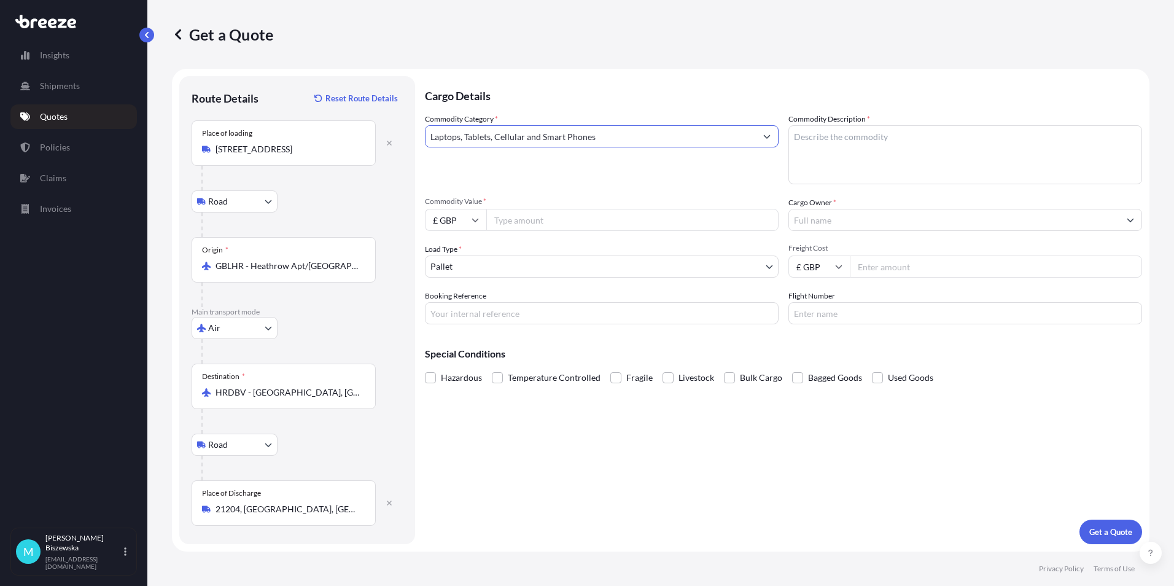
type input "Laptops, Tablets, Cellular and Smart Phones"
click at [504, 101] on p "Cargo Details" at bounding box center [783, 94] width 717 height 37
click at [531, 215] on input "Commodity Value *" at bounding box center [632, 220] width 292 height 22
type input "650"
click at [530, 188] on div "Commodity Category * Laptops, Tablets, Cellular and Smart Phones Commodity Desc…" at bounding box center [783, 218] width 717 height 211
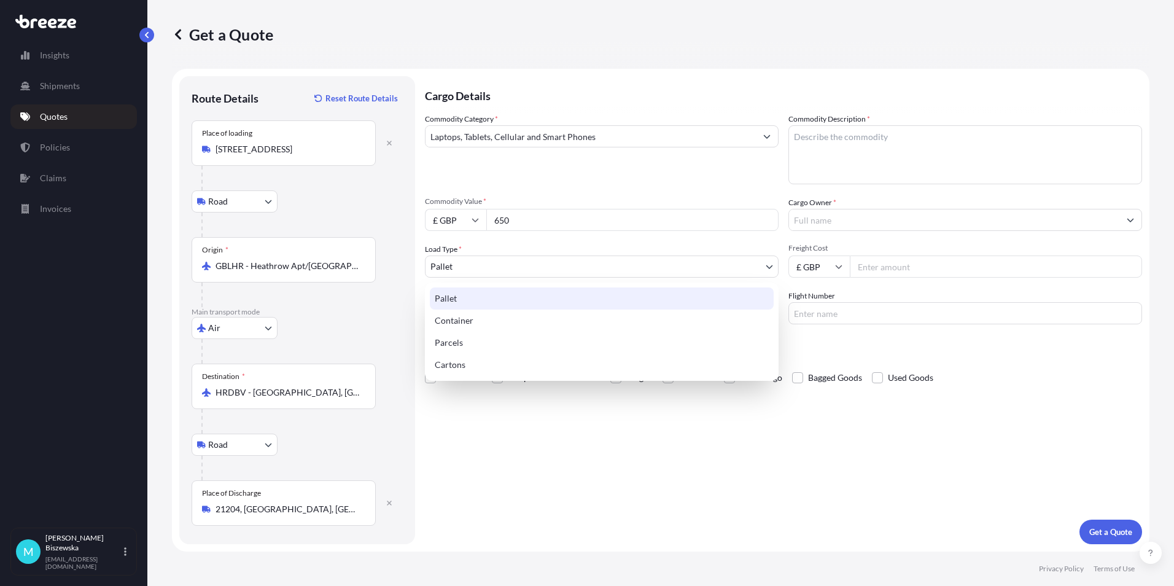
click at [453, 261] on body "140 options available. 140 options available. Insights Shipments Quotes Policie…" at bounding box center [587, 293] width 1174 height 586
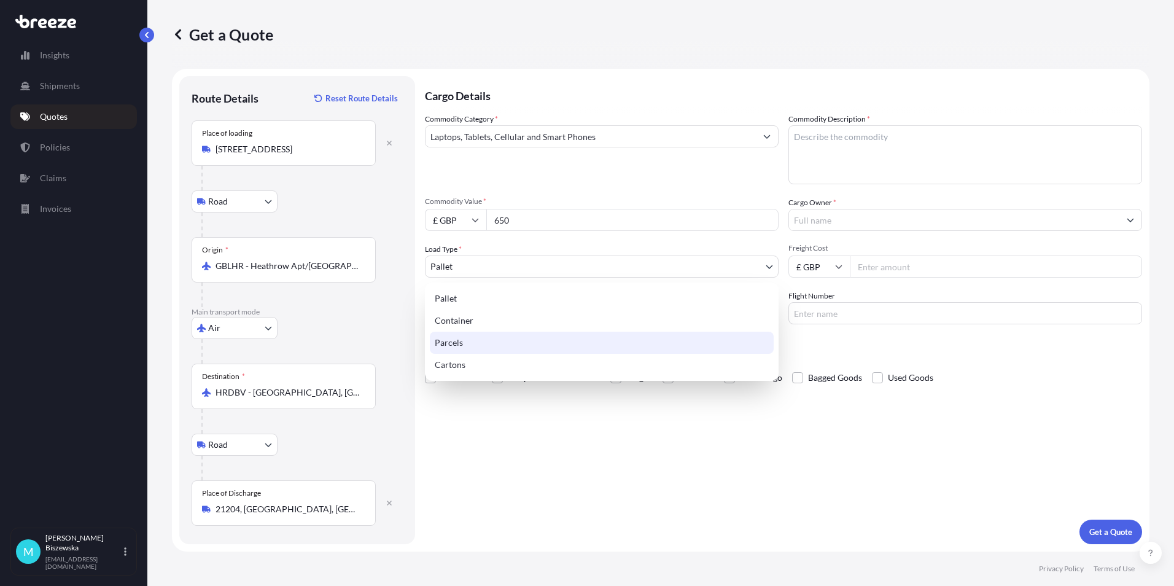
click at [461, 340] on div "Parcels" at bounding box center [602, 343] width 344 height 22
select select "3"
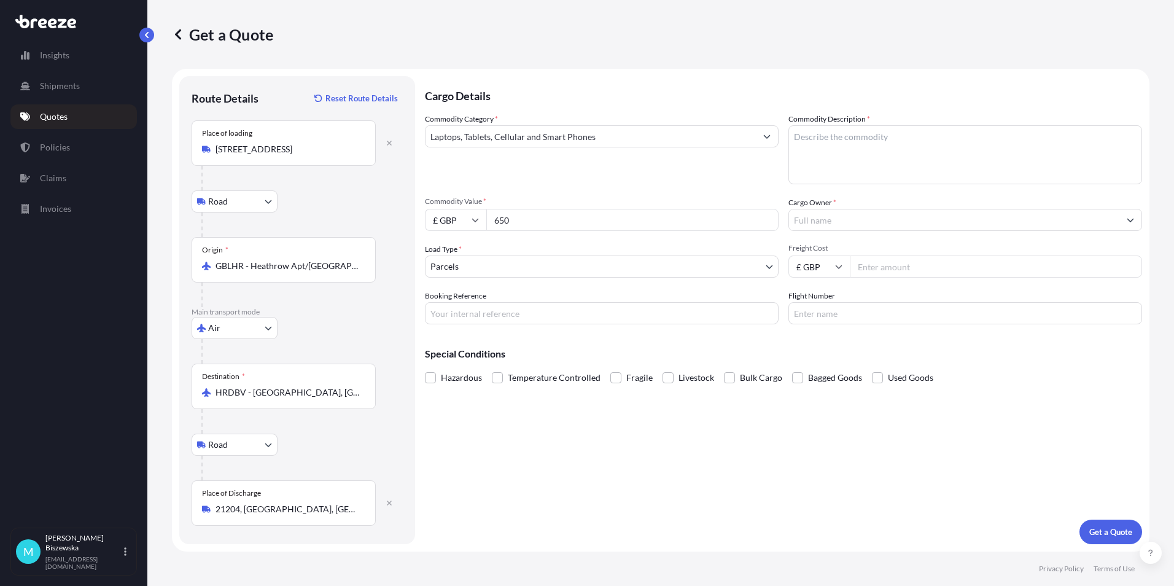
drag, startPoint x: 461, startPoint y: 430, endPoint x: 334, endPoint y: 128, distance: 327.2
click at [461, 430] on div "Cargo Details Commodity Category * Laptops, Tablets, Cellular and Smart Phones …" at bounding box center [783, 310] width 717 height 468
click at [471, 311] on input "Booking Reference" at bounding box center [602, 313] width 354 height 22
paste input "2224387"
type input "2224387"
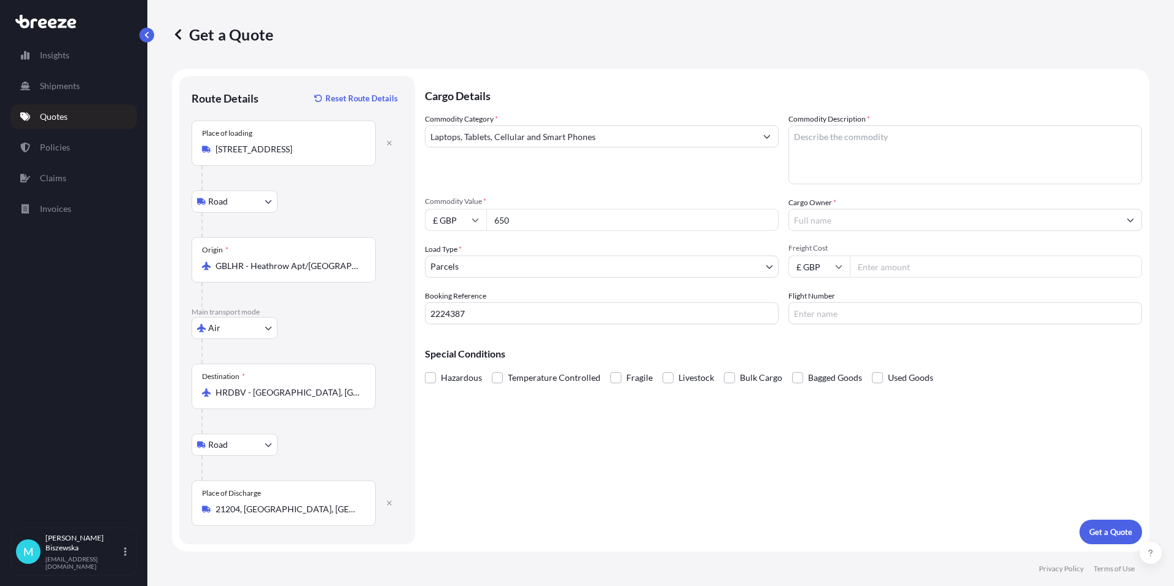
drag, startPoint x: 521, startPoint y: 458, endPoint x: 399, endPoint y: 127, distance: 353.7
click at [521, 448] on div "Cargo Details Commodity Category * Laptops, Tablets, Cellular and Smart Phones …" at bounding box center [783, 310] width 717 height 468
click at [811, 133] on textarea "Commodity Description *" at bounding box center [966, 154] width 354 height 59
paste textarea "LAPTOP"
type textarea "LAPTOP"
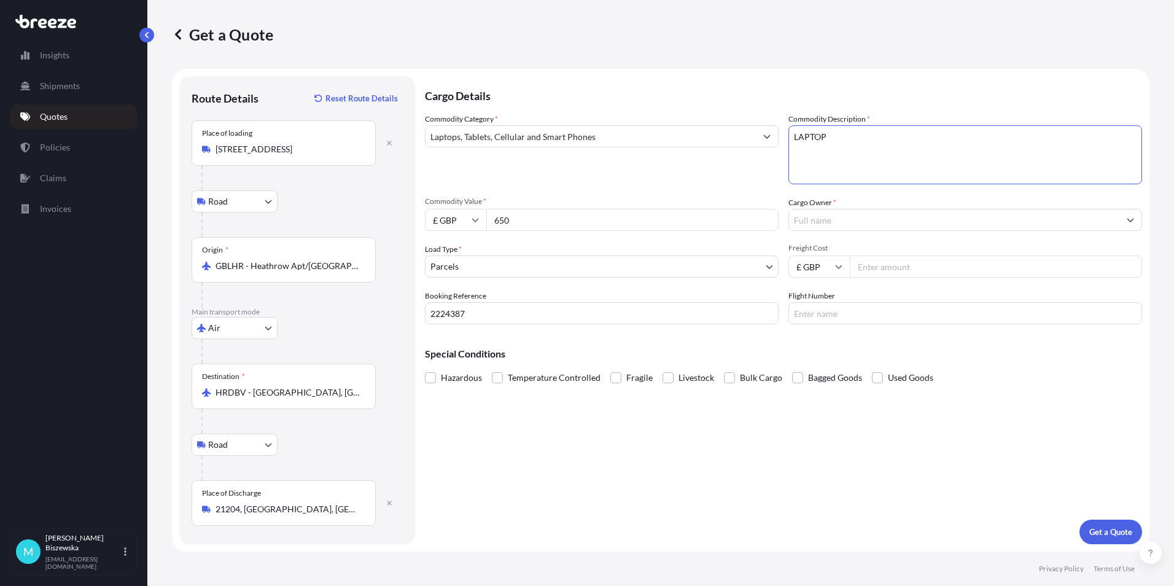
click at [752, 184] on div "Commodity Category * Laptops, Tablets, Cellular and Smart Phones Commodity Desc…" at bounding box center [783, 218] width 717 height 211
click at [815, 217] on input "Cargo Owner *" at bounding box center [954, 220] width 330 height 22
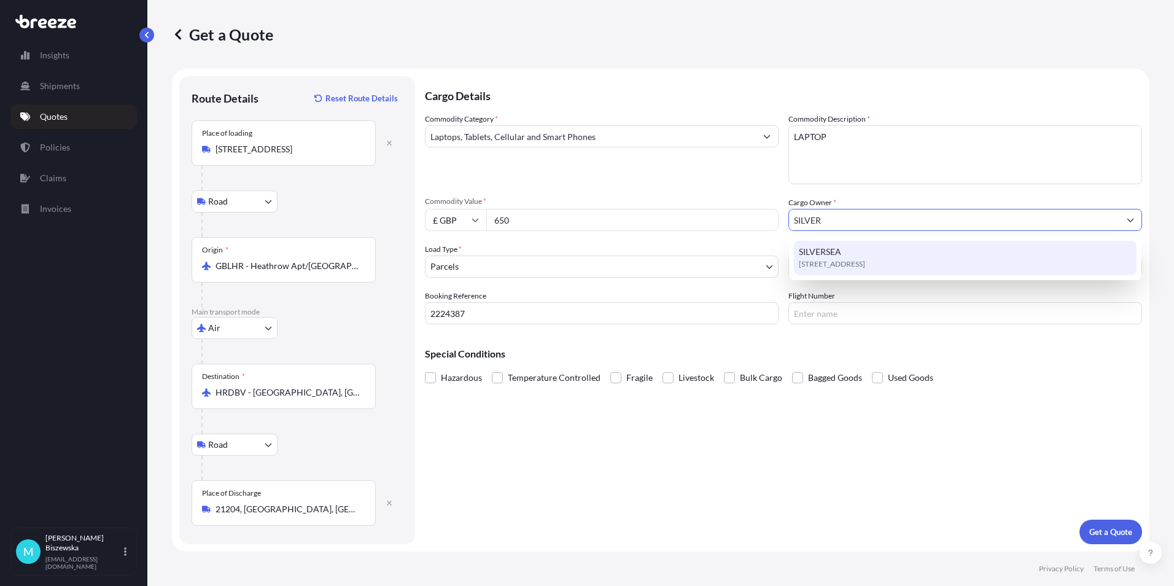
click at [865, 262] on span "[STREET_ADDRESS]" at bounding box center [832, 264] width 66 height 12
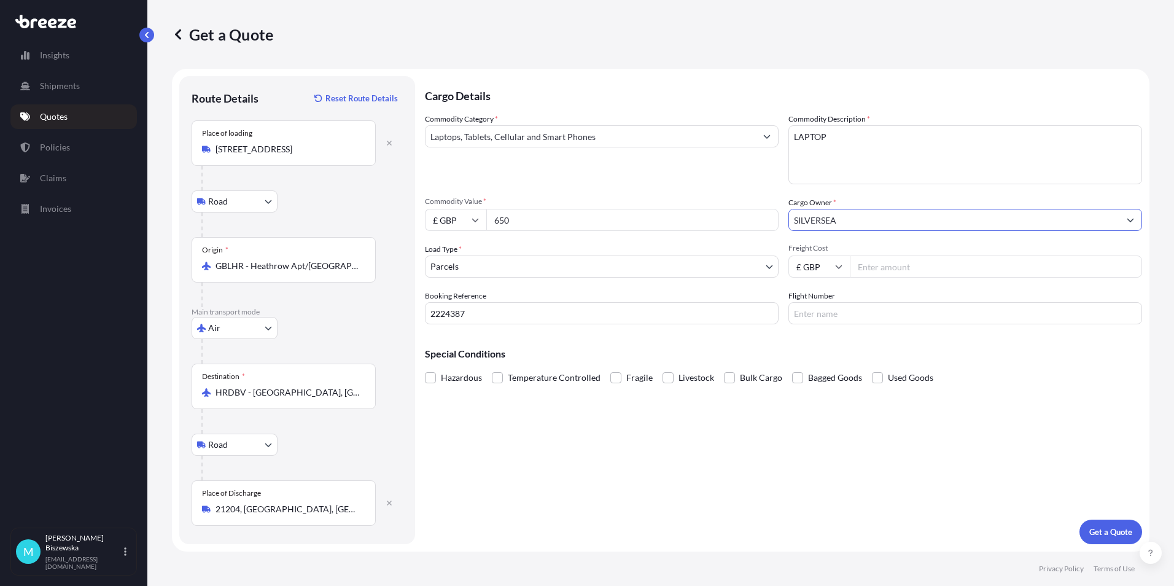
type input "SILVERSEA"
click at [754, 191] on div "Commodity Category * Laptops, Tablets, Cellular and Smart Phones Commodity Desc…" at bounding box center [783, 218] width 717 height 211
click at [864, 266] on input "Freight Cost" at bounding box center [996, 266] width 292 height 22
type input "97.22"
click at [839, 337] on div "Special Conditions Hazardous Temperature Controlled Fragile Livestock Bulk Carg…" at bounding box center [783, 360] width 717 height 53
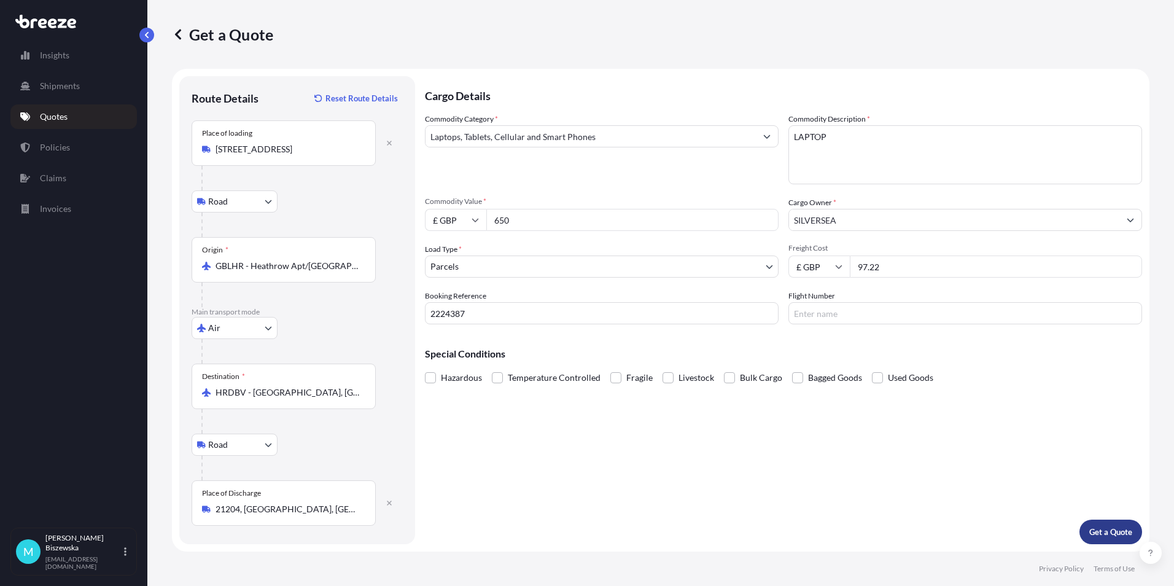
click at [1120, 532] on p "Get a Quote" at bounding box center [1110, 532] width 43 height 12
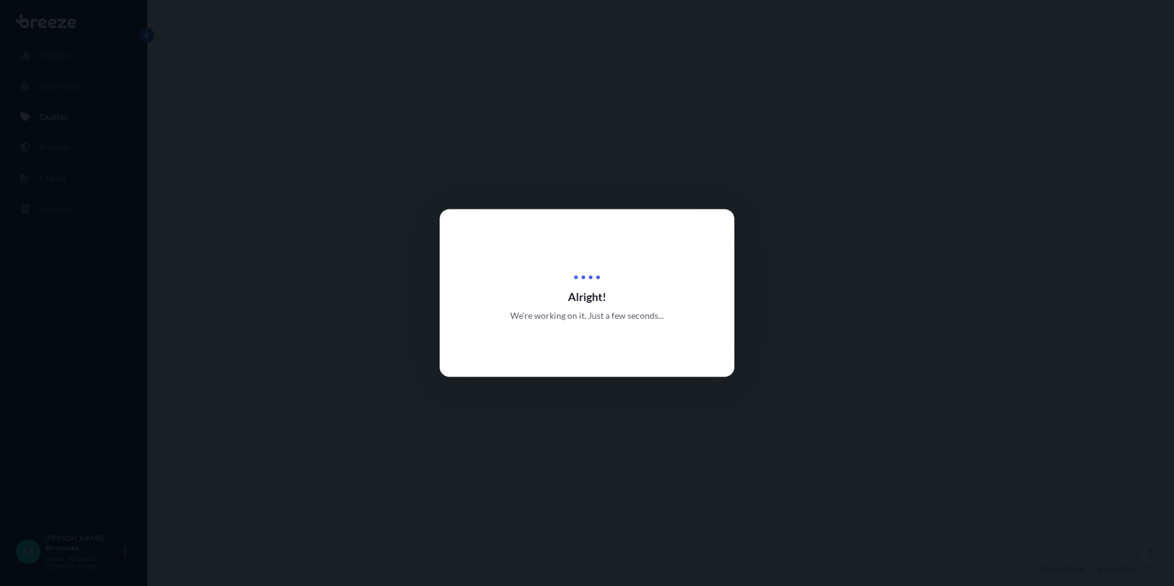
select select "Road"
select select "Air"
select select "Road"
select select "3"
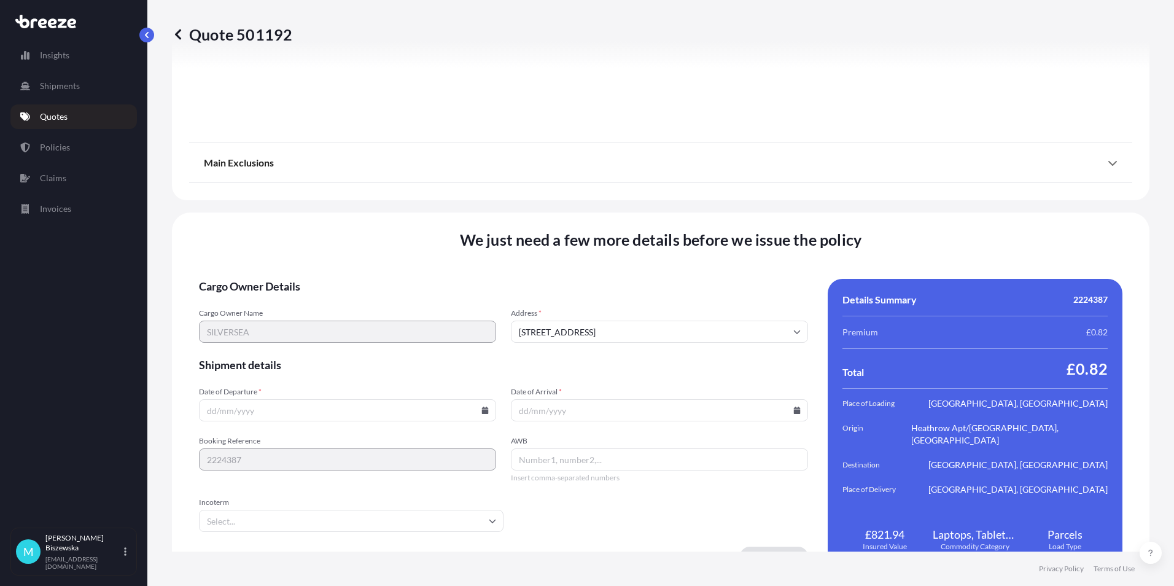
scroll to position [1607, 0]
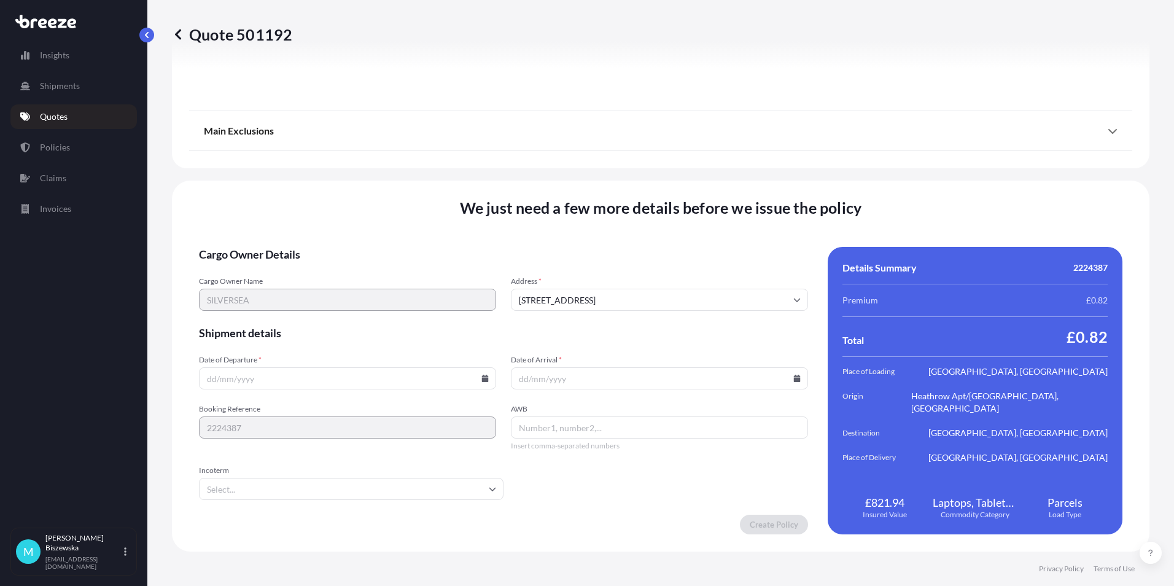
click at [481, 377] on icon at bounding box center [484, 378] width 7 height 7
click at [375, 248] on button "10" at bounding box center [375, 246] width 20 height 20
type input "[DATE]"
click at [794, 376] on icon at bounding box center [797, 378] width 7 height 7
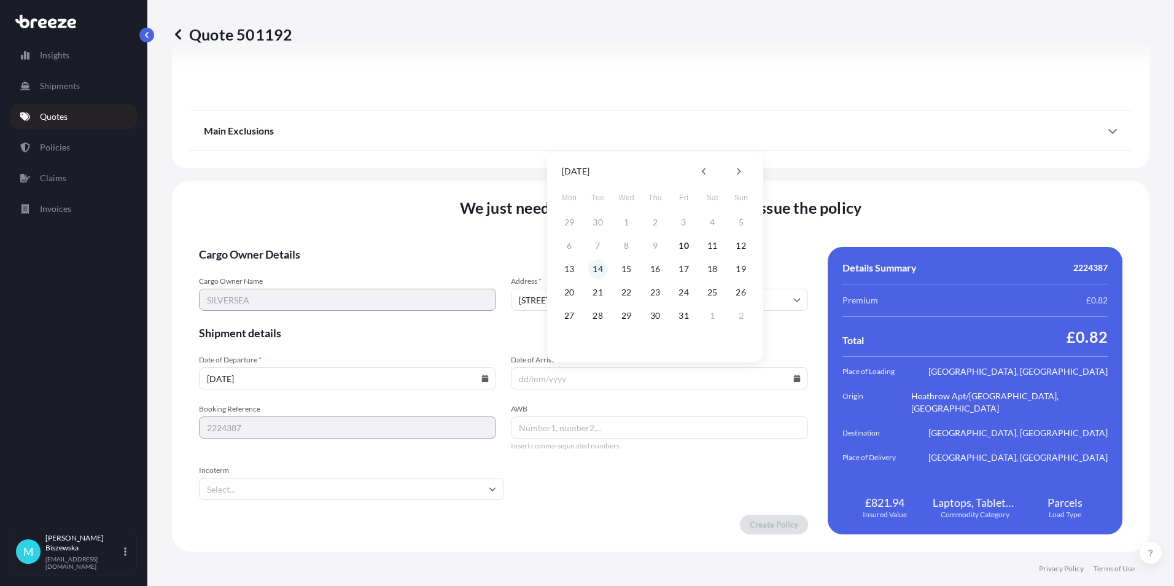
click at [595, 268] on button "14" at bounding box center [598, 269] width 20 height 20
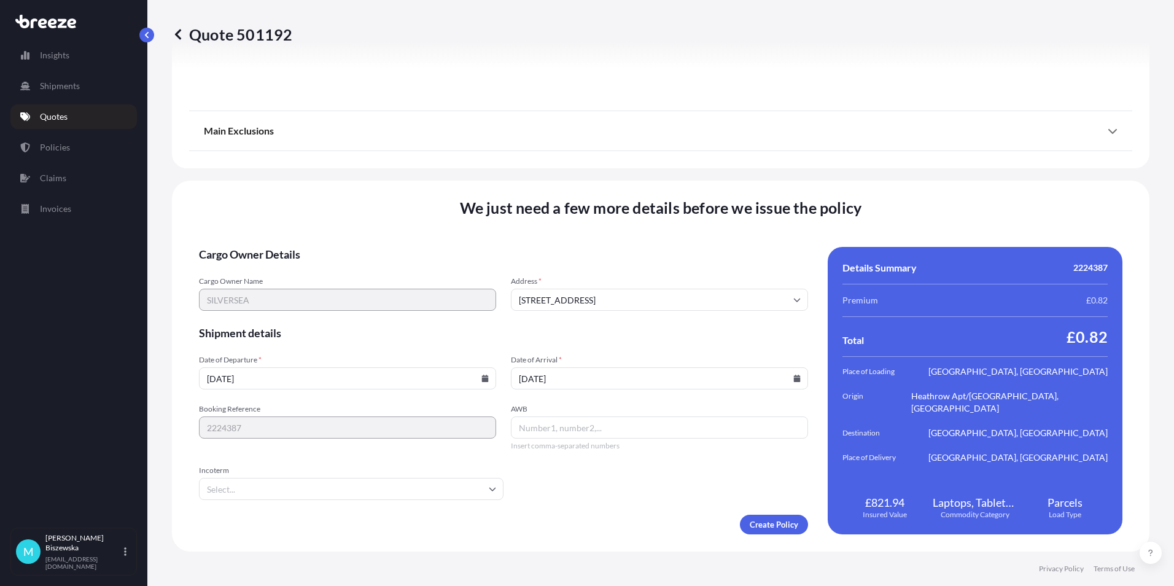
type input "[DATE]"
click at [590, 510] on form "Cargo Owner Details Cargo Owner Name SILVERSEA Address * [STREET_ADDRESS] Shipm…" at bounding box center [503, 390] width 609 height 287
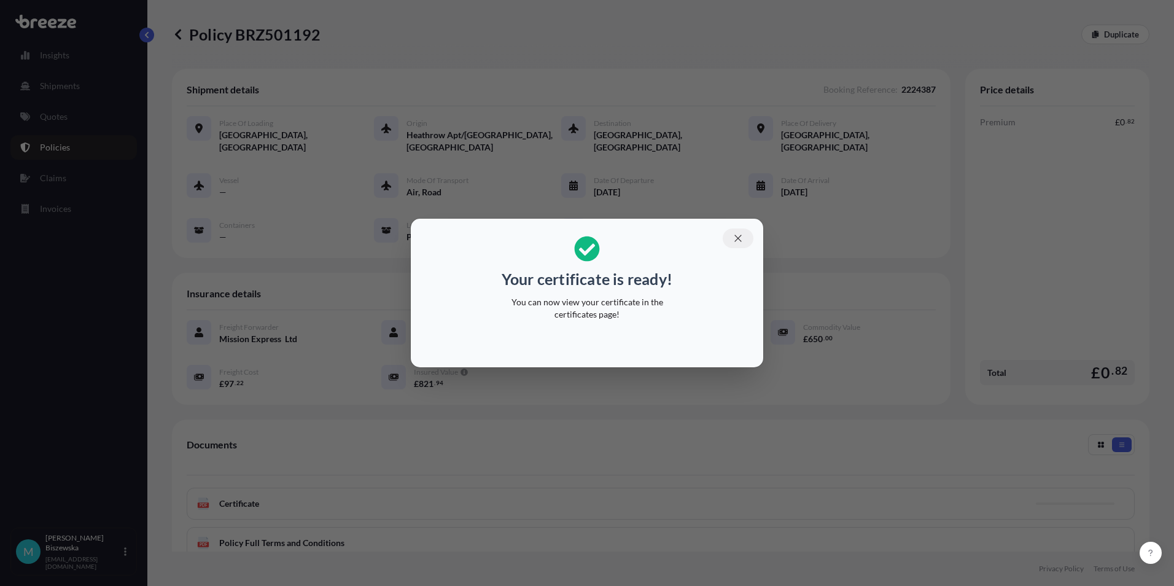
click at [733, 238] on icon "button" at bounding box center [738, 238] width 11 height 11
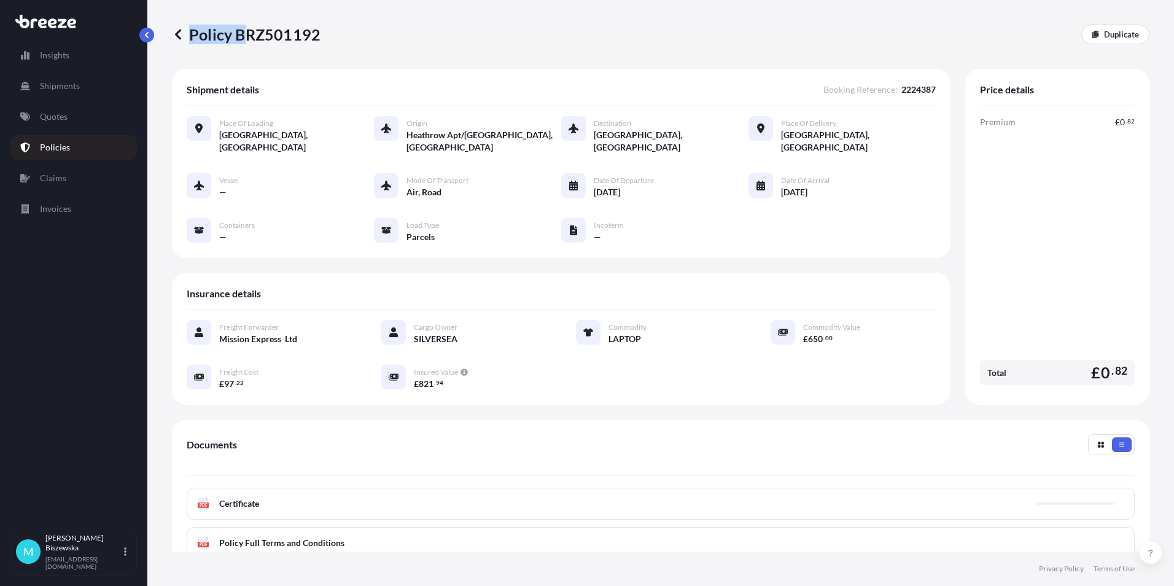
drag, startPoint x: 240, startPoint y: 34, endPoint x: 320, endPoint y: 42, distance: 80.2
click at [320, 42] on div "Policy BRZ501192 Duplicate" at bounding box center [661, 35] width 978 height 20
drag, startPoint x: 320, startPoint y: 42, endPoint x: 254, endPoint y: 47, distance: 65.9
click at [256, 47] on div "Policy BRZ501192 Duplicate" at bounding box center [661, 34] width 978 height 69
drag, startPoint x: 240, startPoint y: 33, endPoint x: 316, endPoint y: 33, distance: 76.2
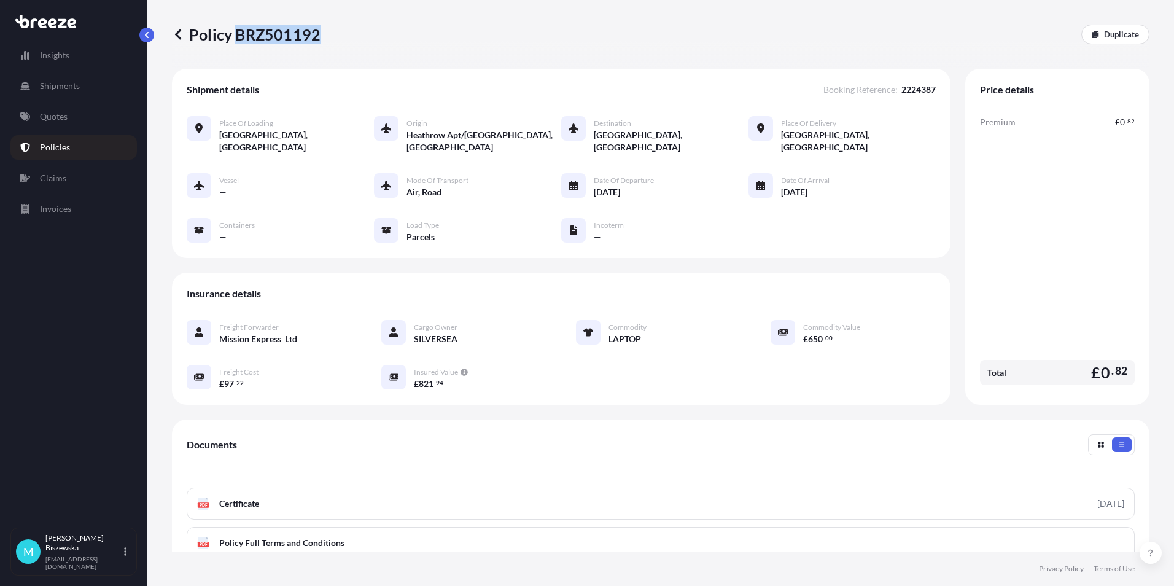
click at [316, 33] on p "Policy BRZ501192" at bounding box center [246, 35] width 149 height 20
drag, startPoint x: 316, startPoint y: 33, endPoint x: 305, endPoint y: 32, distance: 11.1
copy p "BRZ501192"
click at [77, 114] on link "Quotes" at bounding box center [73, 116] width 127 height 25
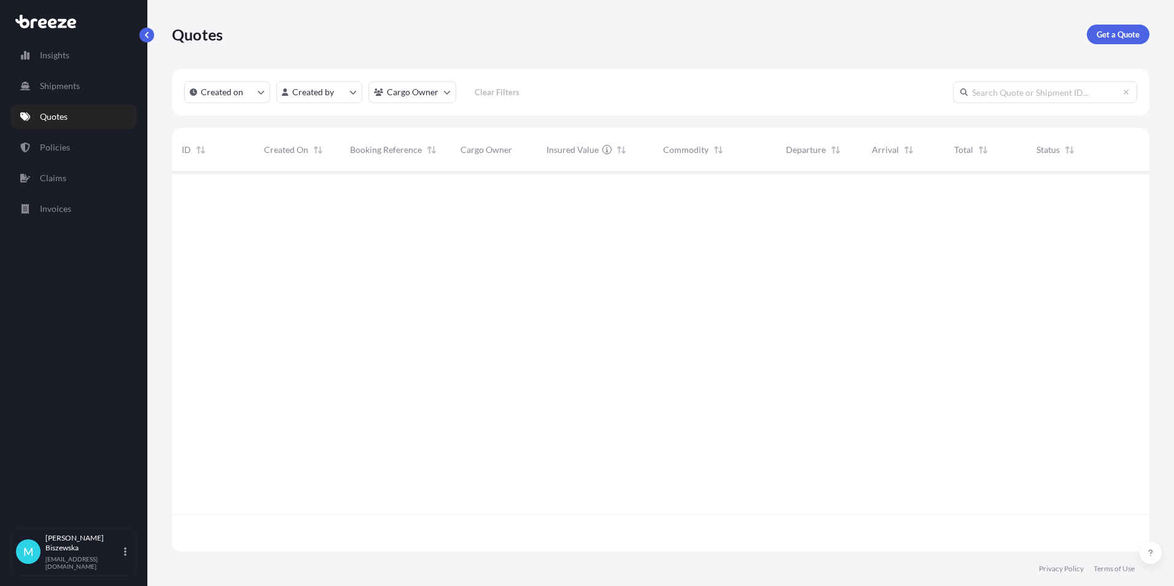
scroll to position [377, 969]
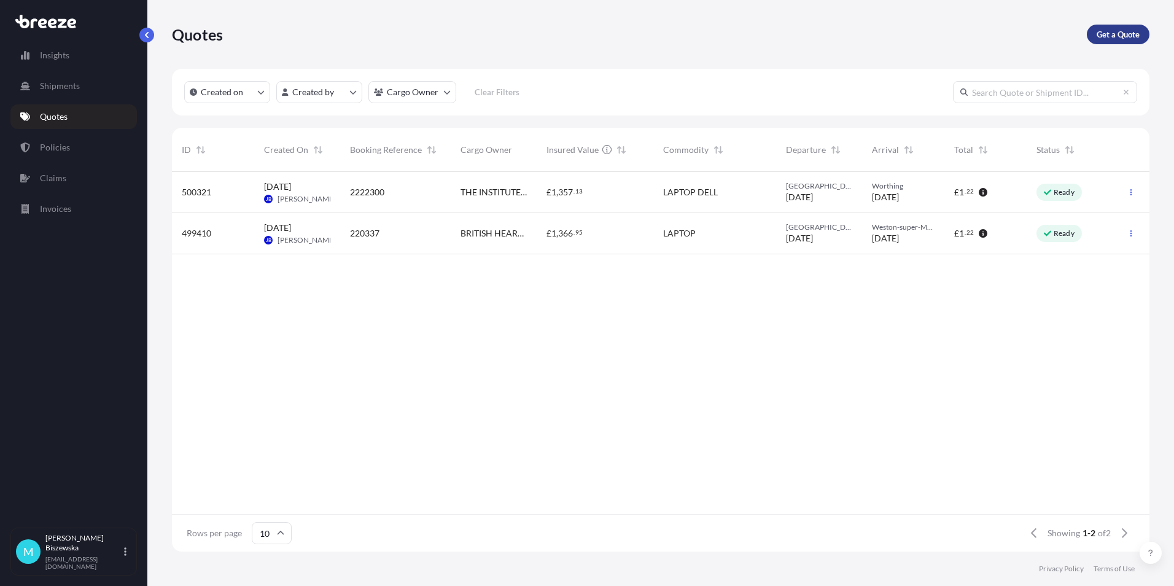
click at [1104, 27] on link "Get a Quote" at bounding box center [1118, 35] width 63 height 20
select select "Sea"
select select "1"
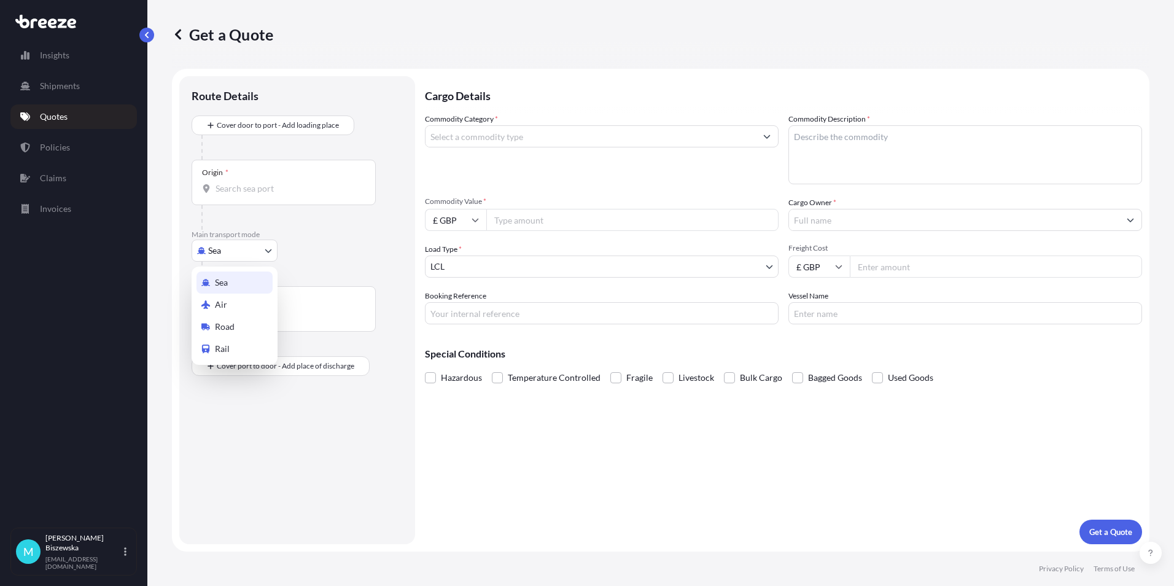
click at [220, 247] on body "Insights Shipments Quotes Policies Claims Invoices M [PERSON_NAME] [PERSON_NAME…" at bounding box center [587, 293] width 1174 height 586
click at [231, 324] on span "Road" at bounding box center [225, 327] width 20 height 12
select select "Road"
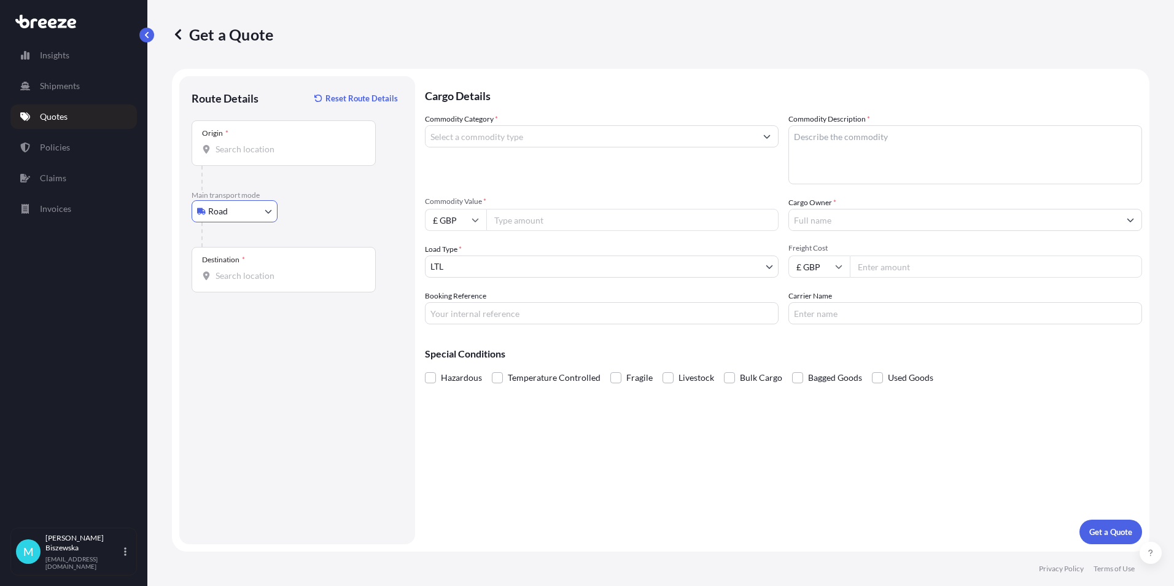
click at [223, 147] on input "Origin *" at bounding box center [288, 149] width 145 height 12
paste input "NW1 7AW"
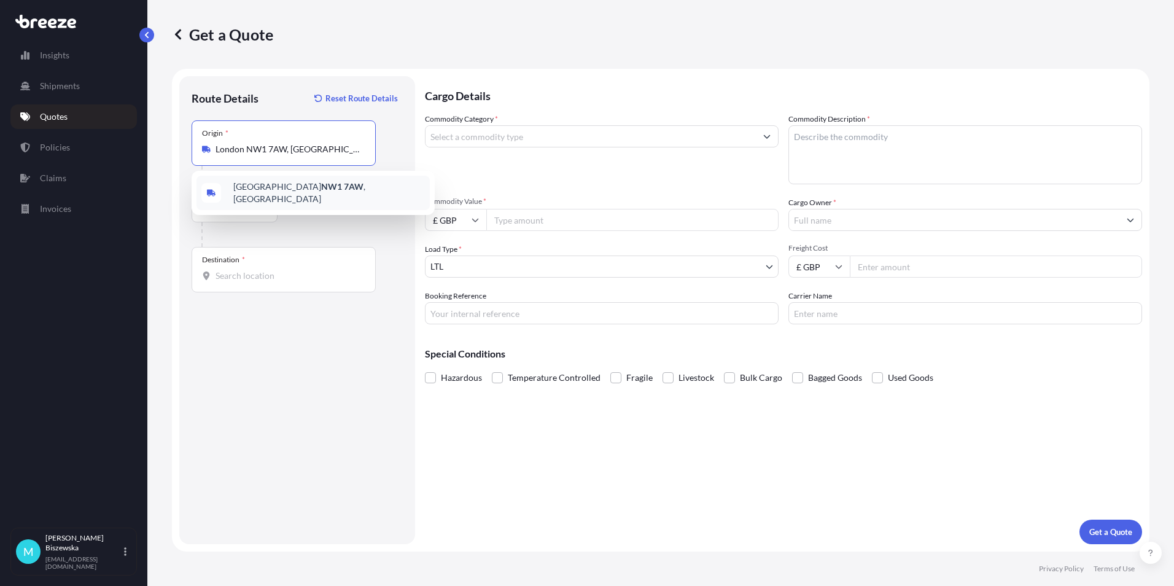
type input "London NW1 7AW, [GEOGRAPHIC_DATA]"
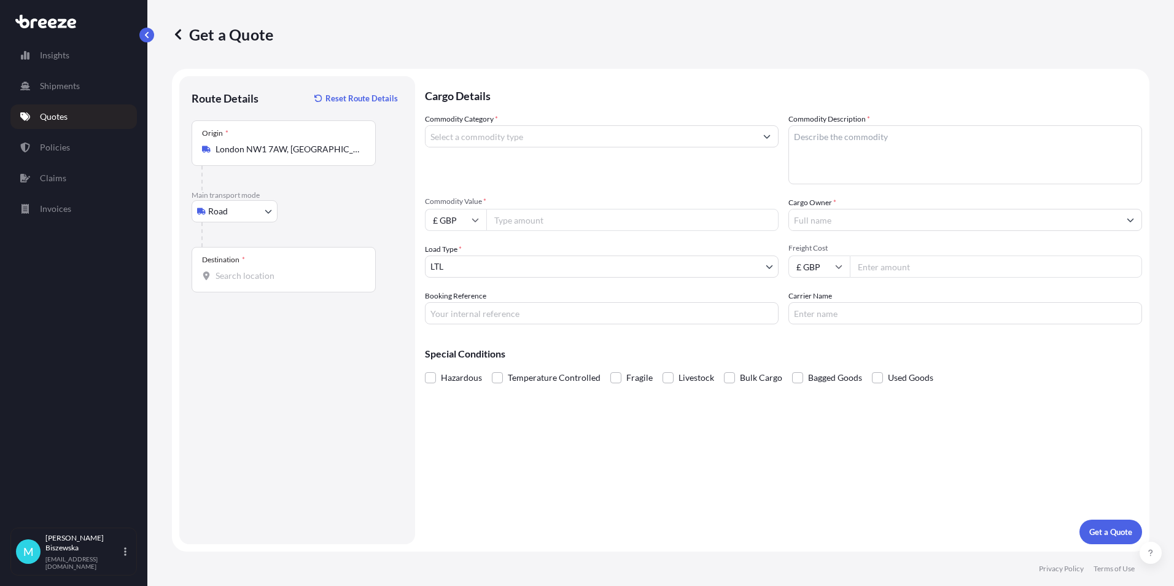
click at [339, 206] on div "Road Sea Air Road Rail" at bounding box center [297, 211] width 211 height 22
click at [222, 273] on input "Destination *" at bounding box center [288, 276] width 145 height 12
paste input "L22 8QR"
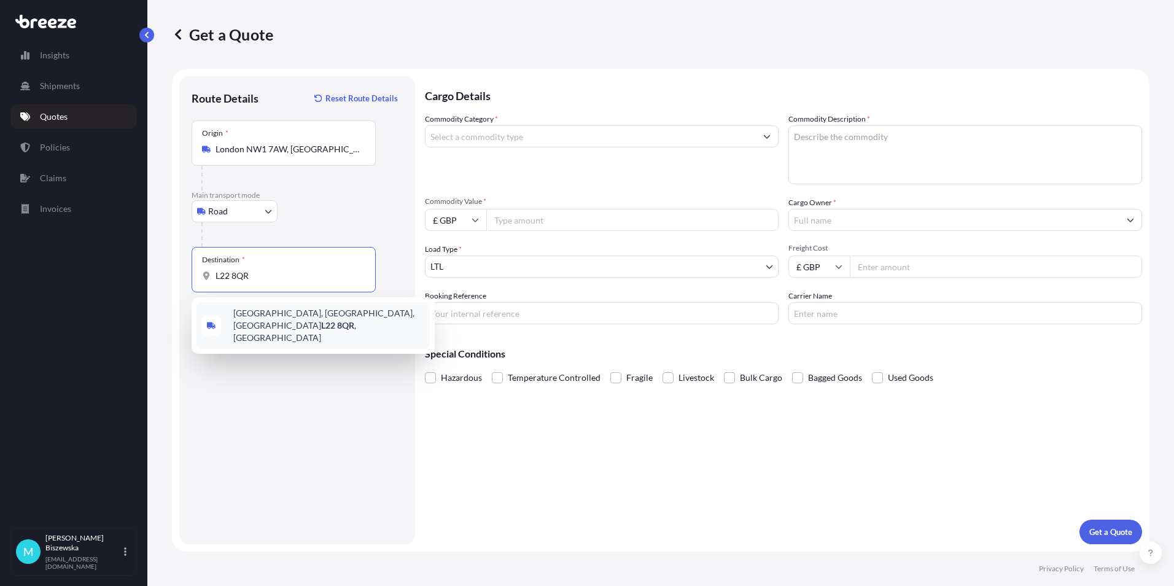
click at [290, 324] on div "[STREET_ADDRESS]" at bounding box center [313, 325] width 233 height 47
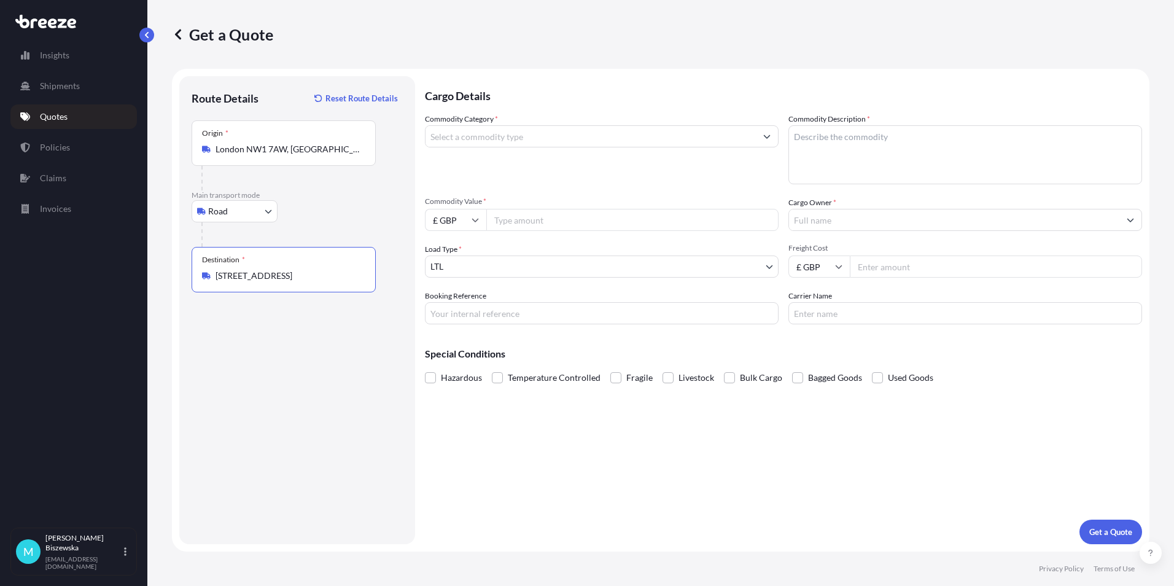
type input "[STREET_ADDRESS]"
click at [483, 446] on div "Cargo Details Commodity Category * Commodity Description * Commodity Value * £ …" at bounding box center [783, 310] width 717 height 468
click at [512, 138] on input "Commodity Category *" at bounding box center [591, 136] width 330 height 22
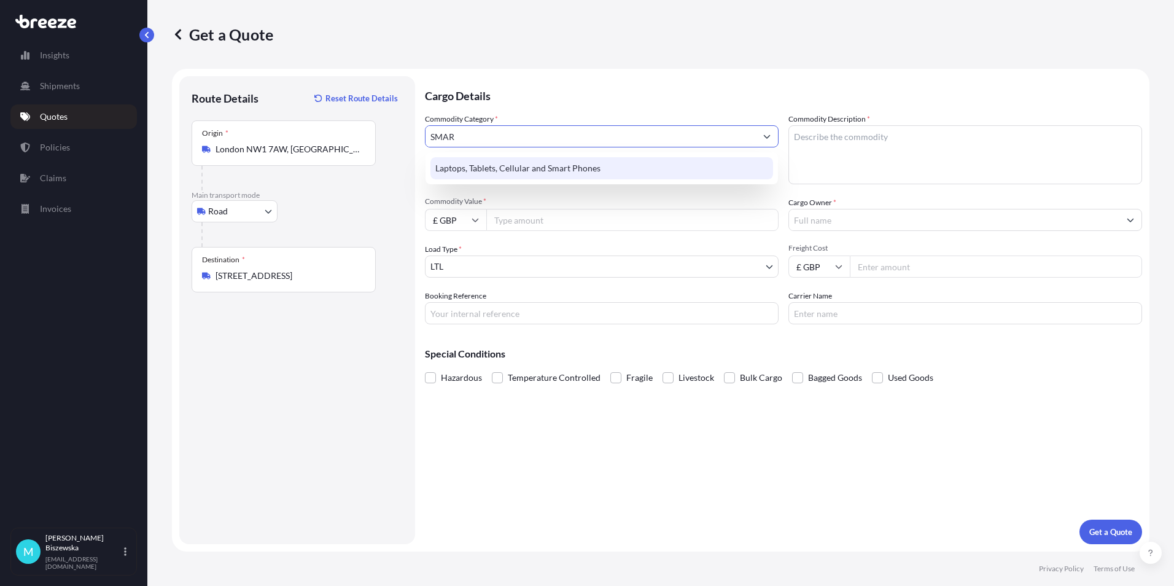
click at [509, 176] on div "Laptops, Tablets, Cellular and Smart Phones" at bounding box center [602, 168] width 343 height 22
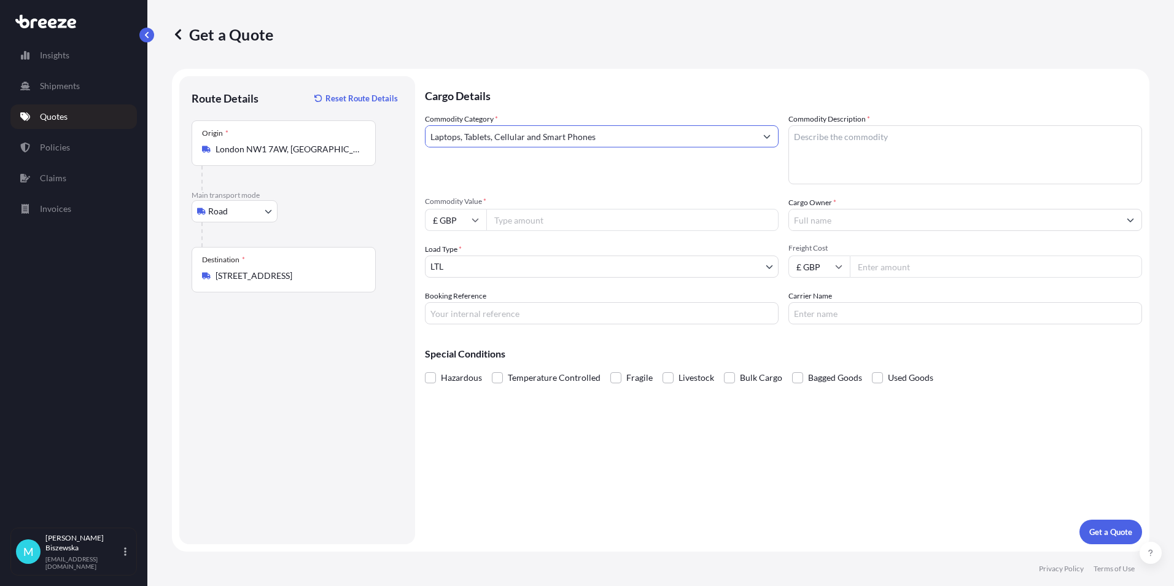
type input "Laptops, Tablets, Cellular and Smart Phones"
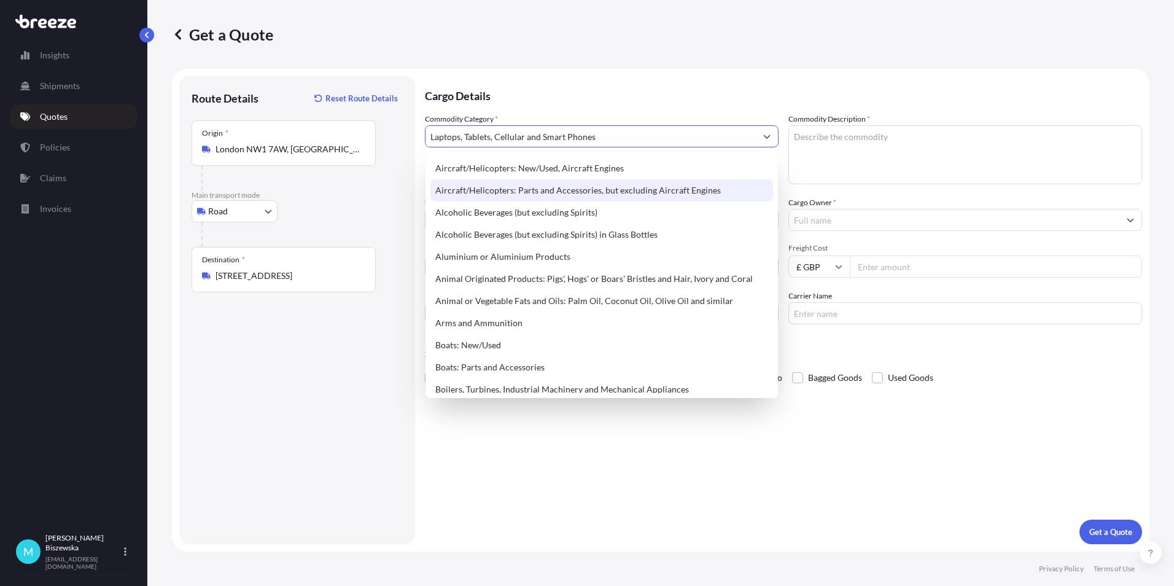
click at [552, 92] on p "Cargo Details" at bounding box center [783, 94] width 717 height 37
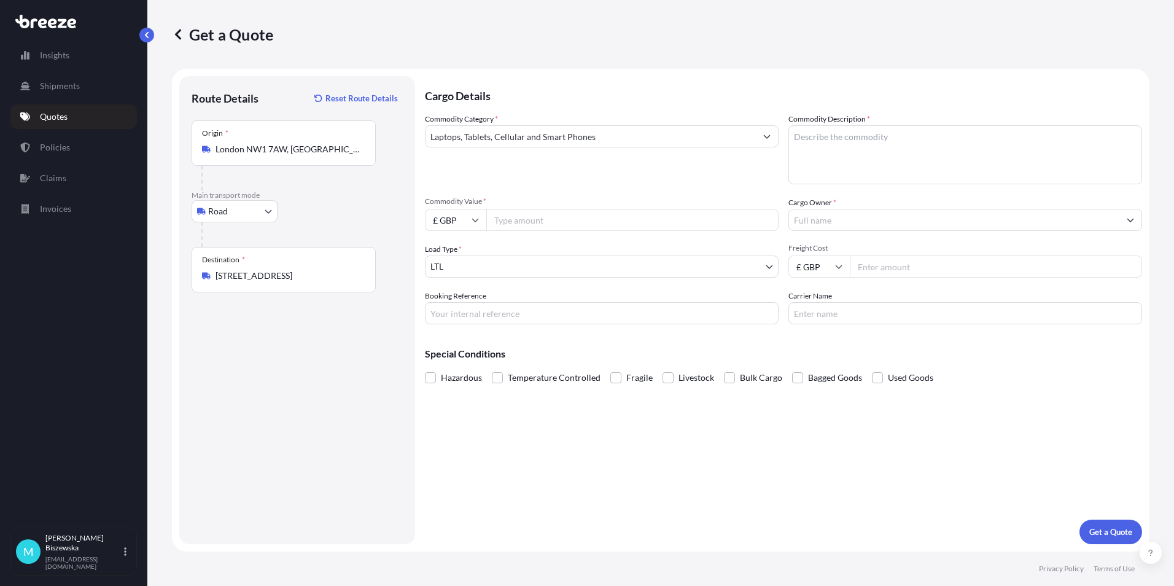
click at [515, 222] on input "Commodity Value *" at bounding box center [632, 220] width 292 height 22
type input "450"
click at [534, 204] on span "Commodity Value *" at bounding box center [602, 202] width 354 height 10
click at [534, 209] on input "450" at bounding box center [632, 220] width 292 height 22
click at [497, 314] on input "Booking Reference" at bounding box center [602, 313] width 354 height 22
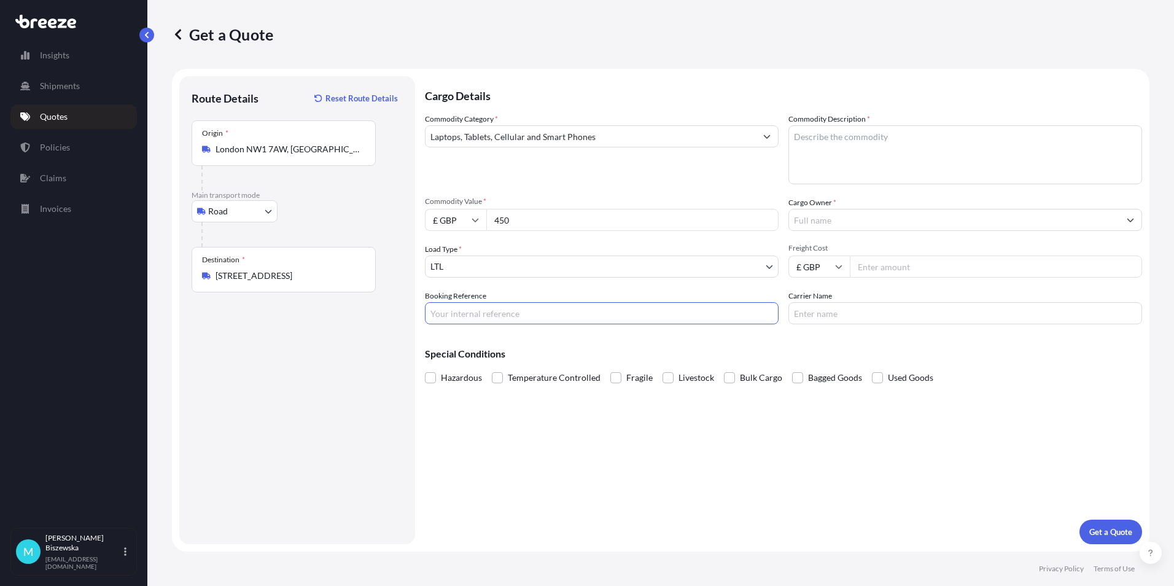
paste input "2224384"
type input "2224384"
drag, startPoint x: 544, startPoint y: 440, endPoint x: 349, endPoint y: 126, distance: 369.3
click at [544, 440] on div "Cargo Details Commodity Category * Laptops, Tablets, Cellular and Smart Phones …" at bounding box center [783, 310] width 717 height 468
click at [811, 156] on textarea "Commodity Description *" at bounding box center [966, 154] width 354 height 59
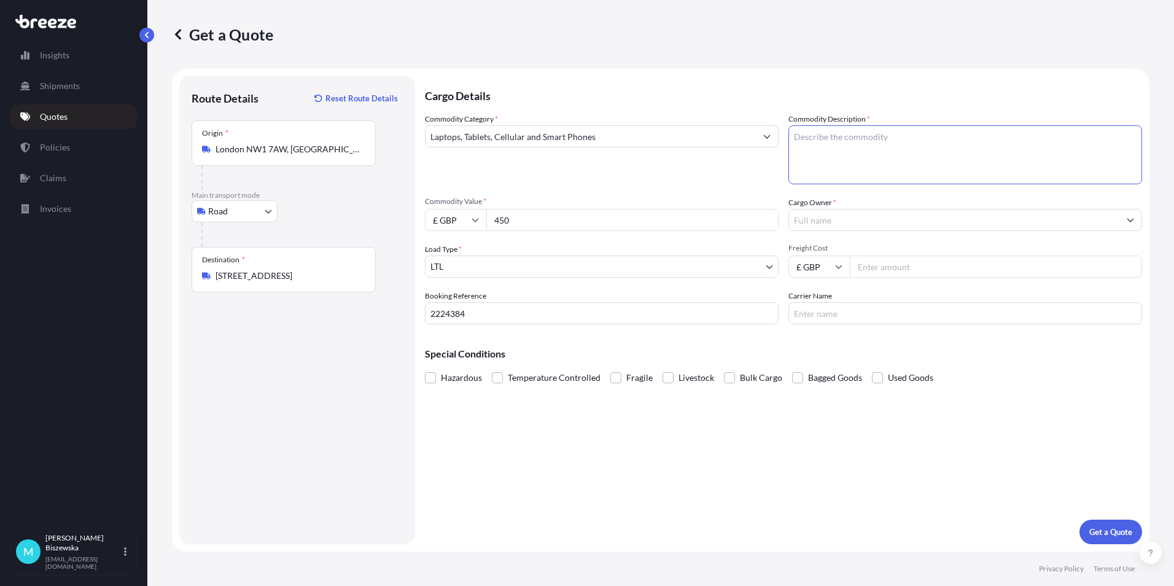
paste textarea "MOBILE"
type textarea "MOBILE"
click at [762, 184] on div "Commodity Category * Laptops, Tablets, Cellular and Smart Phones" at bounding box center [602, 148] width 354 height 71
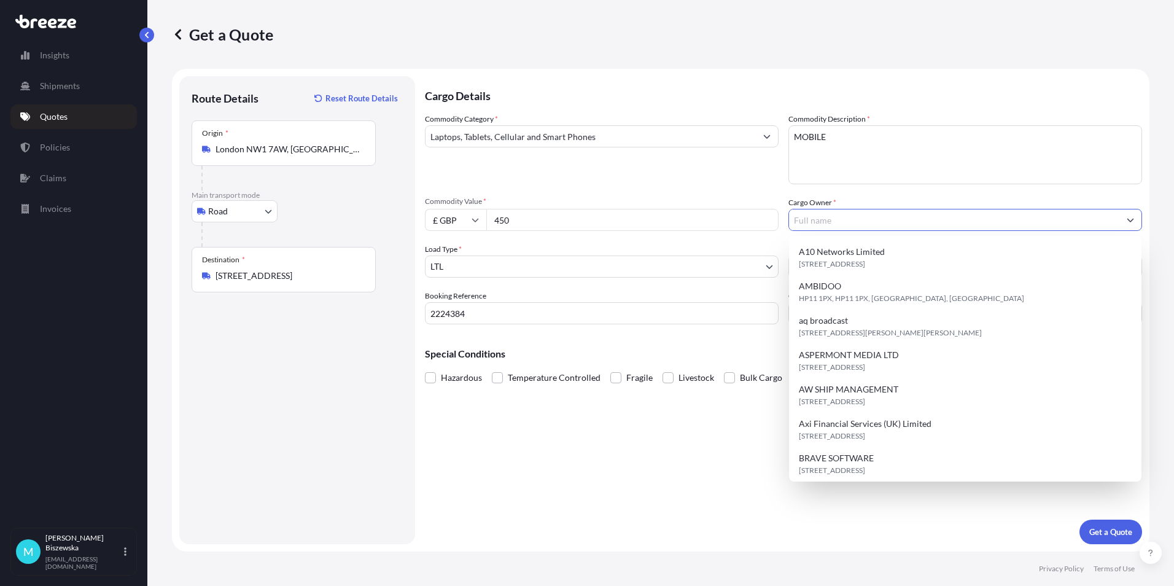
click at [844, 224] on input "Cargo Owner *" at bounding box center [954, 220] width 330 height 22
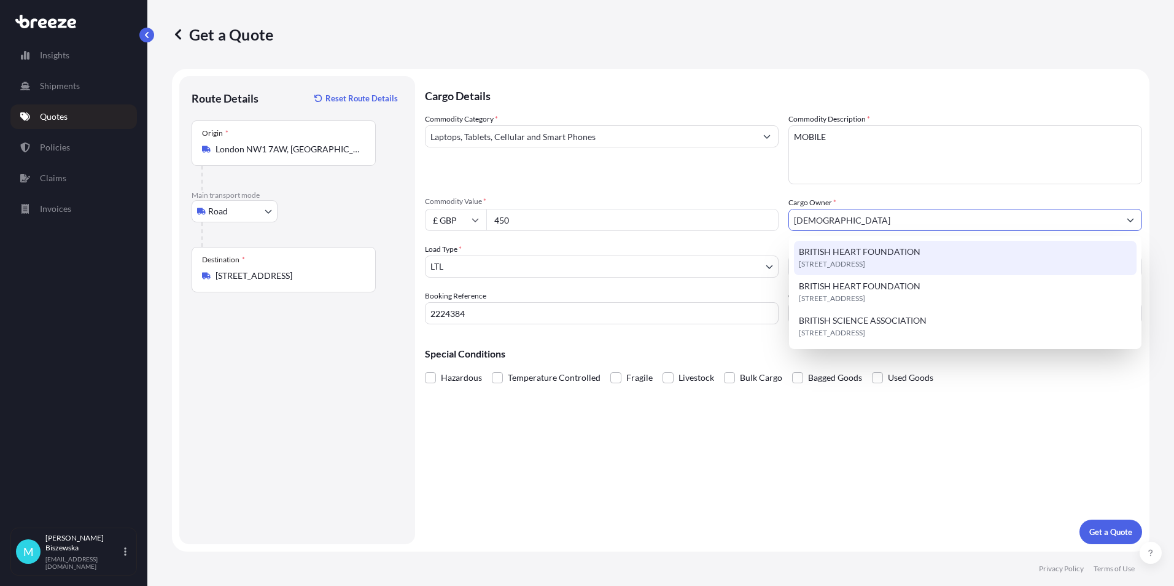
click at [843, 249] on span "BRITISH HEART FOUNDATION" at bounding box center [860, 252] width 122 height 12
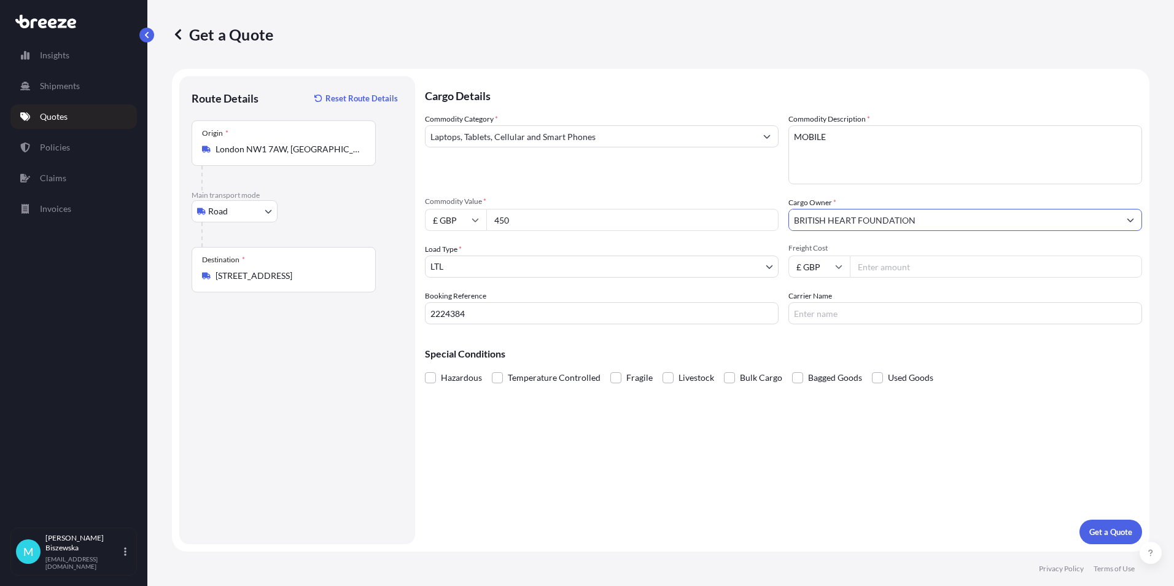
type input "BRITISH HEART FOUNDATION"
click at [871, 268] on input "Freight Cost" at bounding box center [996, 266] width 292 height 22
type input "13.25"
click at [863, 339] on div "Special Conditions Hazardous Temperature Controlled Fragile Livestock Bulk Carg…" at bounding box center [783, 360] width 717 height 53
click at [1115, 531] on p "Get a Quote" at bounding box center [1110, 532] width 43 height 12
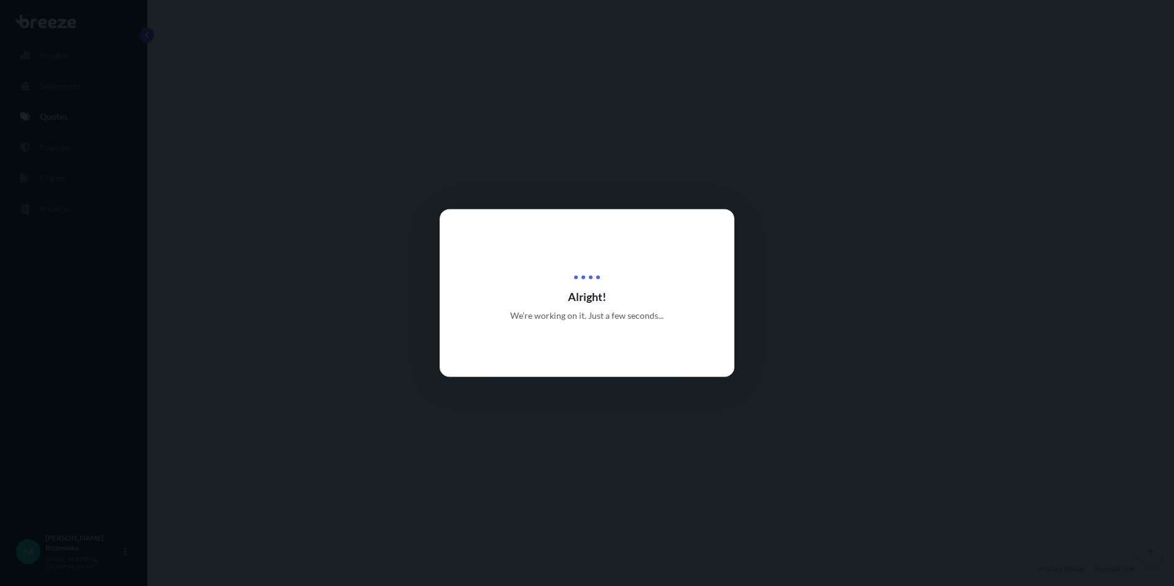
select select "Road"
select select "1"
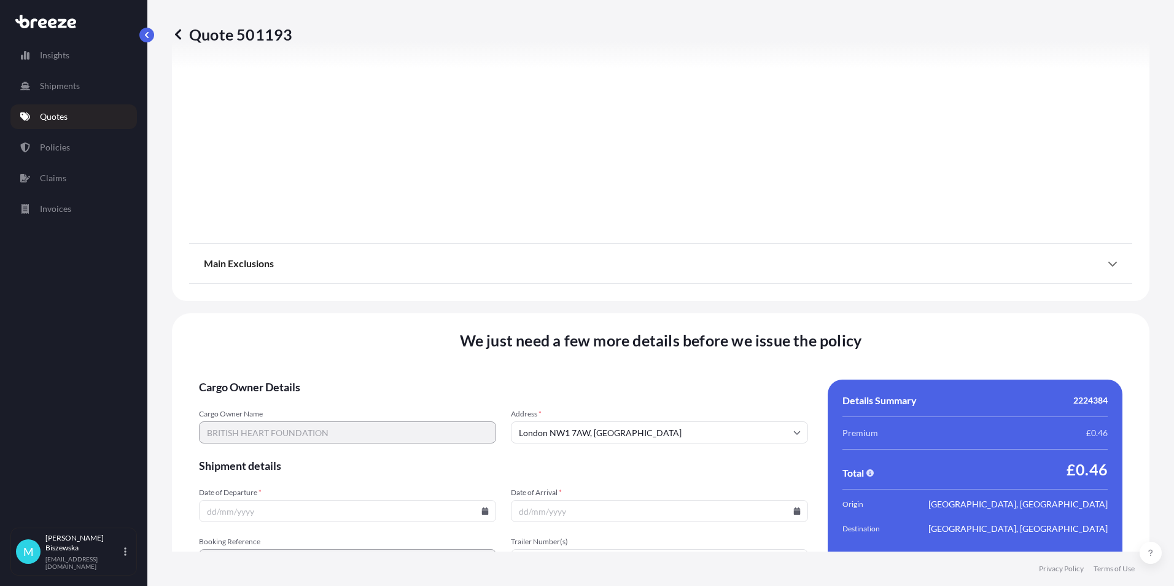
scroll to position [1363, 0]
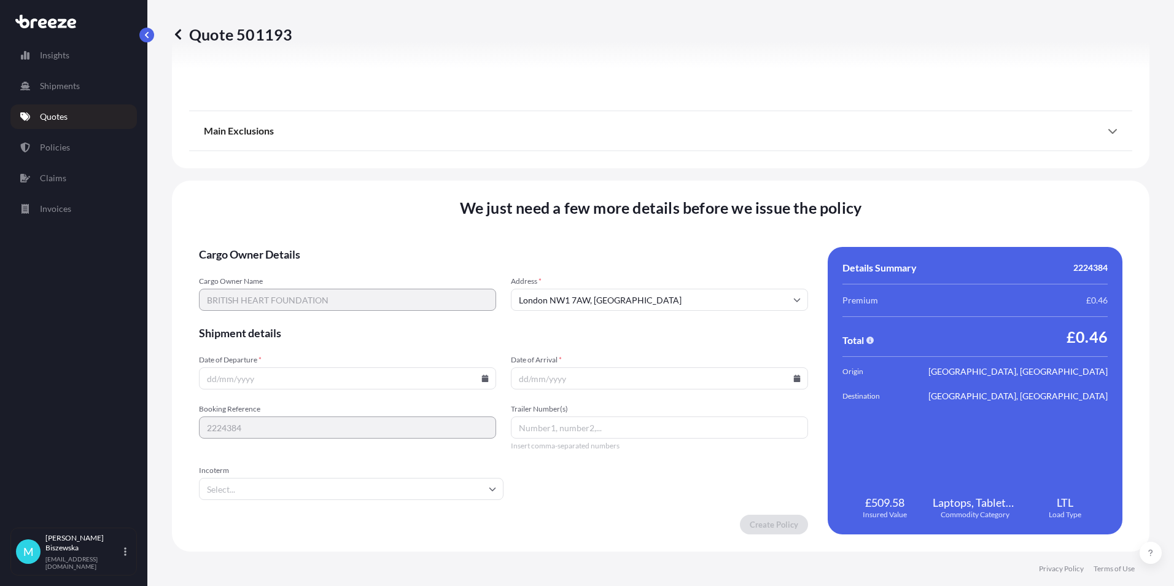
click at [483, 379] on icon at bounding box center [485, 378] width 7 height 7
click at [373, 246] on button "10" at bounding box center [375, 246] width 20 height 20
type input "[DATE]"
click at [793, 377] on icon at bounding box center [796, 378] width 7 height 7
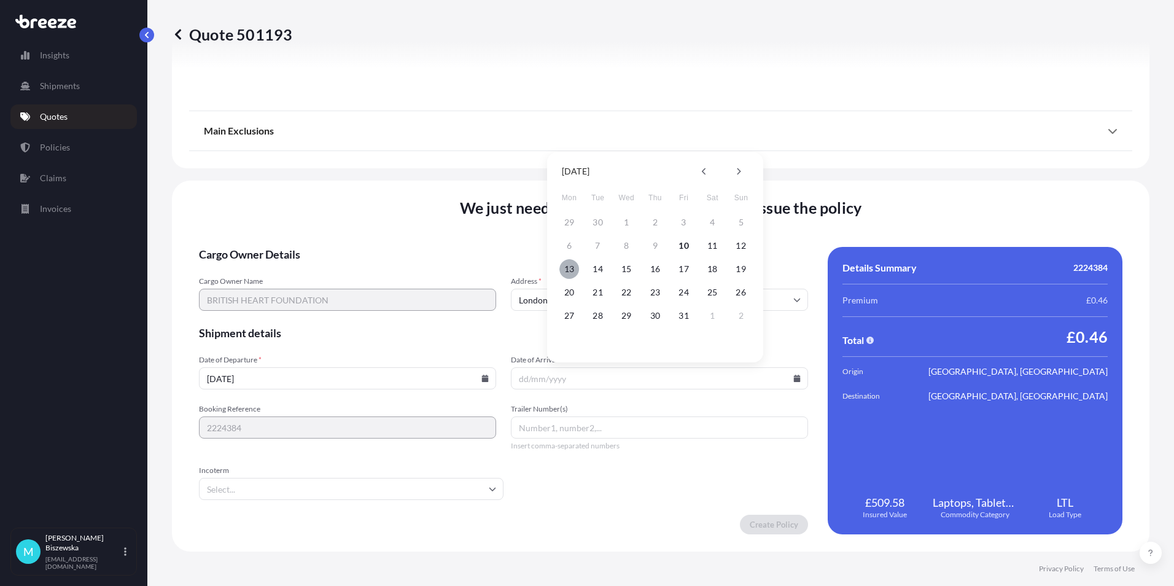
click at [570, 270] on button "13" at bounding box center [569, 269] width 20 height 20
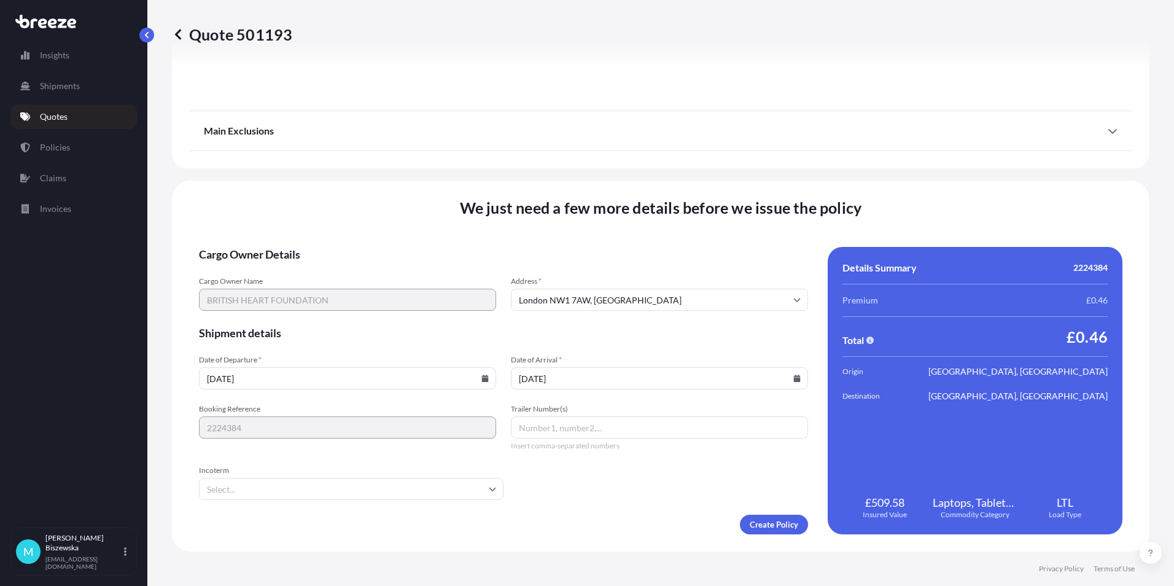
type input "[DATE]"
click at [562, 484] on form "Cargo Owner Details Cargo Owner Name BRITISH HEART FOUNDATION Address * [GEOGRA…" at bounding box center [503, 390] width 609 height 287
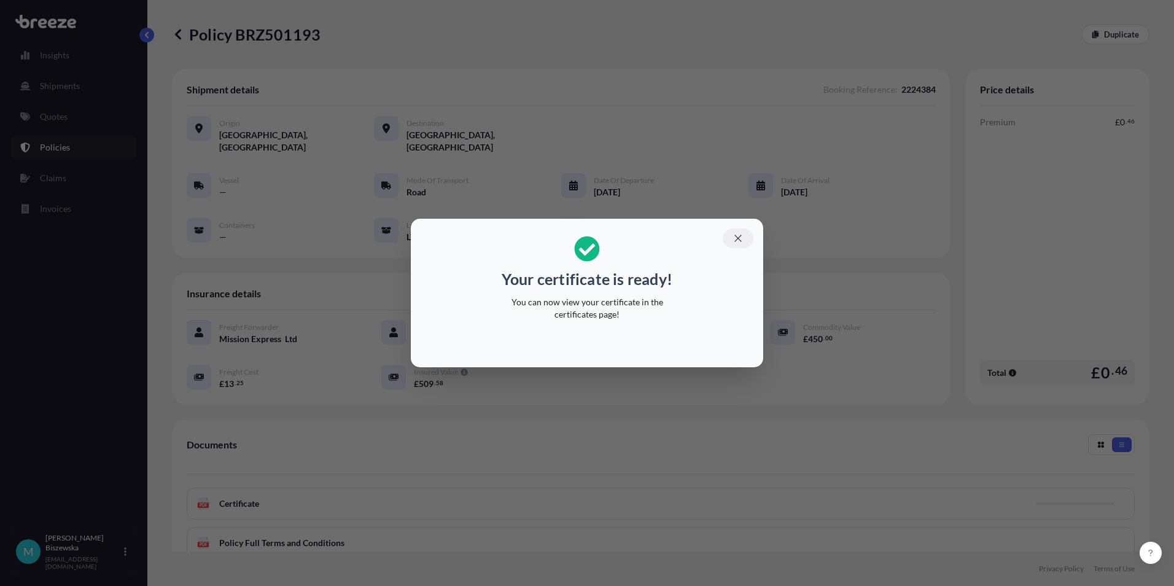
click at [741, 241] on icon "button" at bounding box center [738, 238] width 7 height 7
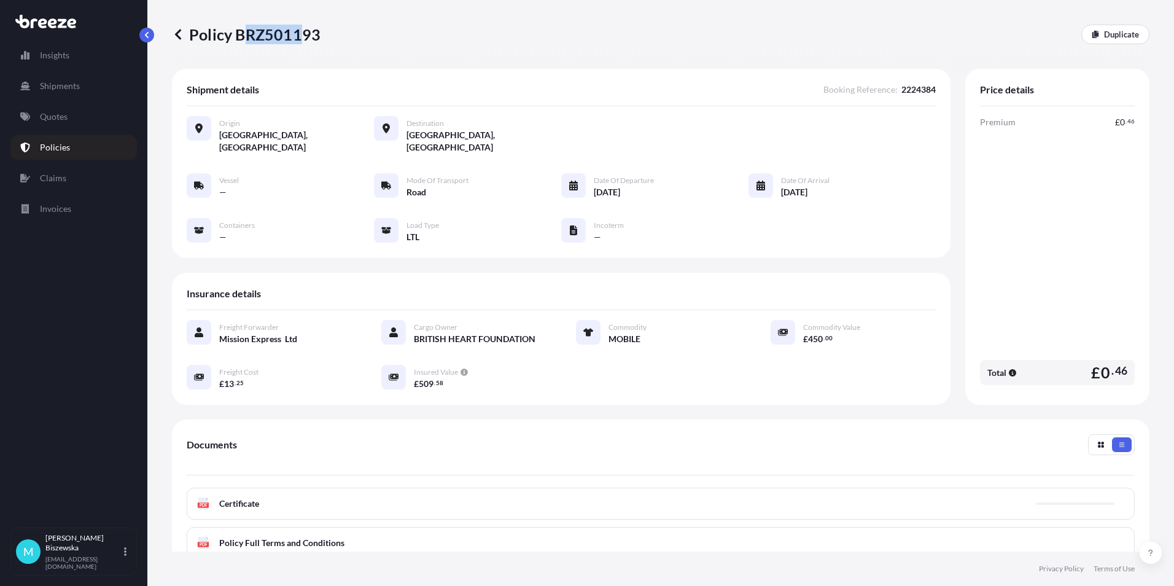
drag, startPoint x: 241, startPoint y: 34, endPoint x: 298, endPoint y: 36, distance: 57.1
click at [298, 36] on p "Policy BRZ501193" at bounding box center [246, 35] width 149 height 20
drag, startPoint x: 298, startPoint y: 36, endPoint x: 258, endPoint y: 49, distance: 42.1
click at [258, 49] on div "Policy BRZ501193 Duplicate" at bounding box center [661, 34] width 978 height 69
drag, startPoint x: 249, startPoint y: 34, endPoint x: 316, endPoint y: 34, distance: 66.3
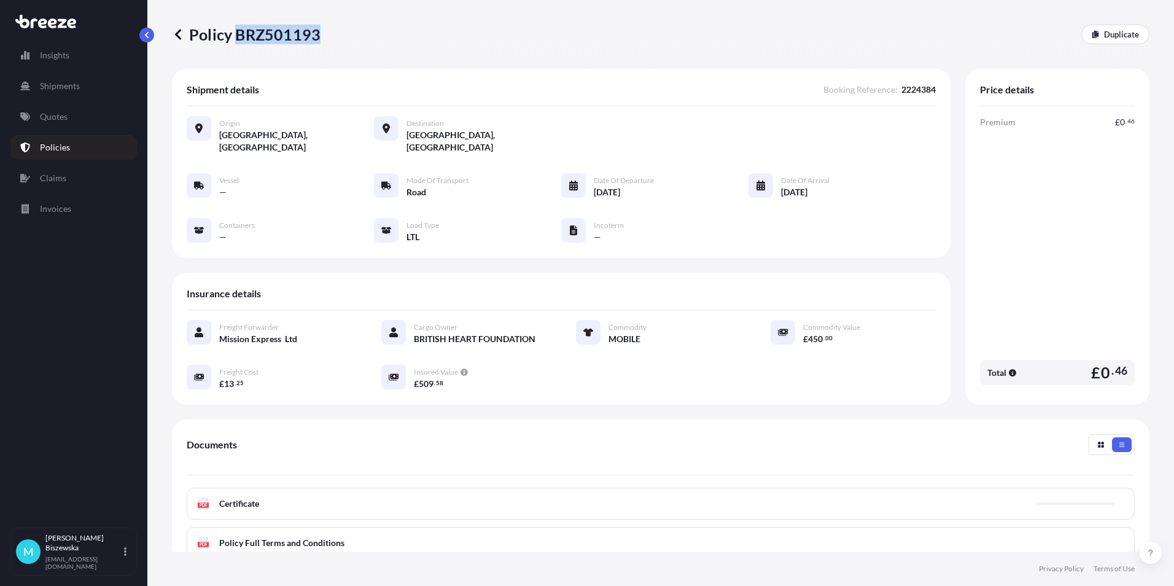
click at [316, 34] on p "Policy BRZ501193" at bounding box center [246, 35] width 149 height 20
drag, startPoint x: 316, startPoint y: 34, endPoint x: 296, endPoint y: 31, distance: 19.9
copy p "BRZ501193"
click at [77, 125] on link "Quotes" at bounding box center [73, 116] width 127 height 25
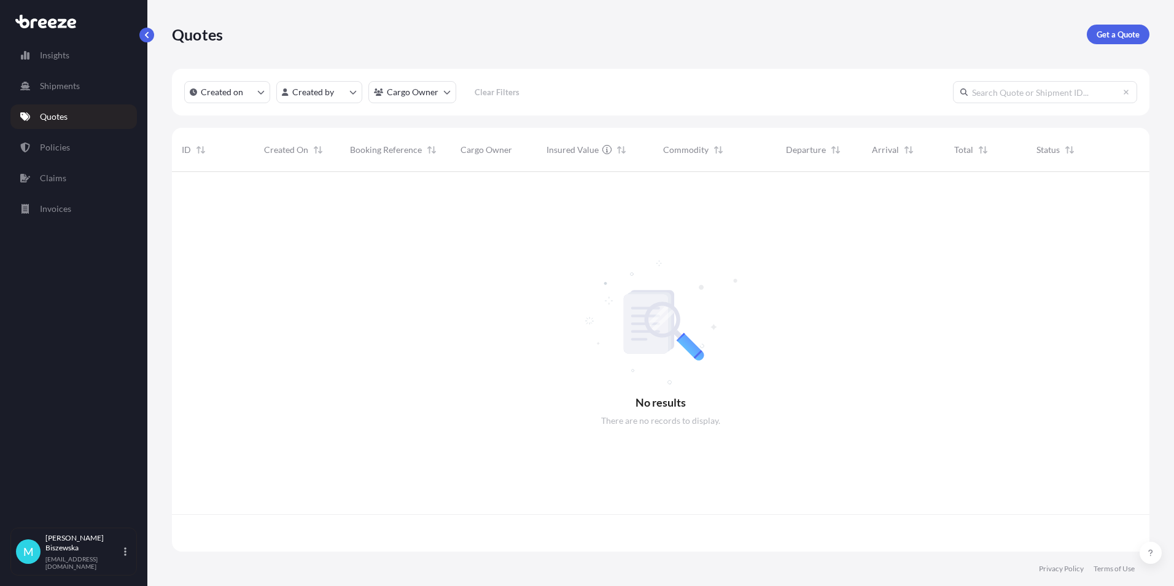
scroll to position [377, 969]
click at [1120, 36] on p "Get a Quote" at bounding box center [1118, 34] width 43 height 12
select select "Sea"
select select "1"
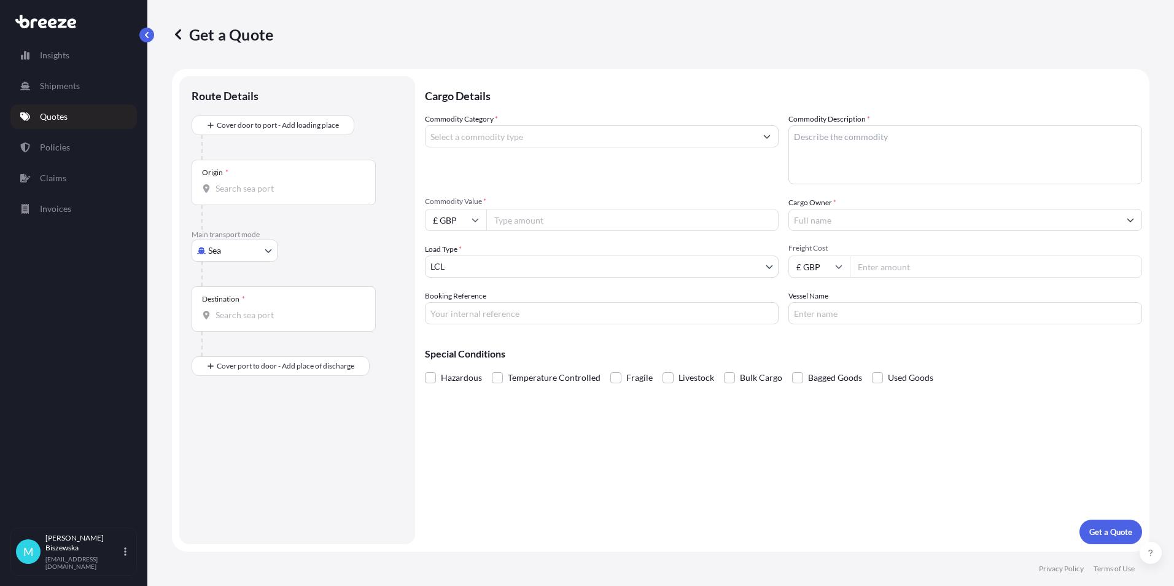
click at [227, 246] on body "Insights Shipments Quotes Policies Claims Invoices M [PERSON_NAME] [PERSON_NAME…" at bounding box center [587, 293] width 1174 height 586
click at [232, 322] on span "Road" at bounding box center [225, 327] width 20 height 12
select select "Road"
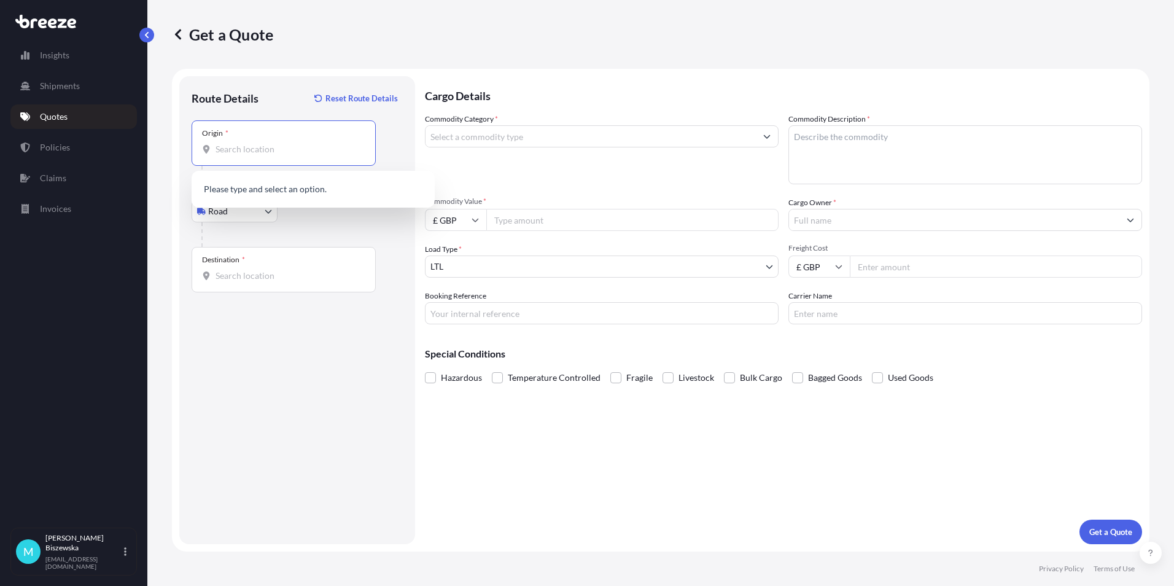
click at [230, 148] on input "Origin *" at bounding box center [288, 149] width 145 height 12
paste input "NW1 7AW"
click at [309, 192] on span "London NW1 7AW , [GEOGRAPHIC_DATA]" at bounding box center [329, 193] width 192 height 25
type input "London NW1 7AW, [GEOGRAPHIC_DATA]"
drag, startPoint x: 324, startPoint y: 210, endPoint x: 322, endPoint y: 176, distance: 33.8
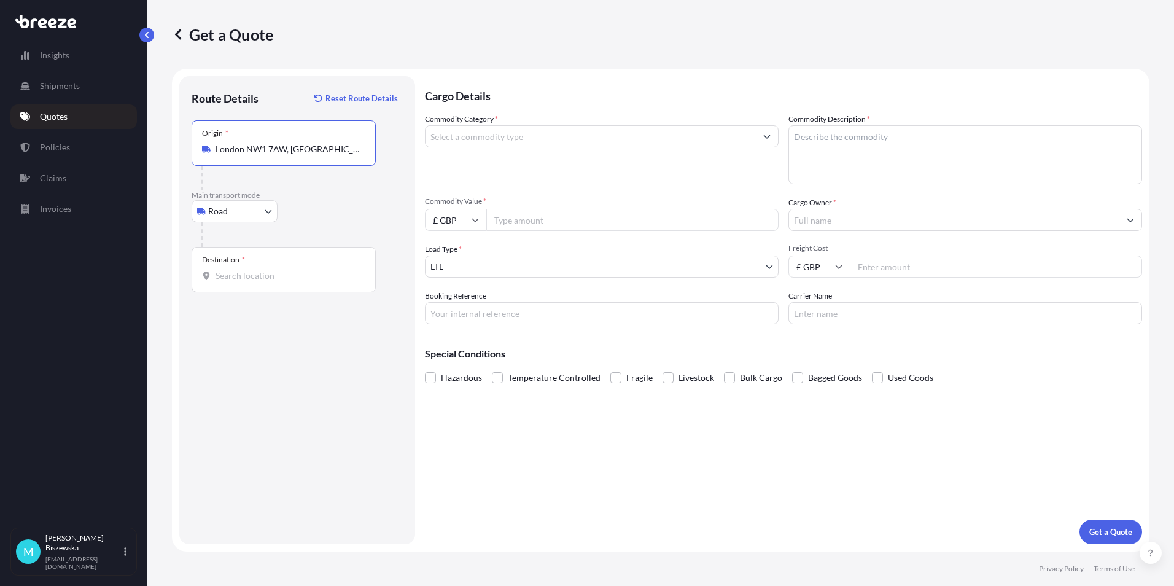
click at [325, 209] on div "Road Sea Air Road Rail" at bounding box center [297, 211] width 211 height 22
click at [218, 273] on input "Destination *" at bounding box center [288, 276] width 145 height 12
paste input "CO4 0DB"
click at [277, 318] on span "[STREET_ADDRESS]" at bounding box center [329, 319] width 192 height 25
type input "[STREET_ADDRESS]"
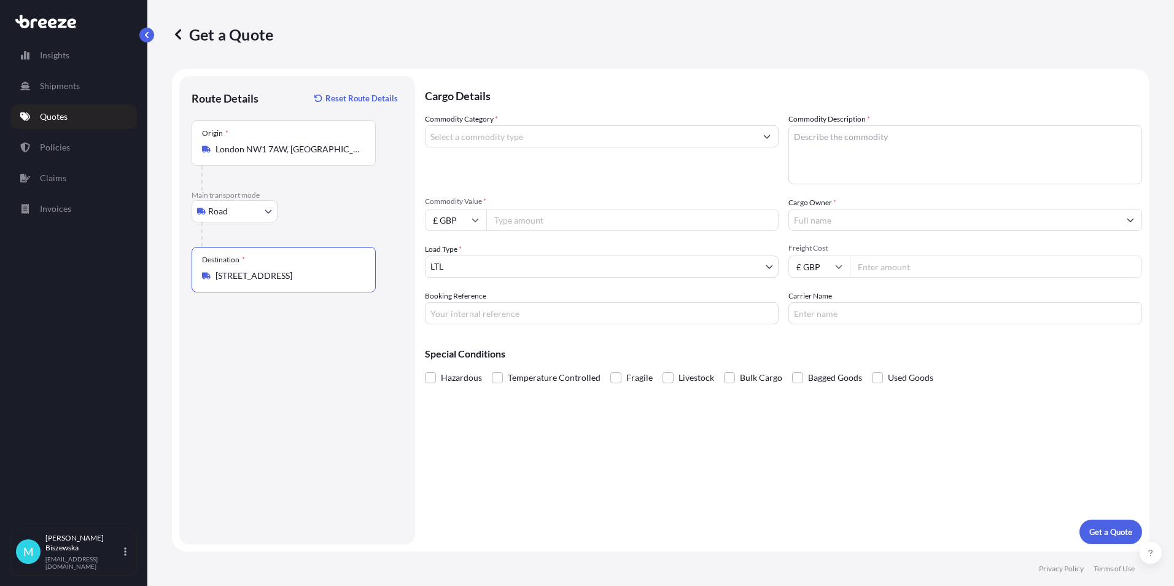
click at [499, 449] on div "Cargo Details Commodity Category * Commodity Description * Commodity Value * £ …" at bounding box center [783, 310] width 717 height 468
click at [523, 139] on input "Commodity Category *" at bounding box center [591, 136] width 330 height 22
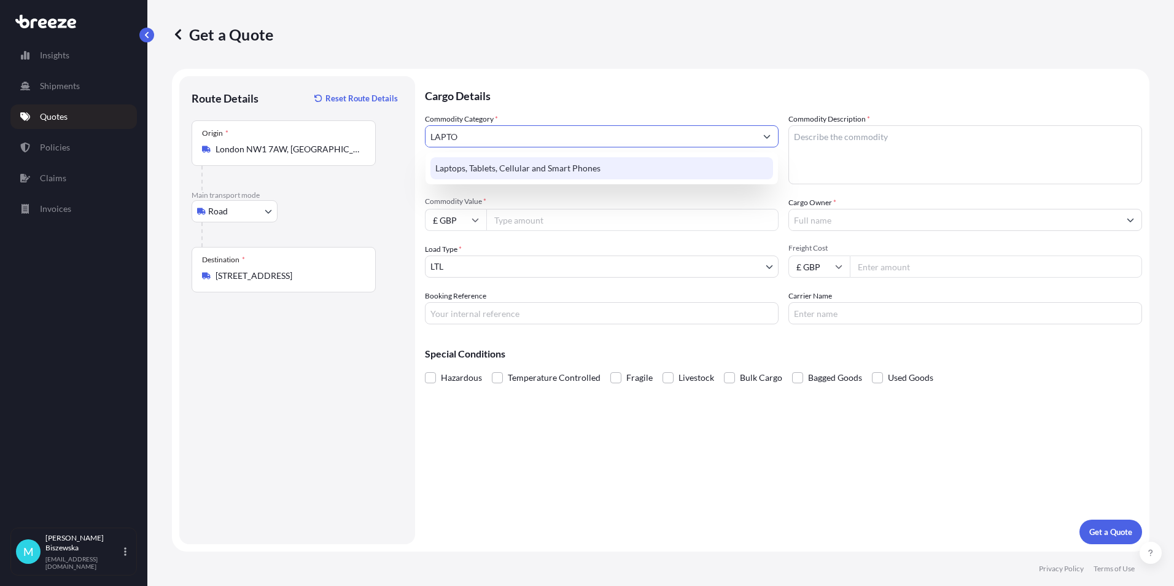
click at [518, 175] on div "Laptops, Tablets, Cellular and Smart Phones" at bounding box center [602, 168] width 343 height 22
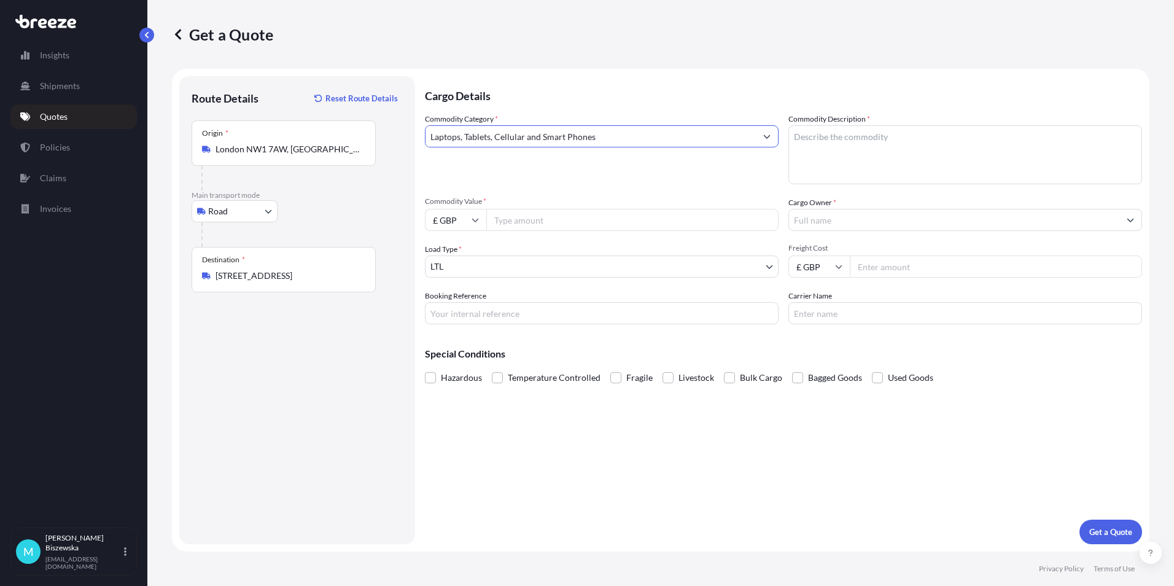
type input "Laptops, Tablets, Cellular and Smart Phones"
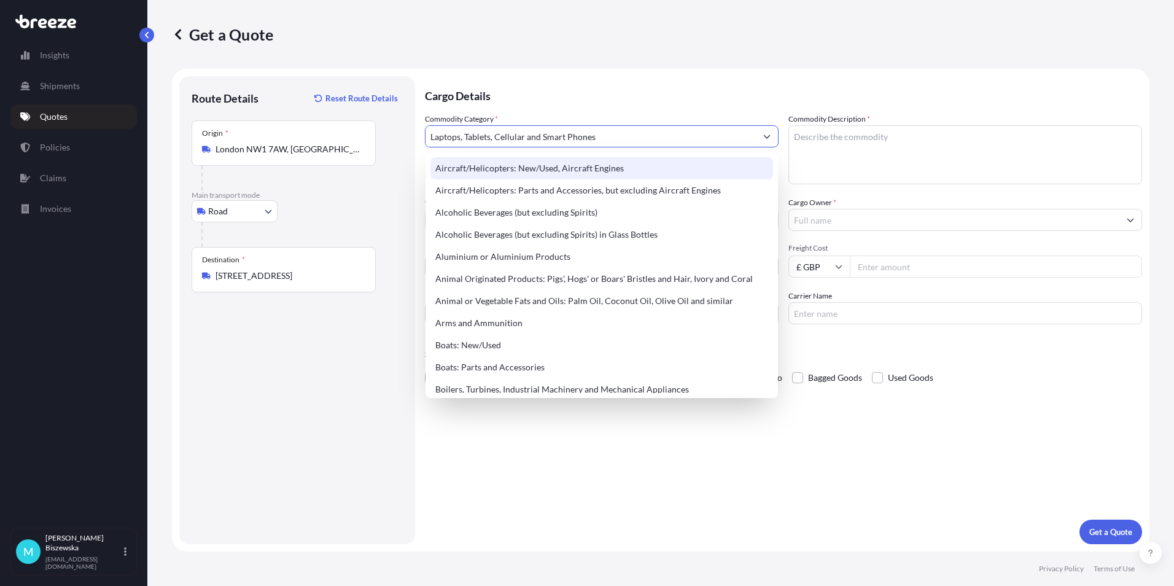
click at [552, 84] on p "Cargo Details" at bounding box center [783, 94] width 717 height 37
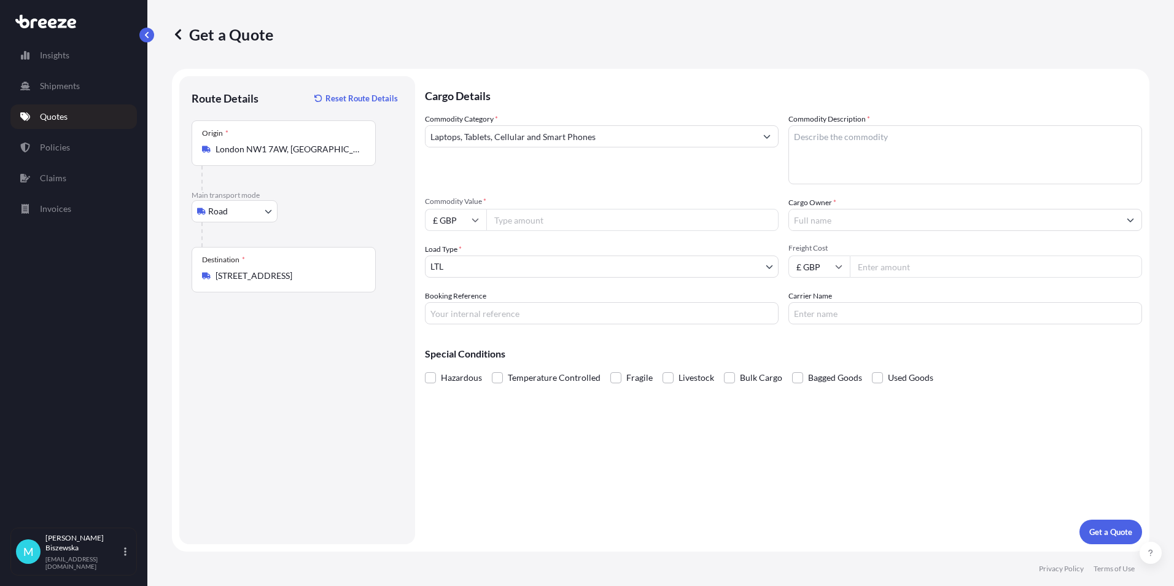
click at [513, 222] on input "Commodity Value *" at bounding box center [632, 220] width 292 height 22
type input "1200"
drag, startPoint x: 496, startPoint y: 429, endPoint x: 458, endPoint y: 338, distance: 98.5
click at [496, 427] on div "Cargo Details Commodity Category * Laptops, Tablets, Cellular and Smart Phones …" at bounding box center [783, 310] width 717 height 468
click at [446, 315] on input "Booking Reference" at bounding box center [602, 313] width 354 height 22
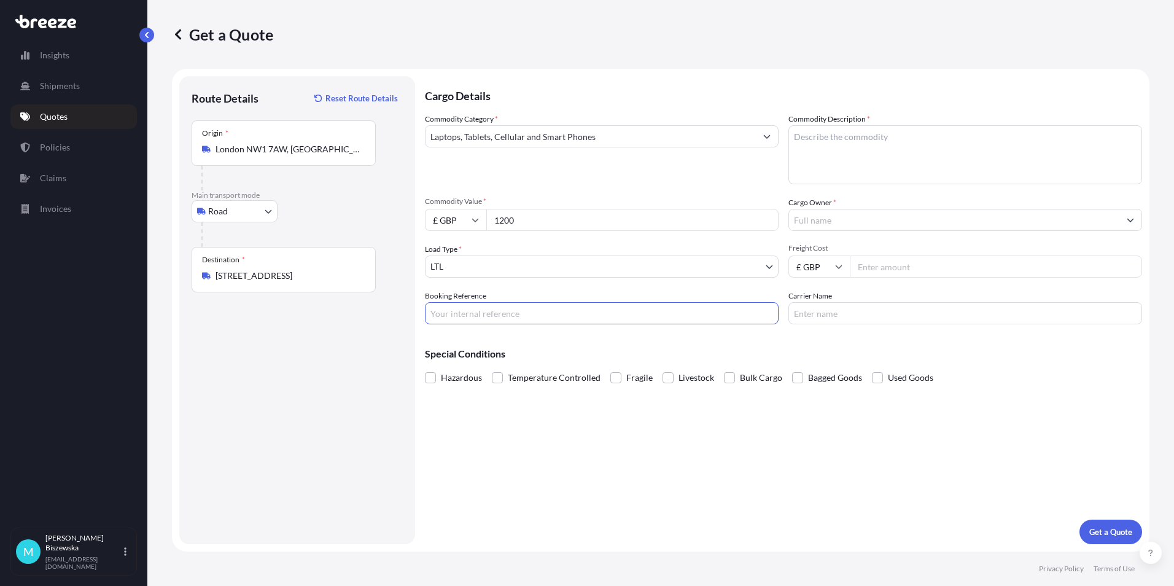
paste input "2224482"
type input "2224482"
click at [546, 437] on div "Cargo Details Commodity Category * Laptops, Tablets, Cellular and Smart Phones …" at bounding box center [783, 310] width 717 height 468
click at [827, 138] on textarea "Commodity Description *" at bounding box center [966, 154] width 354 height 59
type textarea "LAPTOP"
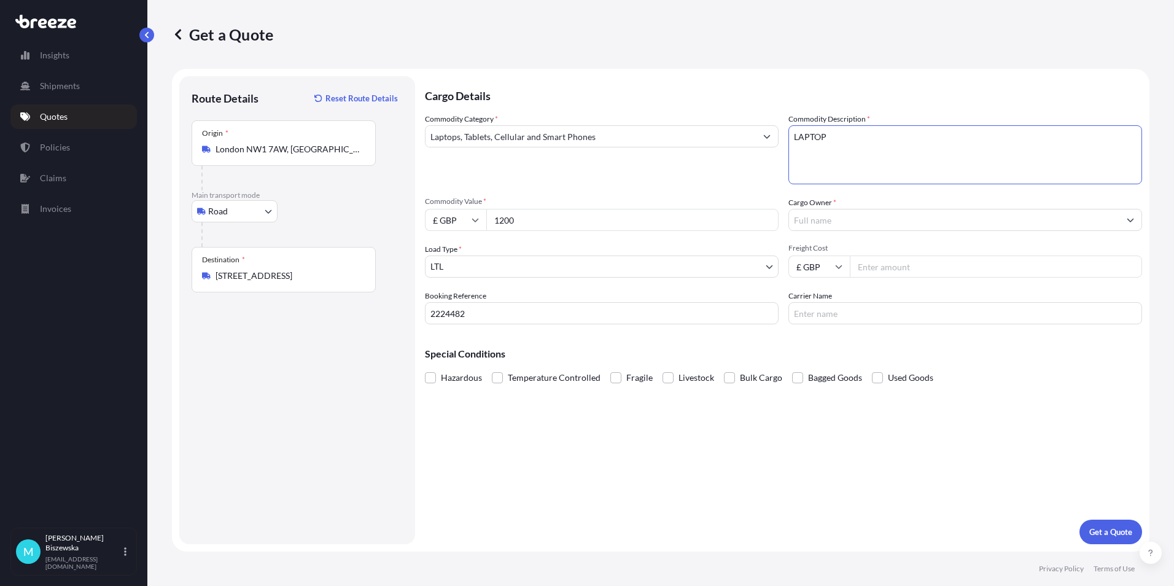
click at [773, 353] on p "Special Conditions" at bounding box center [783, 354] width 717 height 10
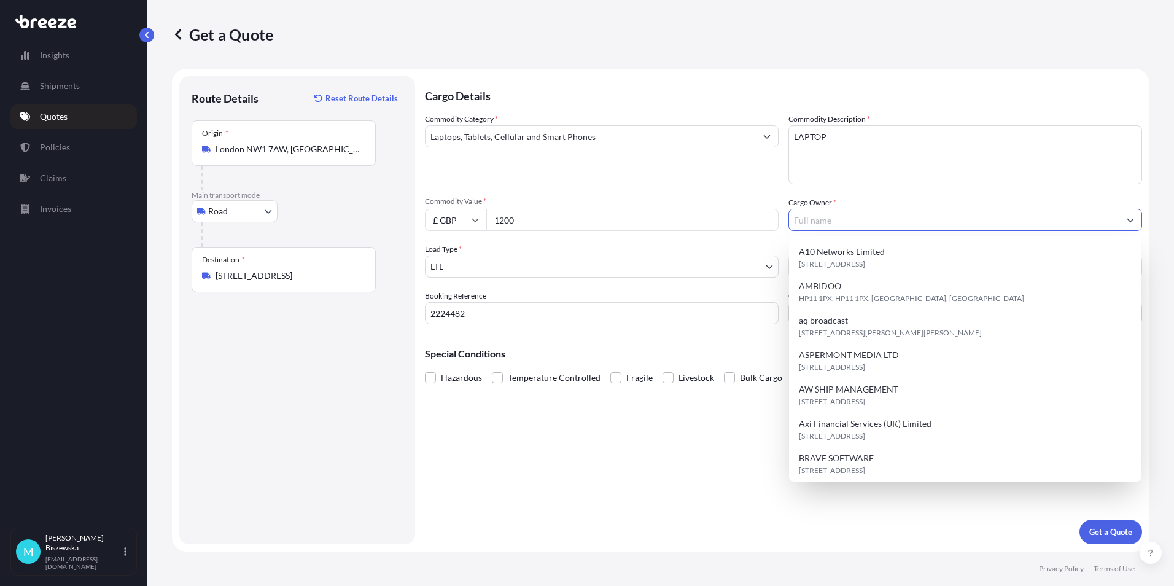
click at [818, 218] on input "Cargo Owner *" at bounding box center [954, 220] width 330 height 22
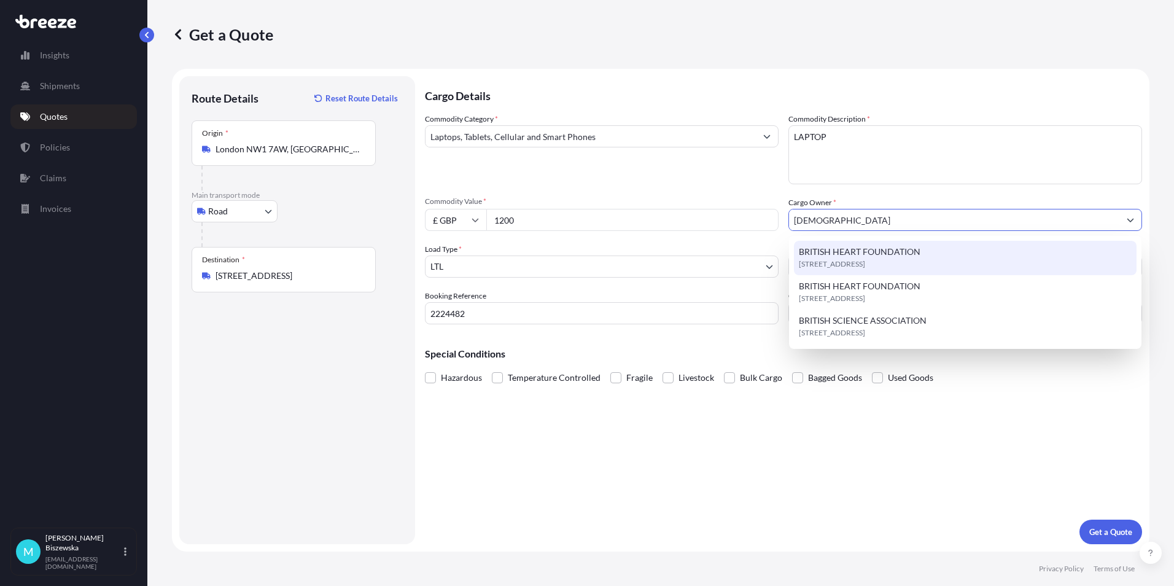
click at [827, 249] on span "BRITISH HEART FOUNDATION" at bounding box center [860, 252] width 122 height 12
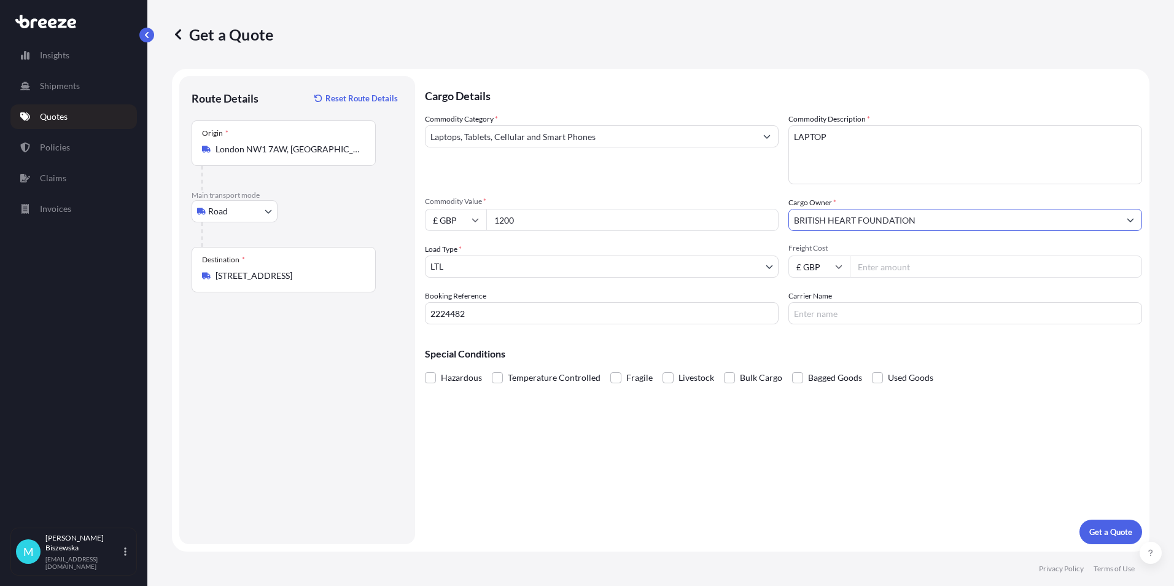
type input "BRITISH HEART FOUNDATION"
click at [749, 173] on div "Commodity Category * Laptops, Tablets, Cellular and Smart Phones" at bounding box center [602, 148] width 354 height 71
click at [898, 263] on input "Freight Cost" at bounding box center [996, 266] width 292 height 22
type input "15.43"
click at [870, 334] on div "Special Conditions Hazardous Temperature Controlled Fragile Livestock Bulk Carg…" at bounding box center [783, 360] width 717 height 53
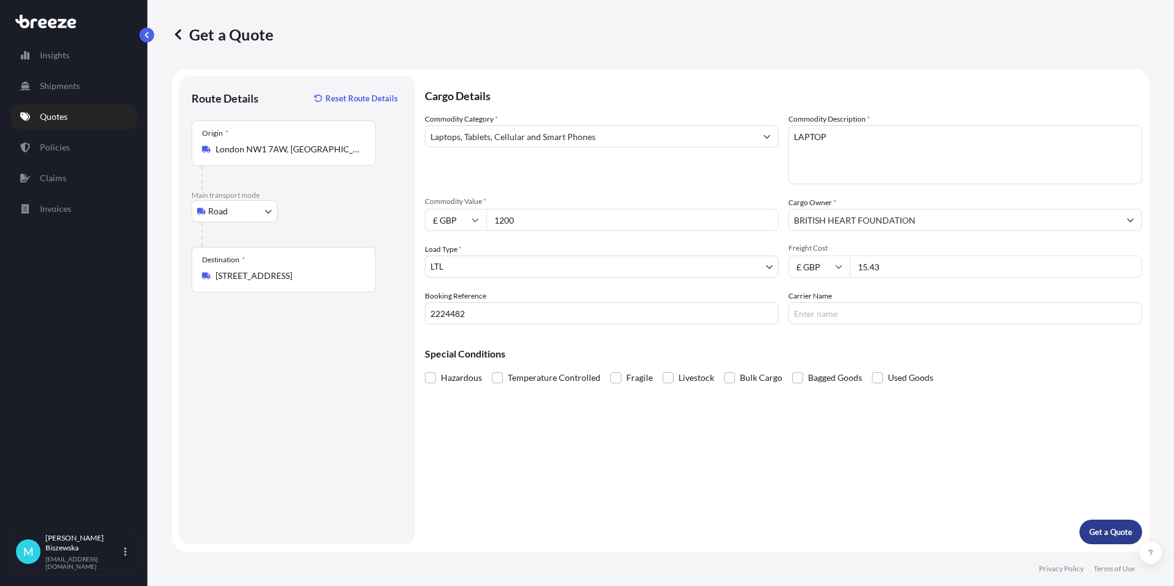
click at [1110, 526] on p "Get a Quote" at bounding box center [1110, 532] width 43 height 12
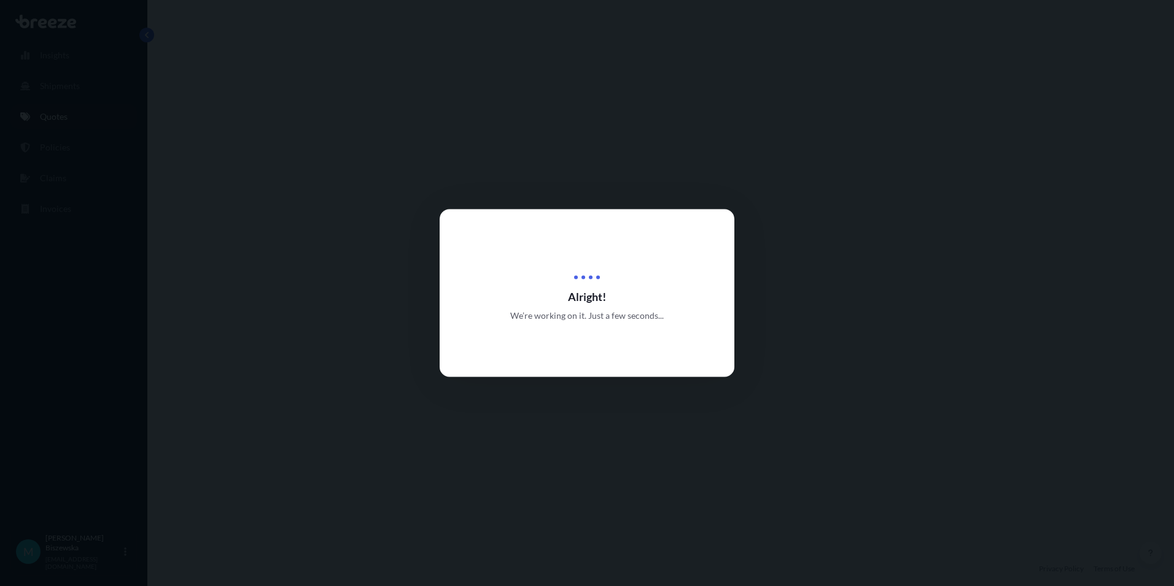
select select "Road"
select select "1"
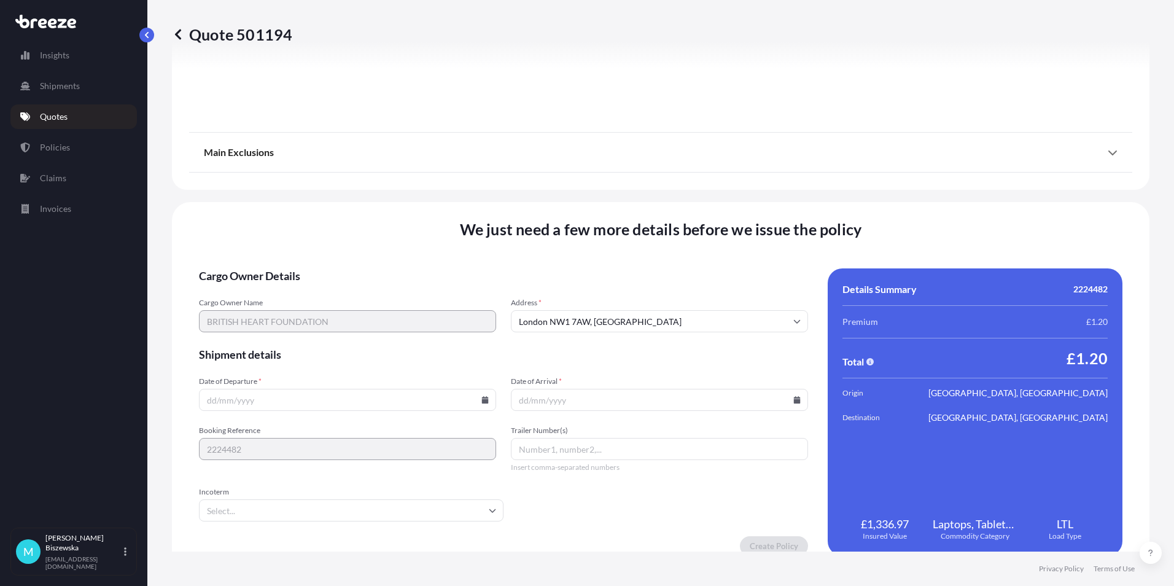
scroll to position [1363, 0]
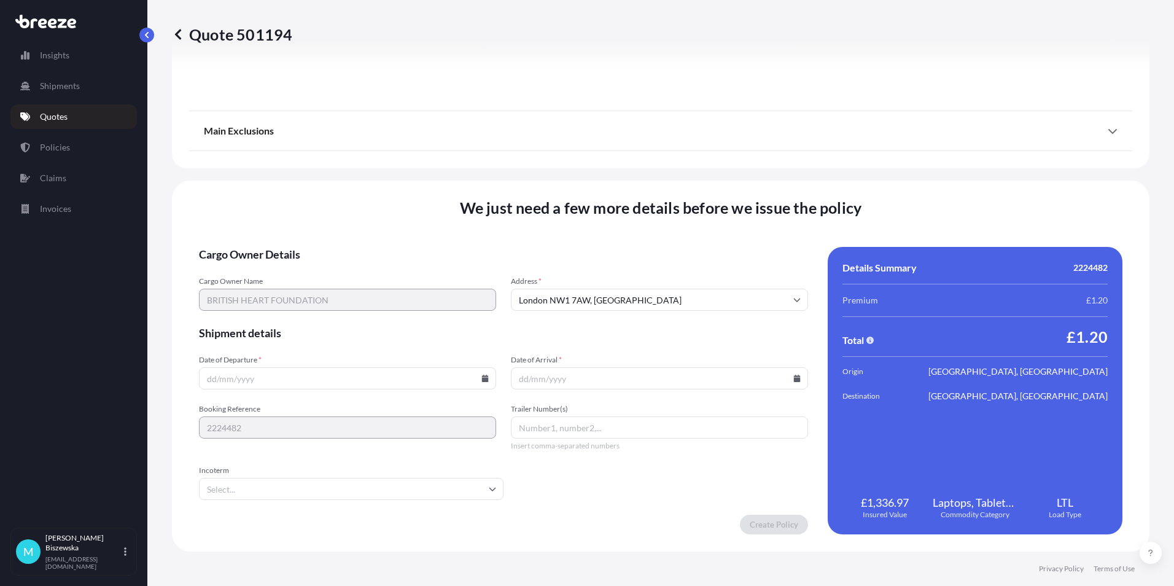
click at [482, 376] on icon at bounding box center [485, 378] width 7 height 7
click at [378, 245] on button "10" at bounding box center [375, 246] width 20 height 20
type input "[DATE]"
click at [794, 376] on icon at bounding box center [797, 378] width 7 height 7
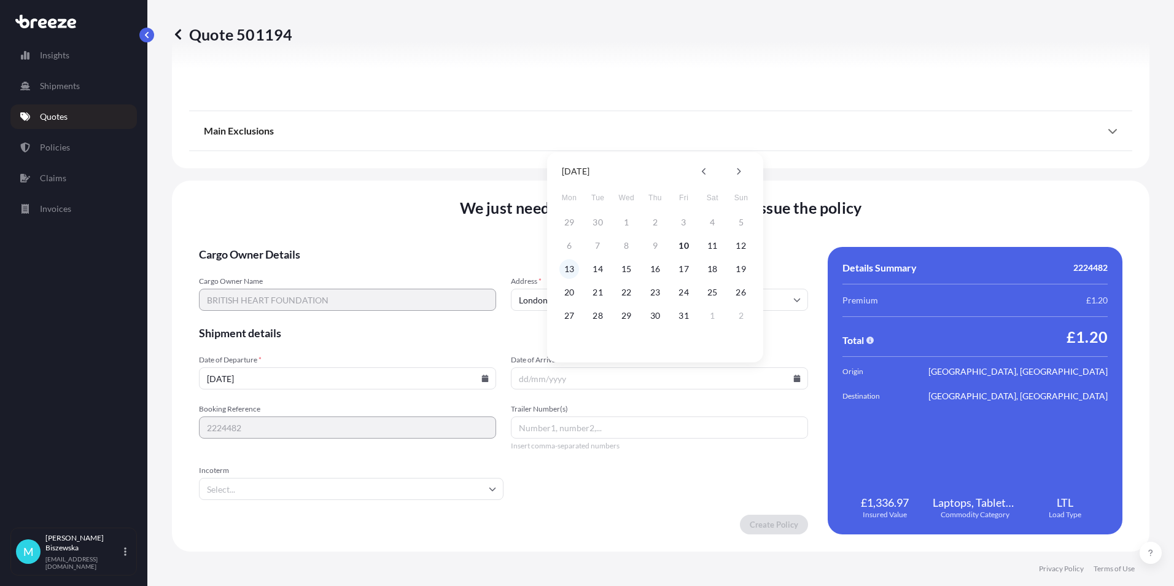
click at [567, 271] on button "13" at bounding box center [569, 269] width 20 height 20
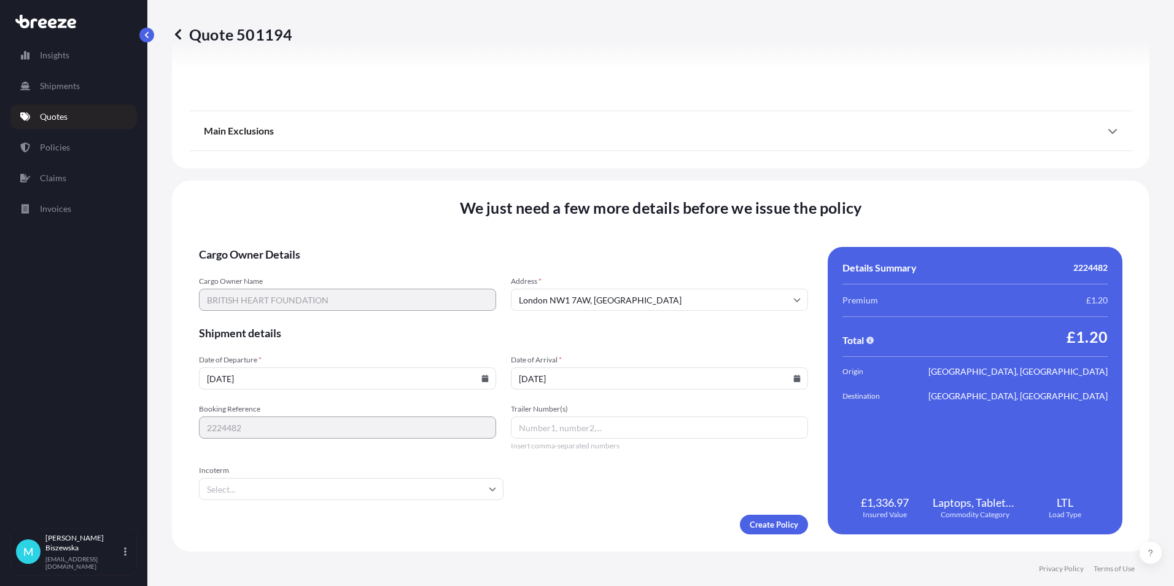
type input "[DATE]"
click at [606, 485] on form "Cargo Owner Details Cargo Owner Name BRITISH HEART FOUNDATION Address * [GEOGRA…" at bounding box center [503, 390] width 609 height 287
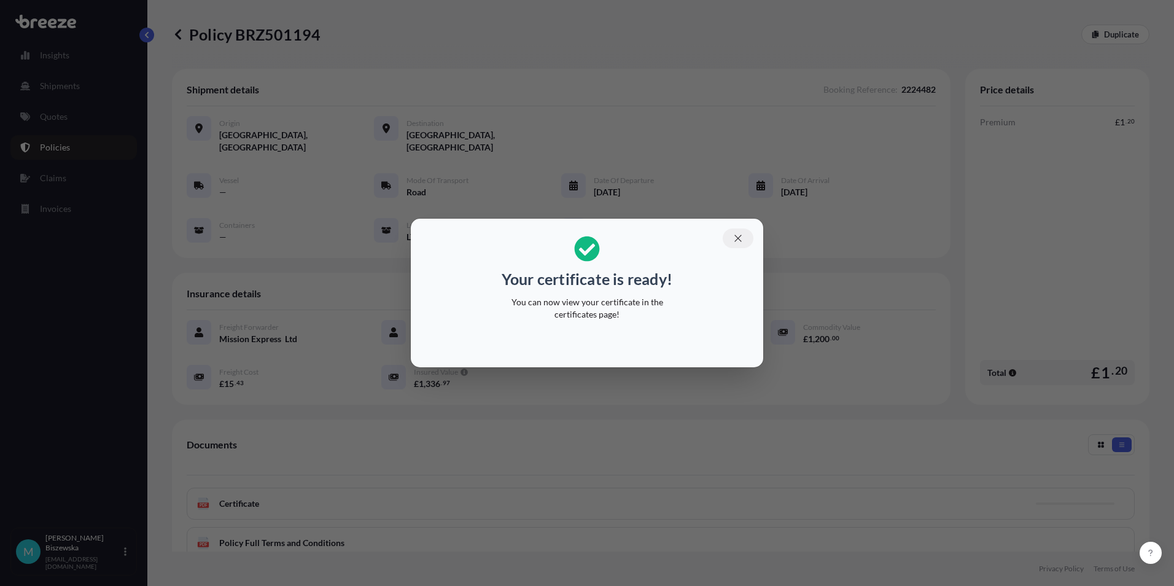
click at [744, 238] on button "button" at bounding box center [738, 238] width 31 height 20
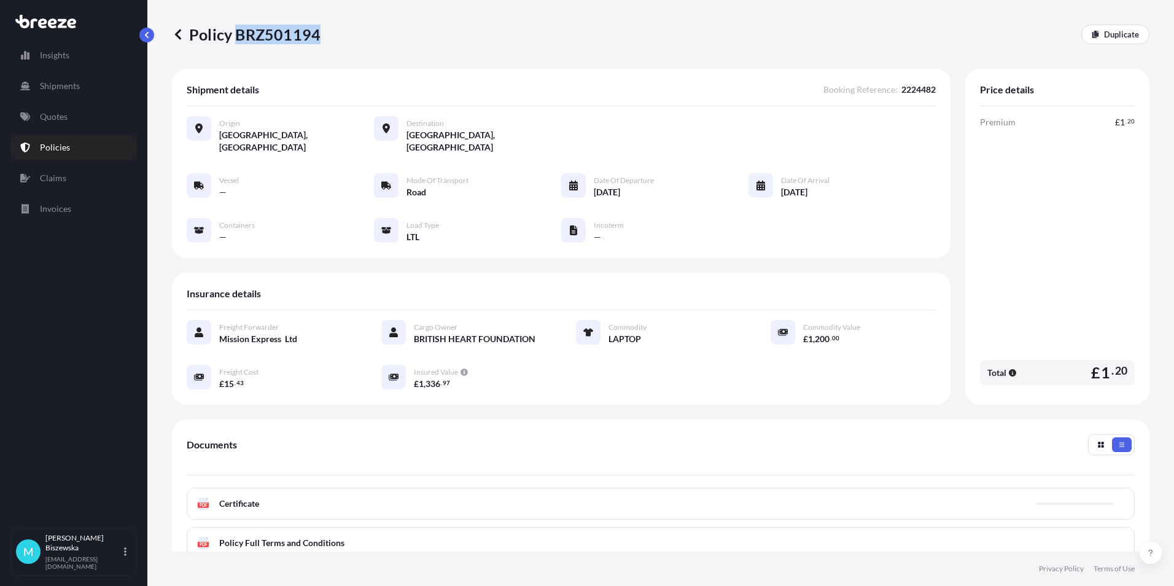
drag, startPoint x: 237, startPoint y: 35, endPoint x: 317, endPoint y: 30, distance: 80.0
click at [317, 30] on p "Policy BRZ501194" at bounding box center [246, 35] width 149 height 20
drag, startPoint x: 317, startPoint y: 30, endPoint x: 302, endPoint y: 34, distance: 15.8
copy p "BRZ501194"
